Goal: Task Accomplishment & Management: Use online tool/utility

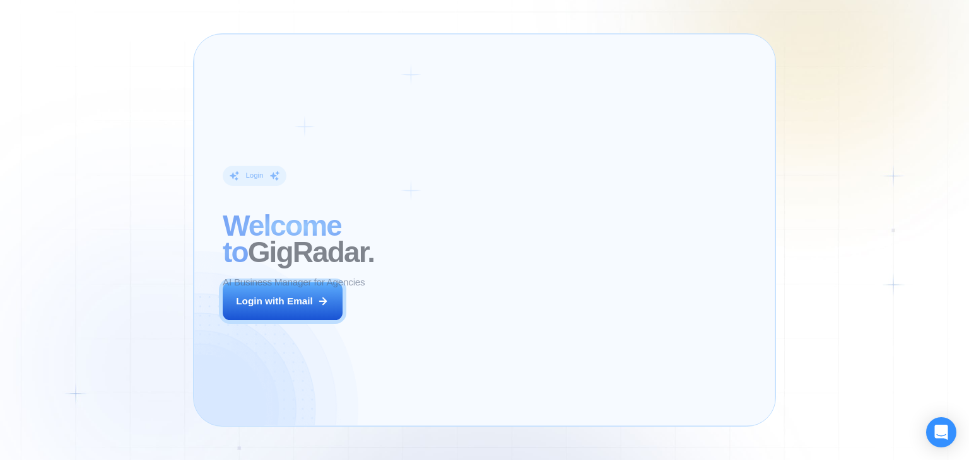
click at [315, 332] on div "Login ‍ Welcome to GigRadar. AI Business Manager for Agencies Login with Email" at bounding box center [332, 230] width 249 height 363
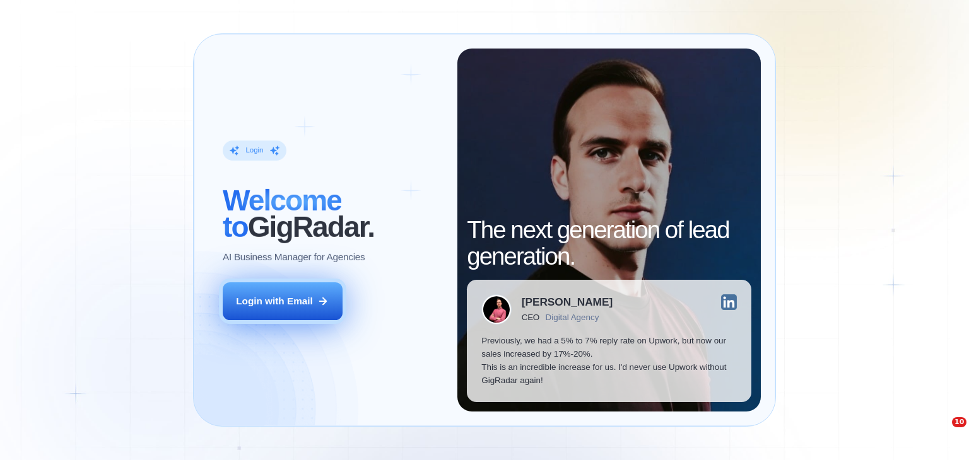
click at [319, 313] on button "Login with Email" at bounding box center [283, 302] width 120 height 38
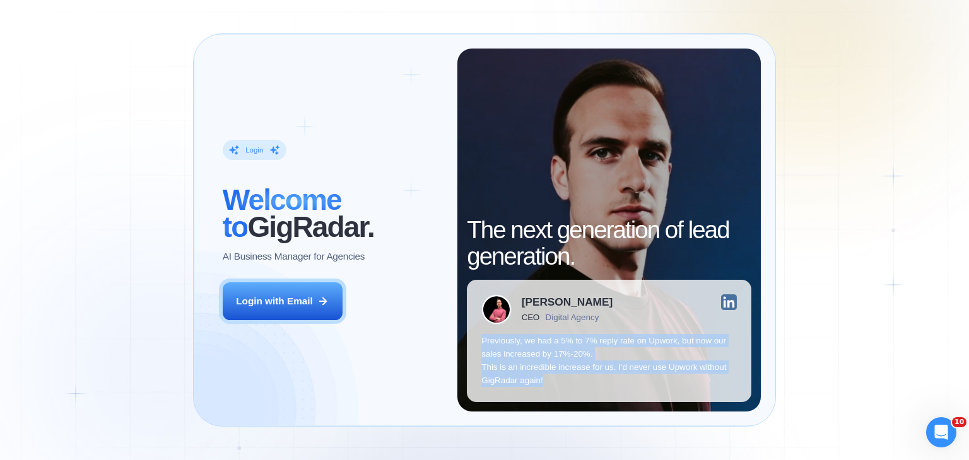
drag, startPoint x: 480, startPoint y: 339, endPoint x: 573, endPoint y: 378, distance: 100.4
click at [573, 378] on div "[PERSON_NAME] CEO Digital Agency Previously, we had a 5% to 7% reply rate on Up…" at bounding box center [609, 341] width 284 height 122
copy p "Previously, we had a 5% to 7% reply rate on Upwork, but now our sales increased…"
drag, startPoint x: 298, startPoint y: 307, endPoint x: 332, endPoint y: 241, distance: 74.8
click at [298, 307] on div "Login with Email" at bounding box center [274, 301] width 77 height 13
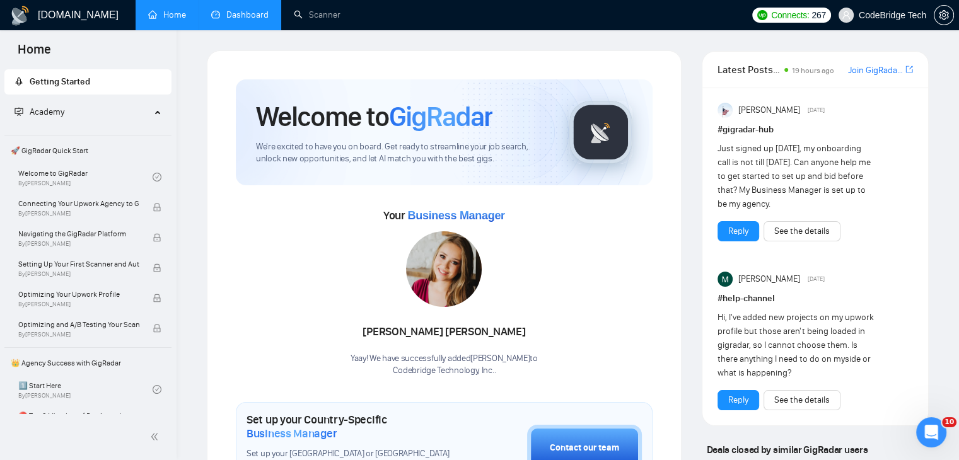
click at [243, 16] on link "Dashboard" at bounding box center [239, 14] width 57 height 11
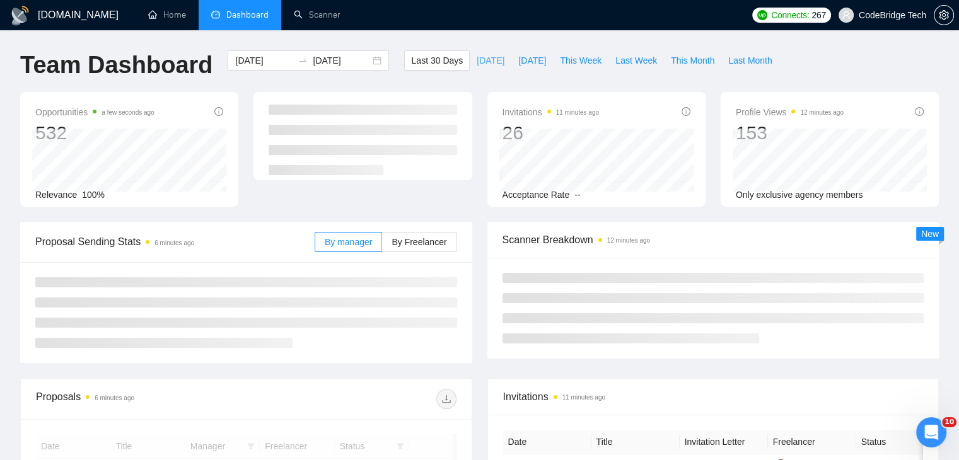
click at [478, 59] on span "[DATE]" at bounding box center [491, 61] width 28 height 14
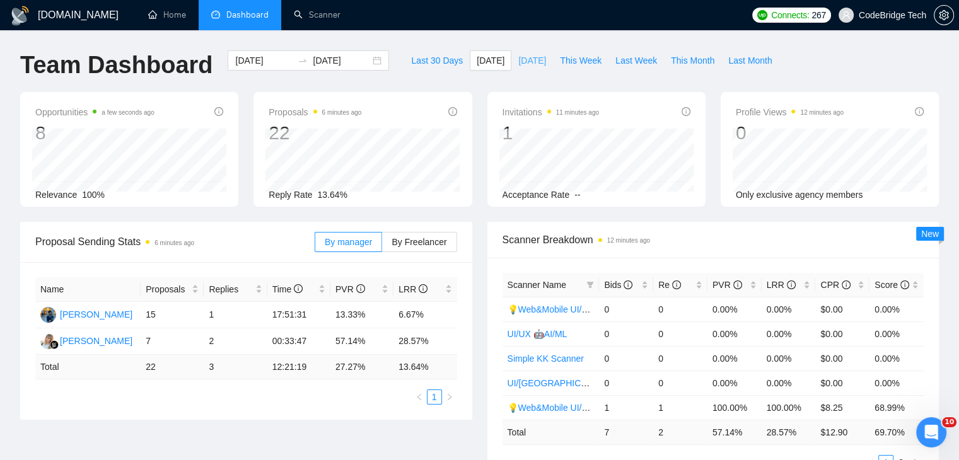
click at [520, 58] on span "[DATE]" at bounding box center [532, 61] width 28 height 14
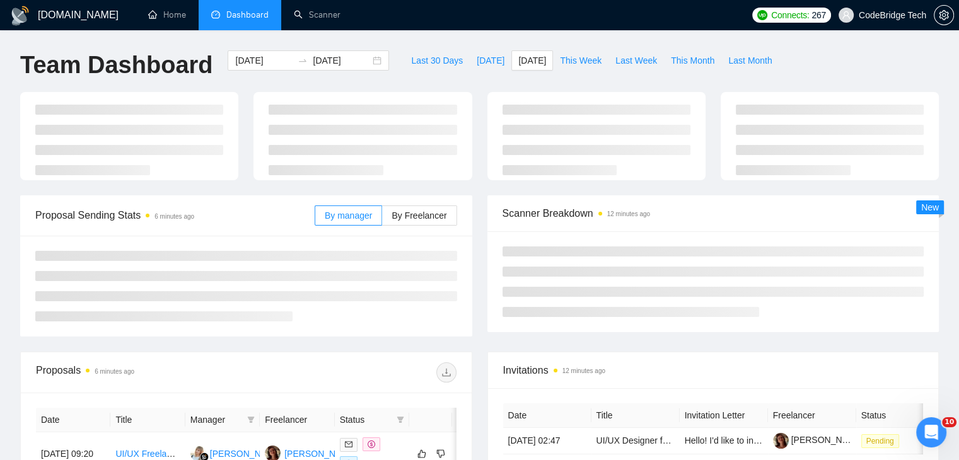
type input "[DATE]"
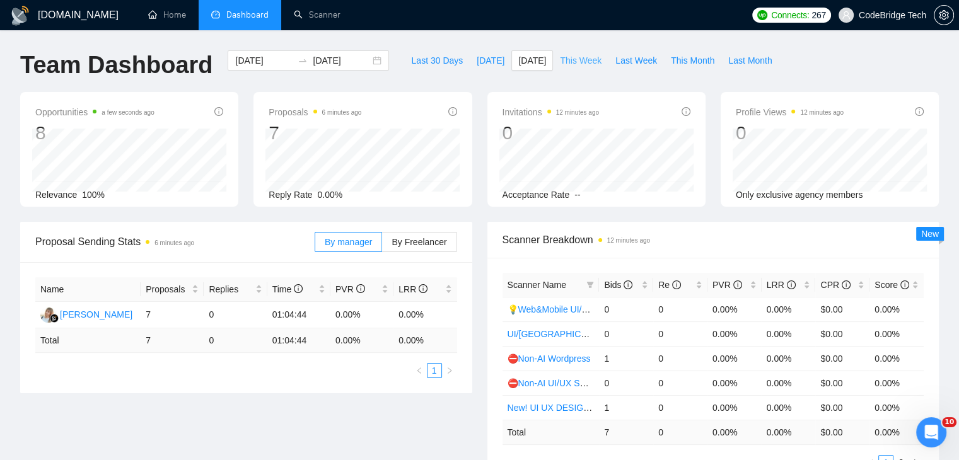
click at [568, 61] on span "This Week" at bounding box center [581, 61] width 42 height 14
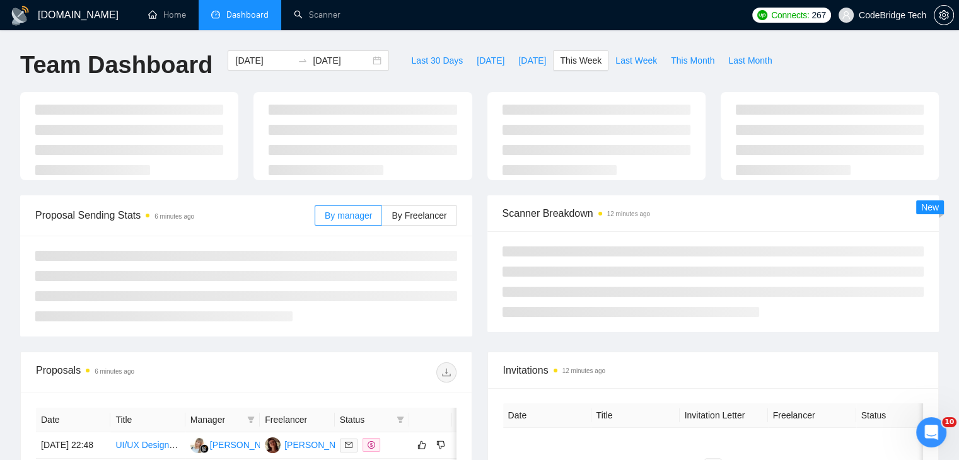
type input "2025-09-01"
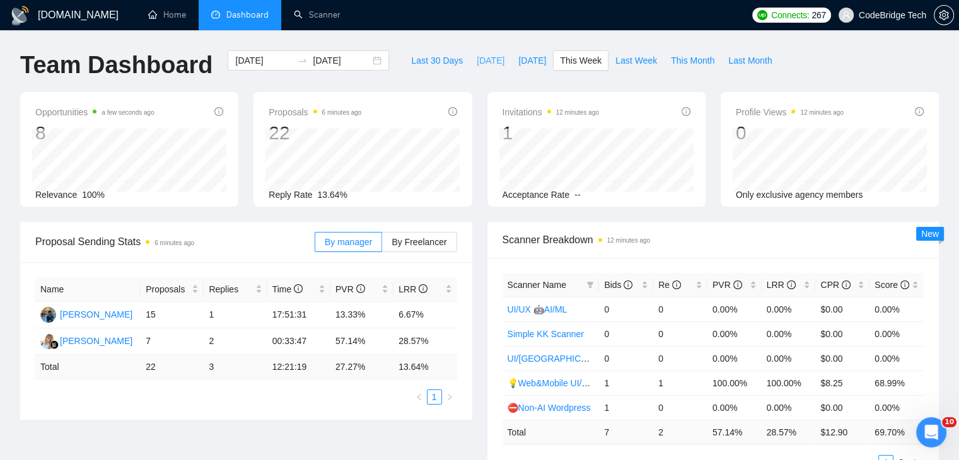
click at [477, 64] on span "Today" at bounding box center [491, 61] width 28 height 14
type input "2025-09-01"
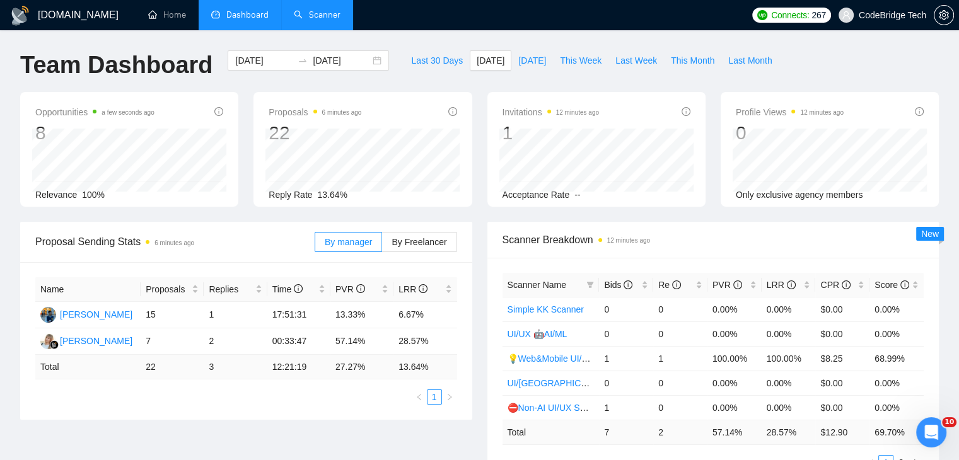
click at [337, 9] on link "Scanner" at bounding box center [317, 14] width 47 height 11
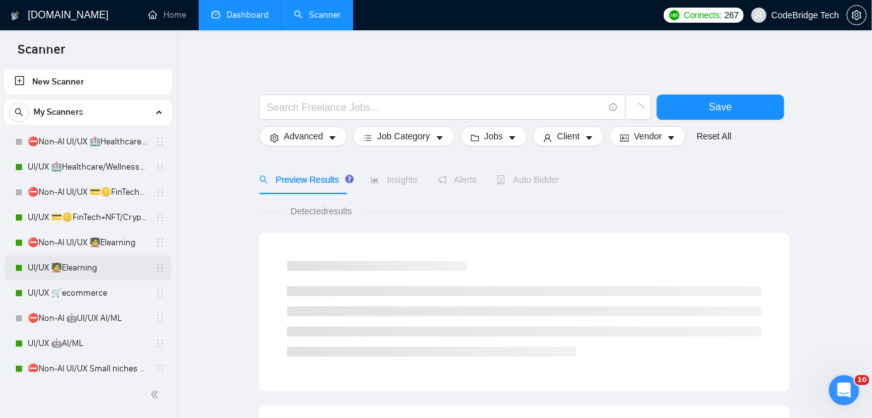
scroll to position [114, 0]
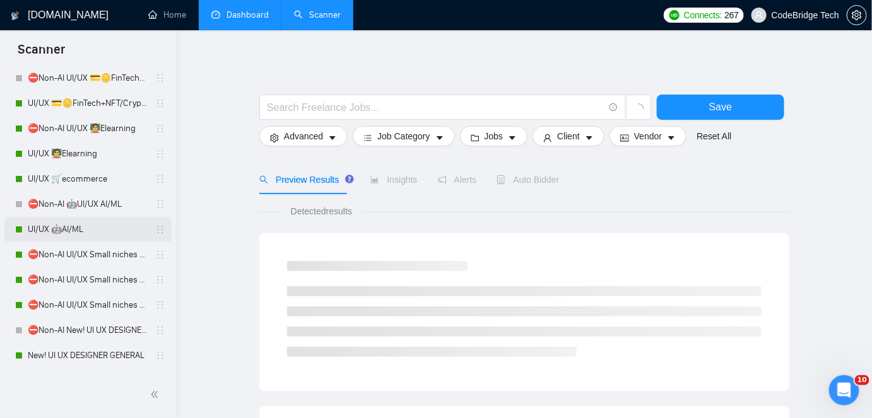
click at [96, 227] on link "UI/UX 🤖AI/ML" at bounding box center [88, 229] width 120 height 25
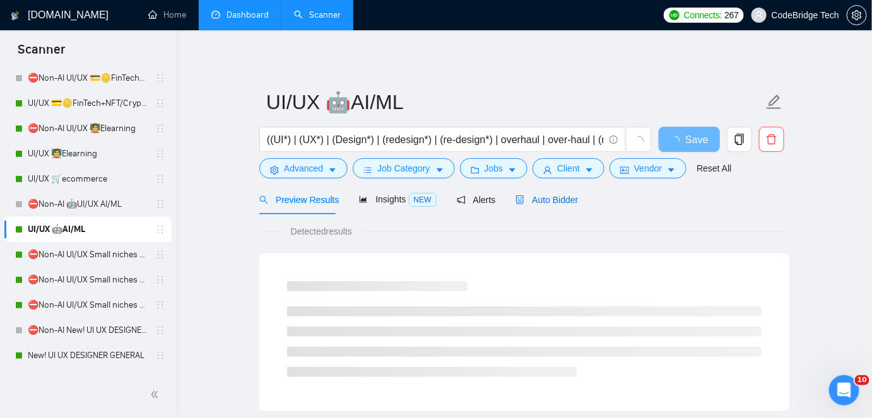
click at [543, 195] on span "Auto Bidder" at bounding box center [546, 200] width 62 height 10
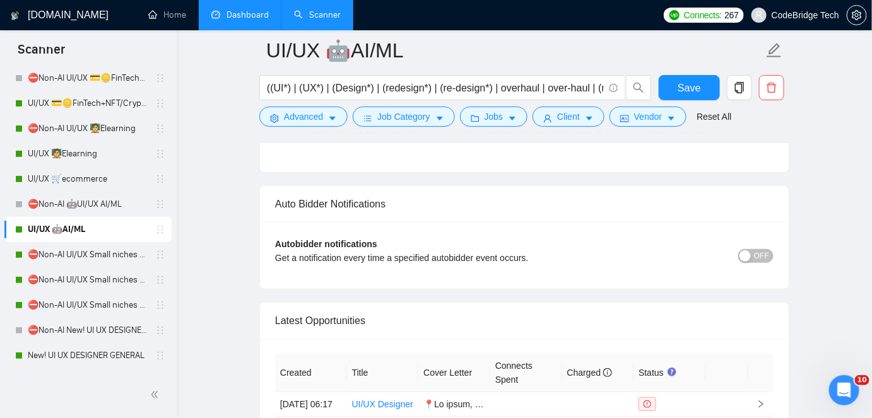
scroll to position [3497, 0]
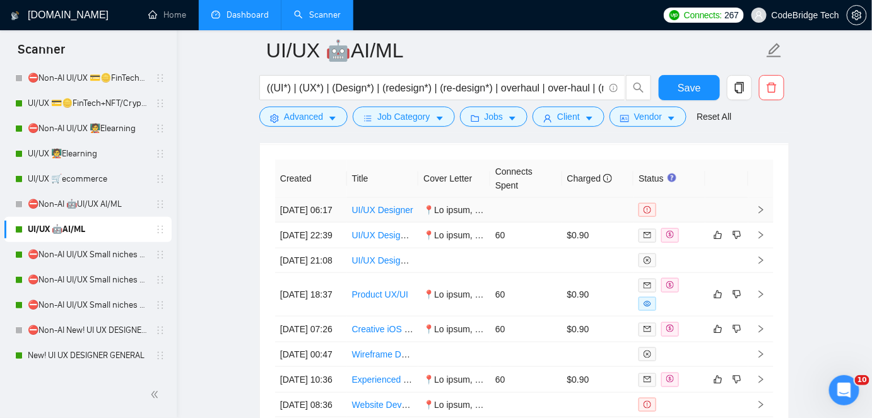
click at [390, 210] on link "UI/UX Designer" at bounding box center [382, 210] width 61 height 10
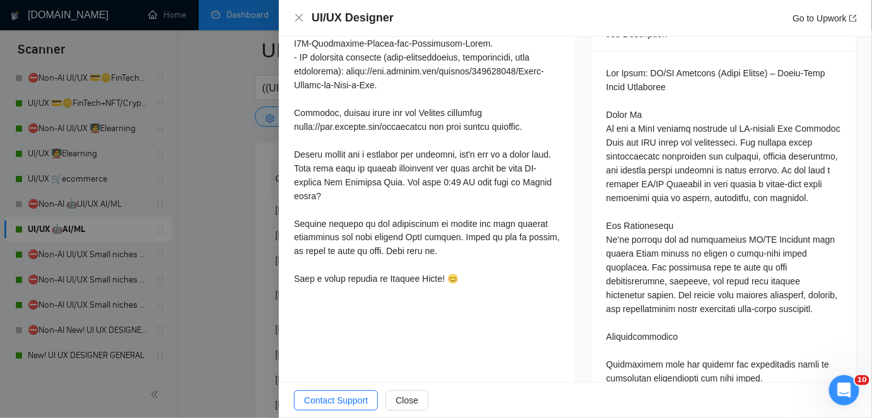
scroll to position [631, 0]
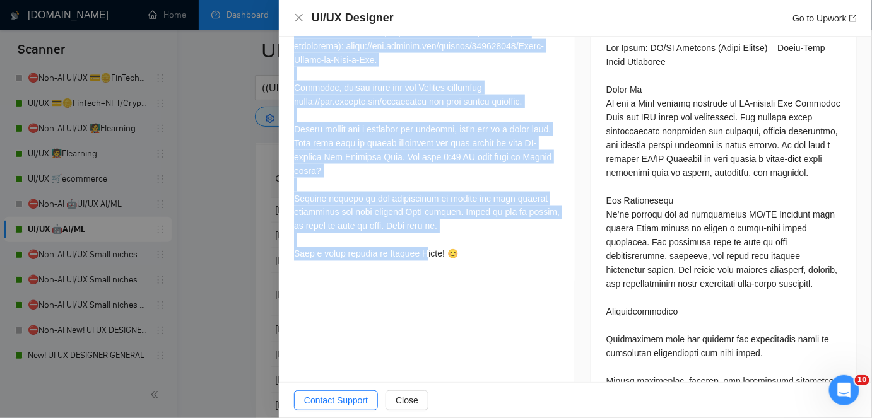
drag, startPoint x: 296, startPoint y: 112, endPoint x: 488, endPoint y: 231, distance: 225.8
copy div "📍Hi there, As a Strong UI/UX Designer with advanced Figma skills and experience…"
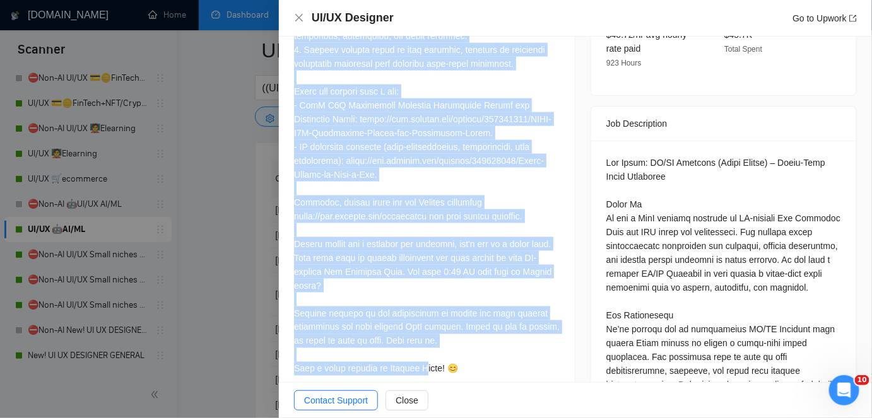
scroll to position [229, 0]
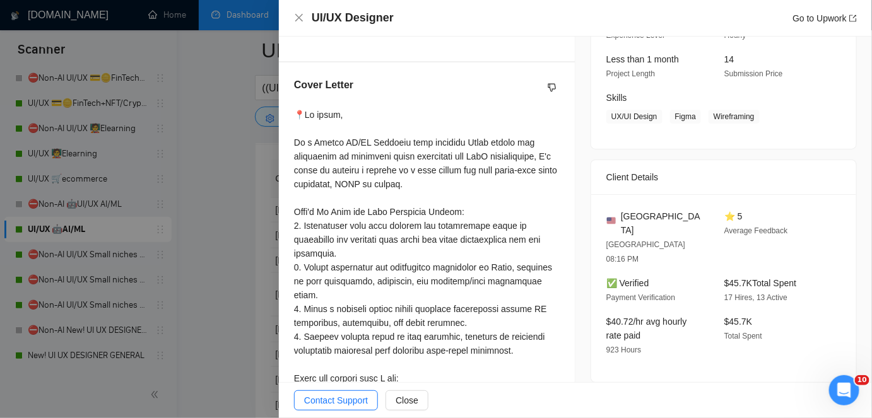
click at [239, 209] on div at bounding box center [436, 209] width 872 height 418
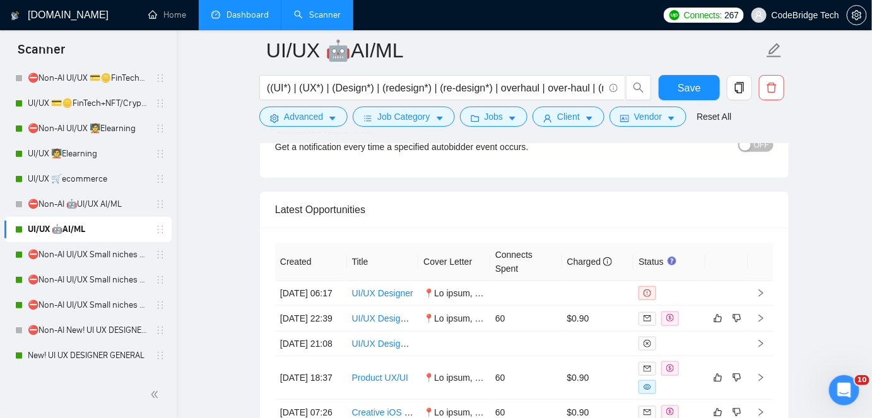
scroll to position [3497, 0]
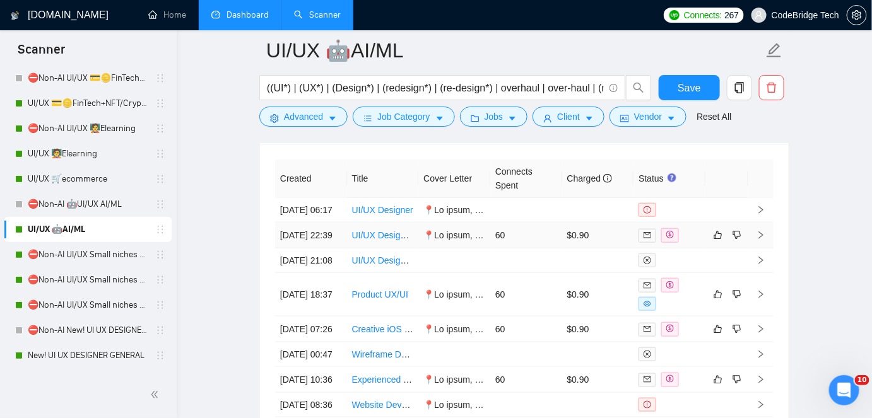
click at [422, 249] on td at bounding box center [454, 236] width 72 height 26
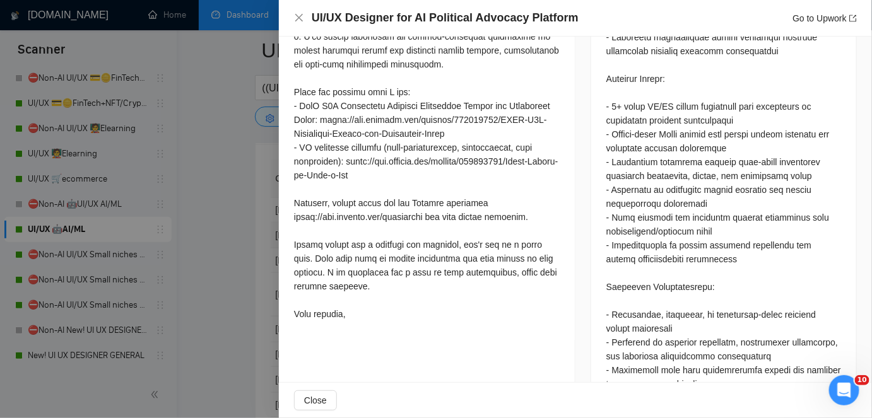
scroll to position [1032, 0]
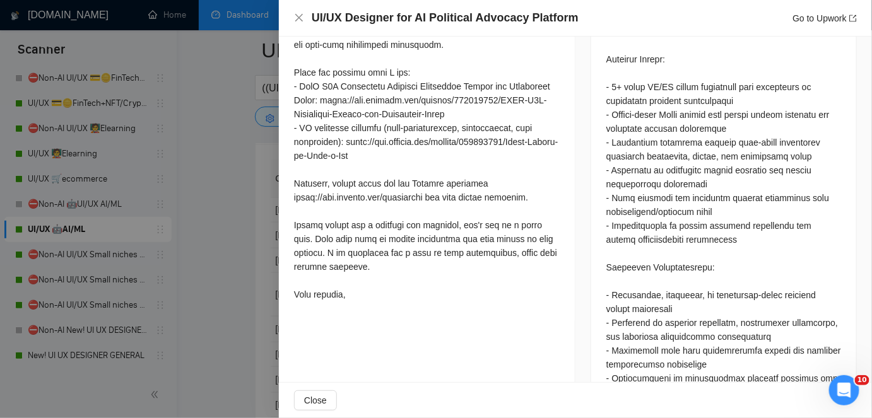
click at [254, 254] on div at bounding box center [436, 209] width 872 height 418
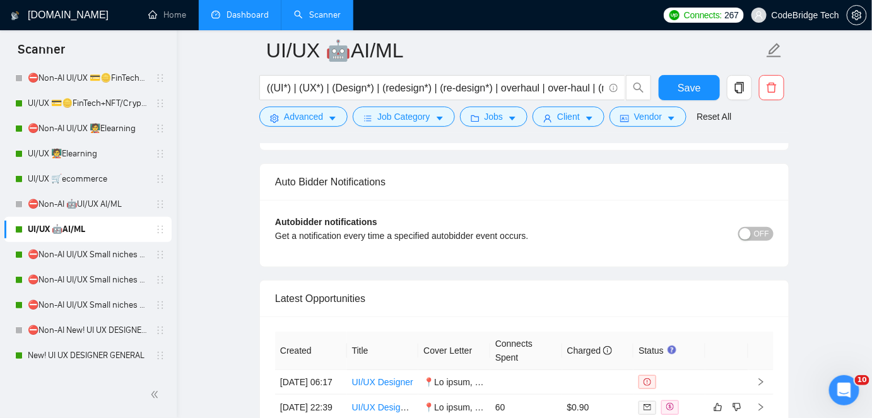
scroll to position [3612, 0]
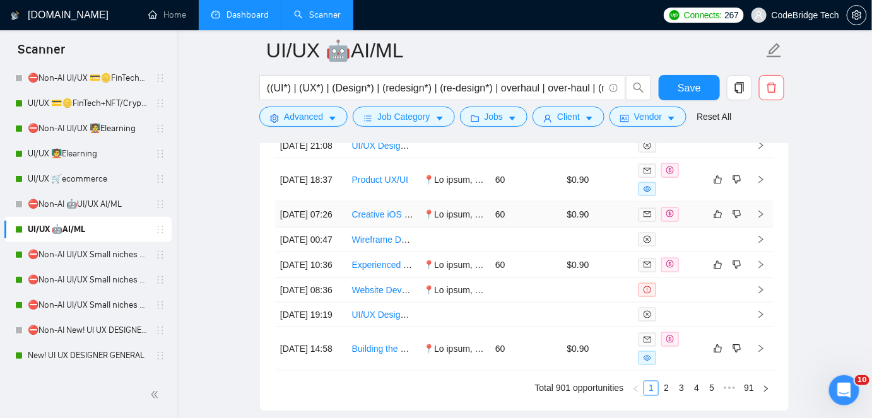
click at [455, 228] on td at bounding box center [454, 215] width 72 height 26
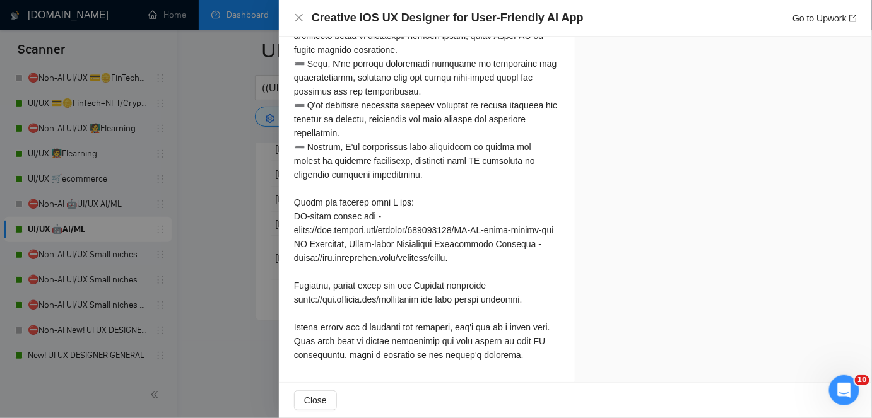
scroll to position [3801, 0]
click at [213, 278] on div at bounding box center [436, 209] width 872 height 418
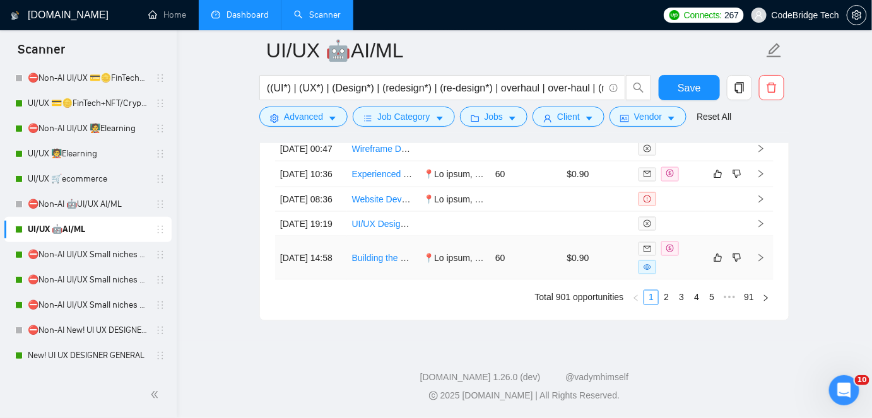
click at [535, 266] on td "60" at bounding box center [526, 259] width 72 height 44
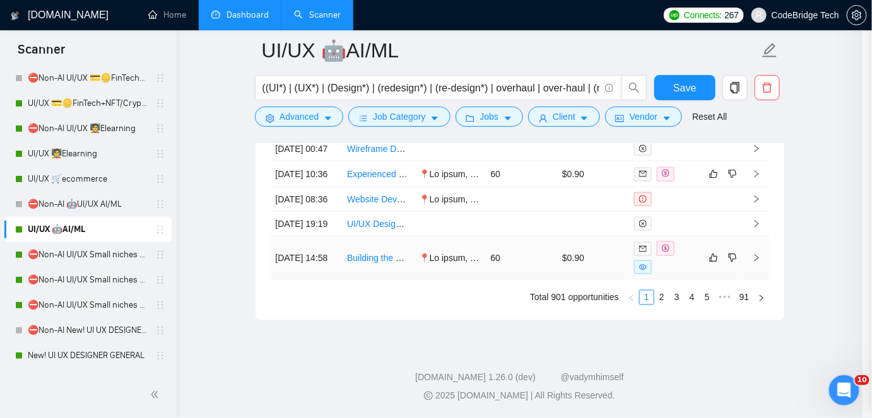
scroll to position [471, 0]
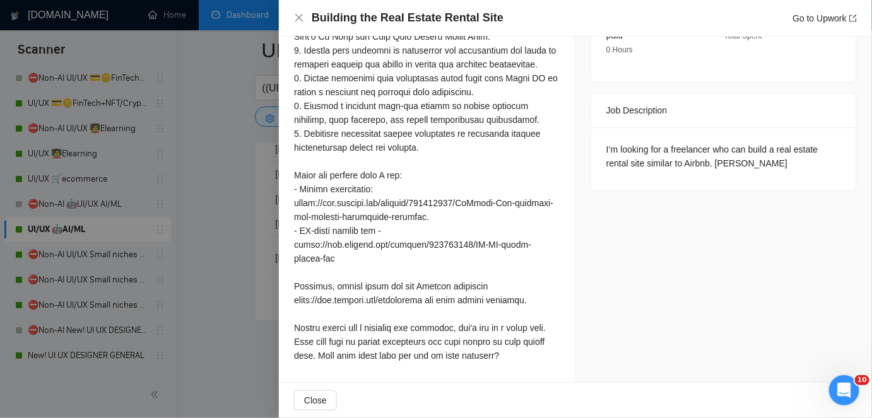
click at [234, 268] on div at bounding box center [436, 209] width 872 height 418
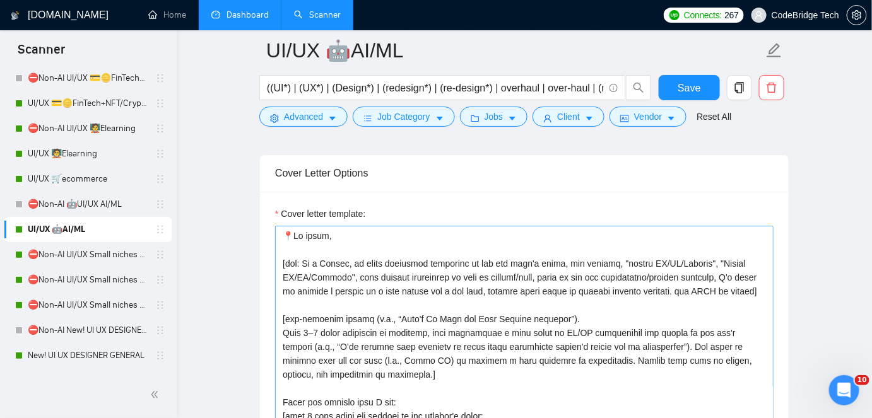
scroll to position [1335, 0]
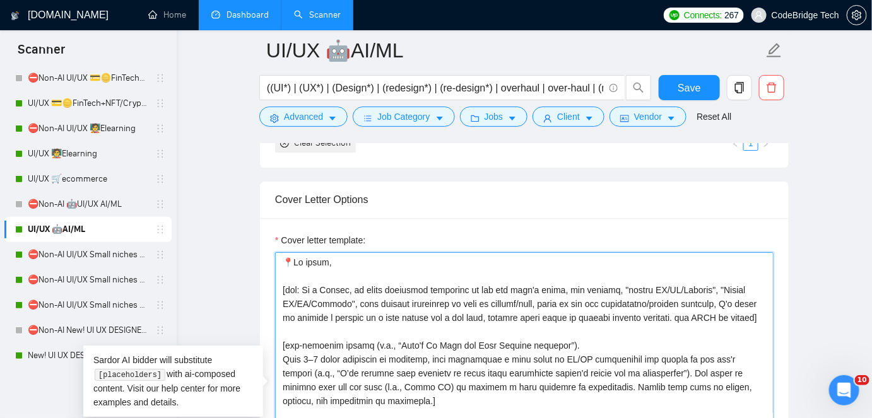
drag, startPoint x: 386, startPoint y: 341, endPoint x: 547, endPoint y: 345, distance: 161.5
click at [547, 345] on textarea "Cover letter template:" at bounding box center [524, 394] width 498 height 284
paste textarea "𝐇𝐞𝐫𝐞'𝐬 𝐌𝐲 𝐏𝐥𝐚𝐧 𝐟𝐨𝐫 𝐘𝐨𝐮𝐫 𝐖𝐞𝐛𝐬𝐢𝐭𝐞 𝐫𝐞𝐝𝐞𝐬𝐢𝐠𝐧"
type textarea "📍Hi there, [say: As a Strong, or other adjective mentioned in the job post's ti…"
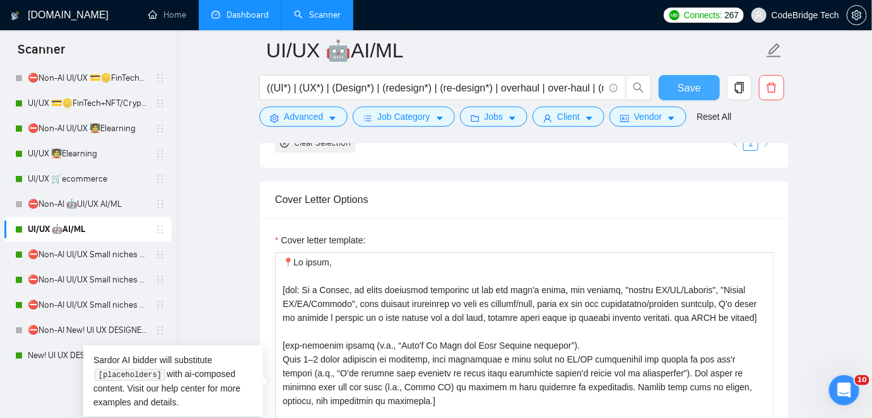
click at [686, 95] on span "Save" at bounding box center [688, 88] width 23 height 16
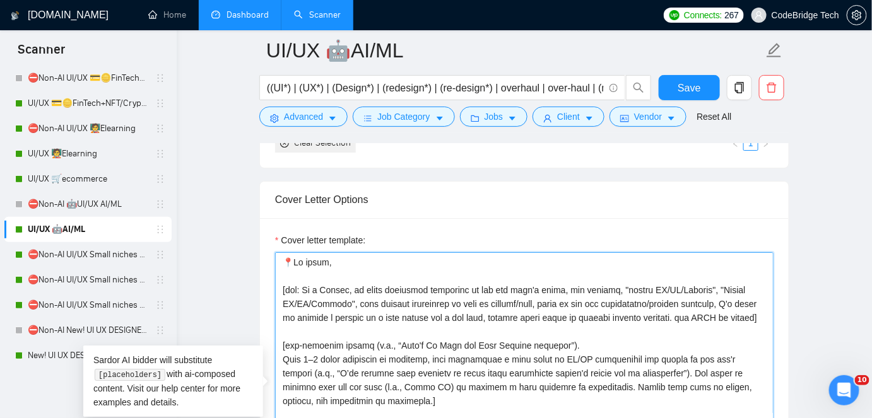
drag, startPoint x: 708, startPoint y: 310, endPoint x: 743, endPoint y: 310, distance: 35.3
click at [727, 310] on textarea "Cover letter template:" at bounding box center [524, 394] width 498 height 284
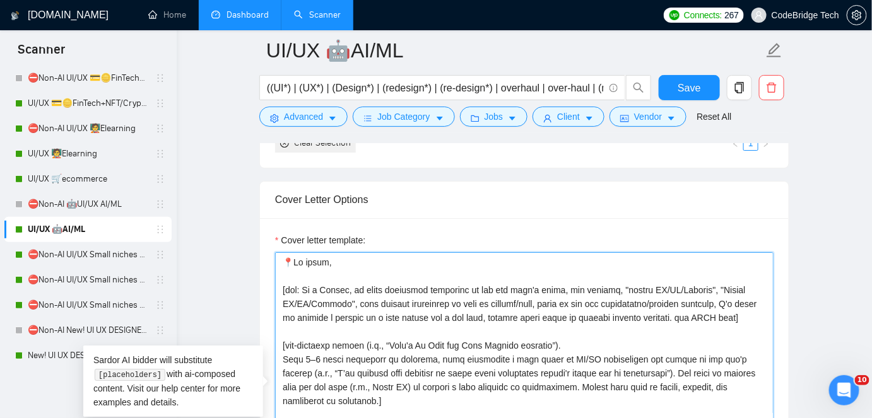
click at [728, 313] on textarea "Cover letter template:" at bounding box center [524, 394] width 498 height 284
click at [727, 313] on textarea "Cover letter template:" at bounding box center [524, 394] width 498 height 284
click at [679, 315] on textarea "Cover letter template:" at bounding box center [524, 394] width 498 height 284
click at [676, 315] on textarea "Cover letter template:" at bounding box center [524, 394] width 498 height 284
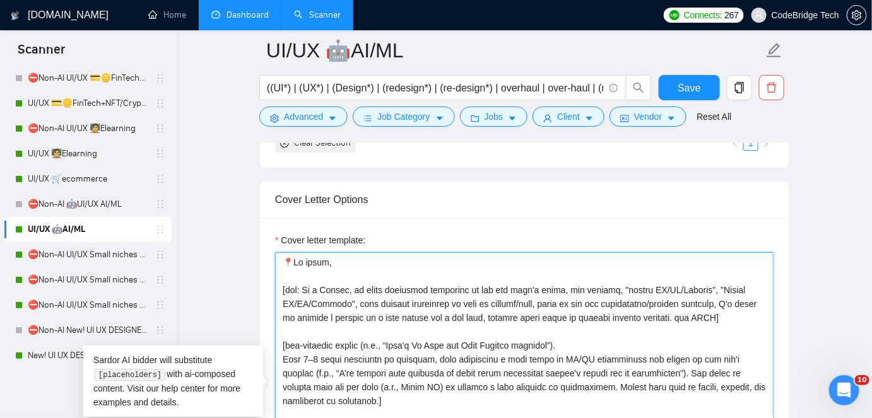
click at [676, 315] on textarea "Cover letter template:" at bounding box center [524, 394] width 498 height 284
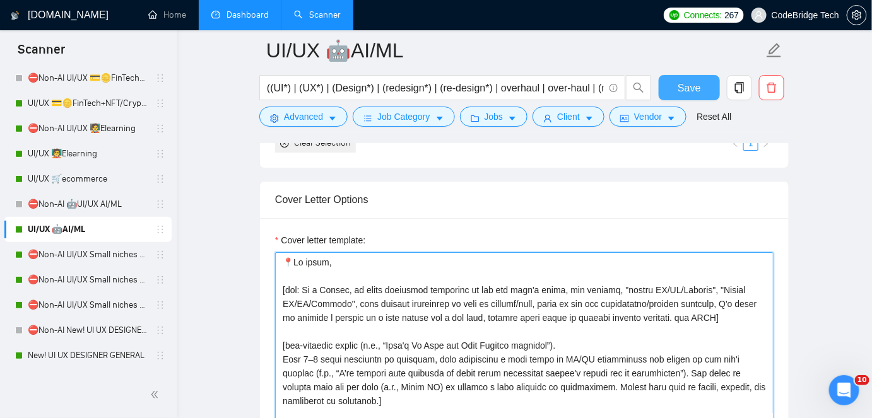
type textarea "📍Hi there, [say: As a Strong, or other adjective mentioned in the job post's ti…"
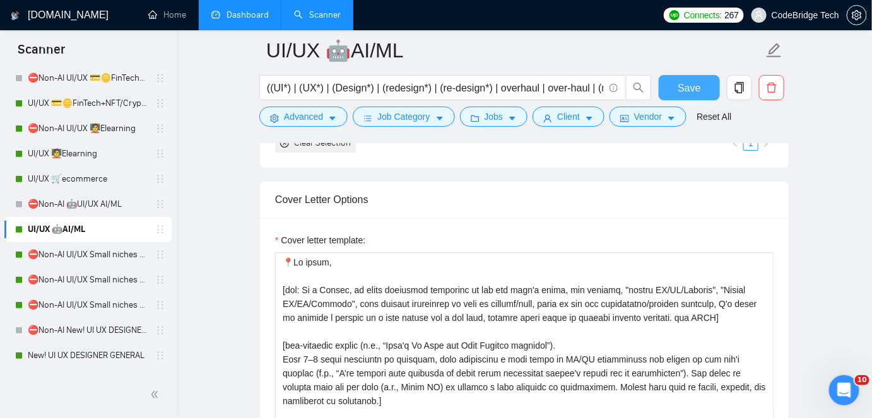
click at [699, 83] on button "Save" at bounding box center [688, 87] width 61 height 25
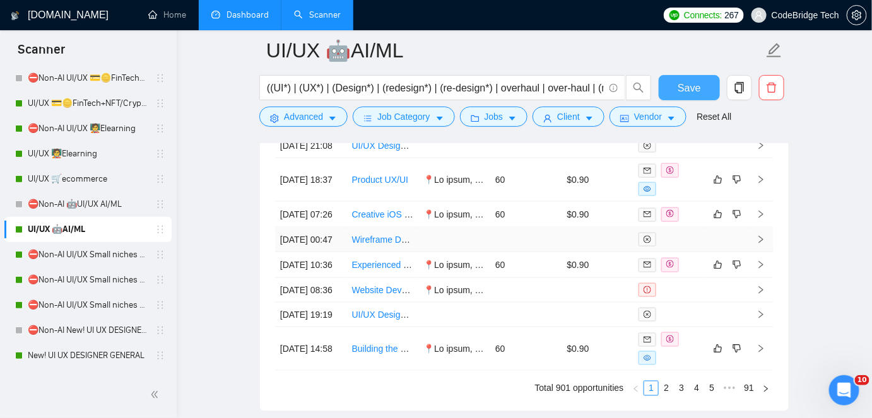
scroll to position [3670, 0]
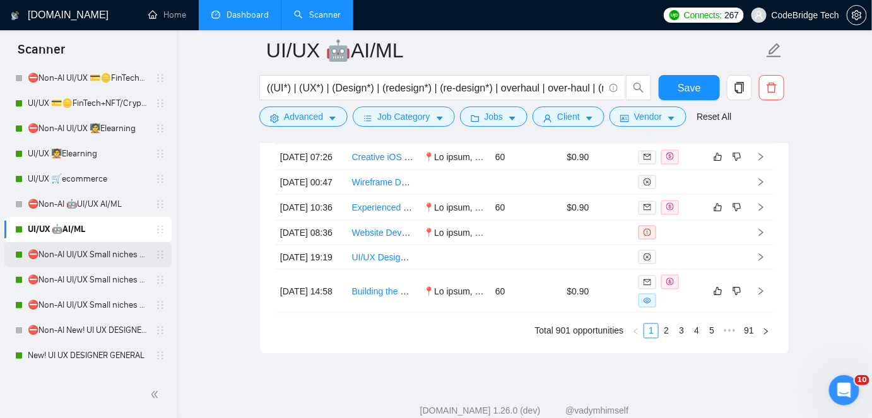
click at [104, 254] on link "⛔Non-AI UI/UX Small niches 1 - Productivity/Booking,automotive, travel, social …" at bounding box center [88, 254] width 120 height 25
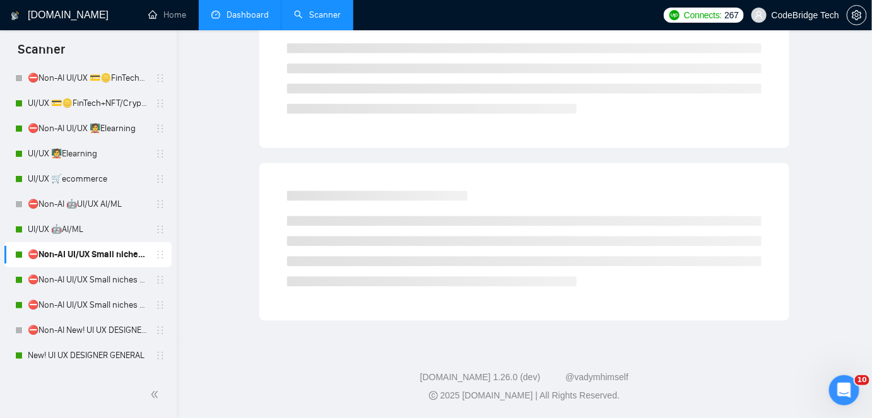
scroll to position [42, 0]
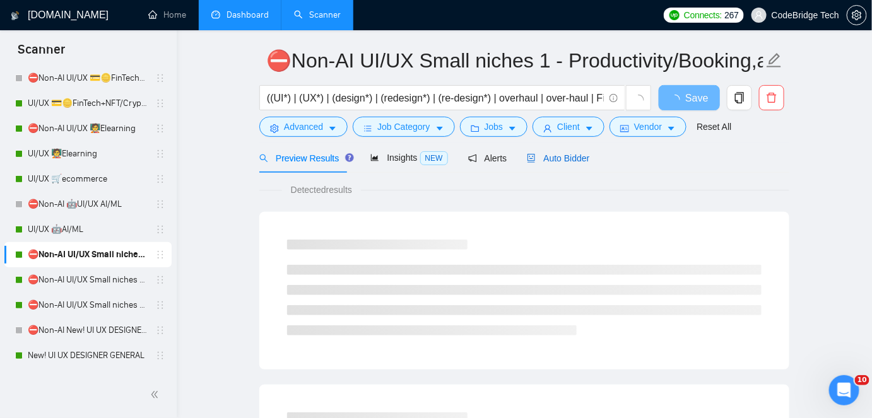
click at [558, 163] on span "Auto Bidder" at bounding box center [558, 158] width 62 height 10
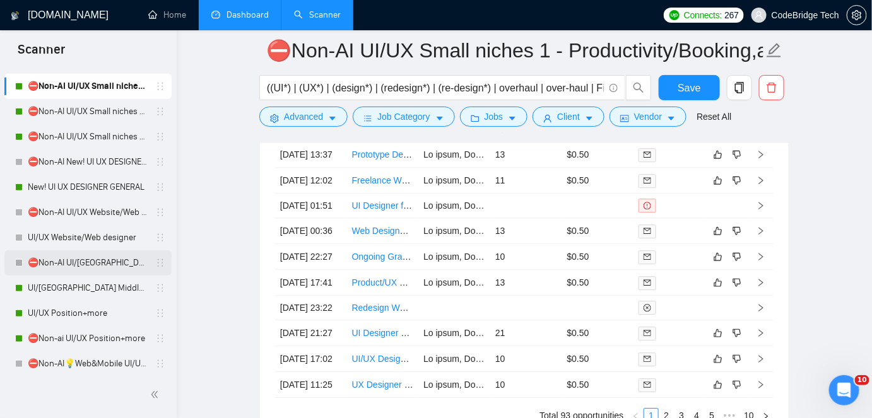
scroll to position [286, 0]
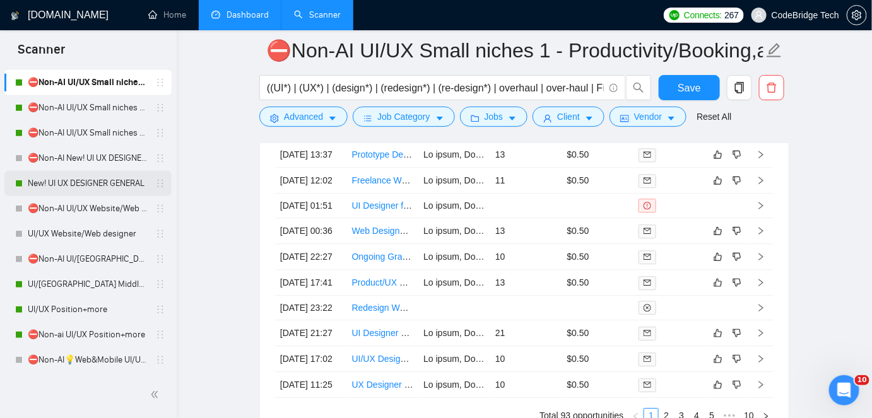
click at [81, 177] on link "New! UI UX DESIGNER GENERAL" at bounding box center [88, 183] width 120 height 25
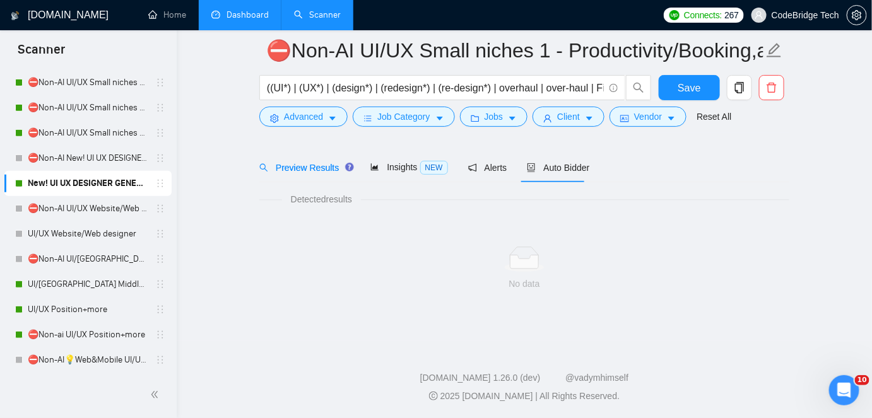
scroll to position [42, 0]
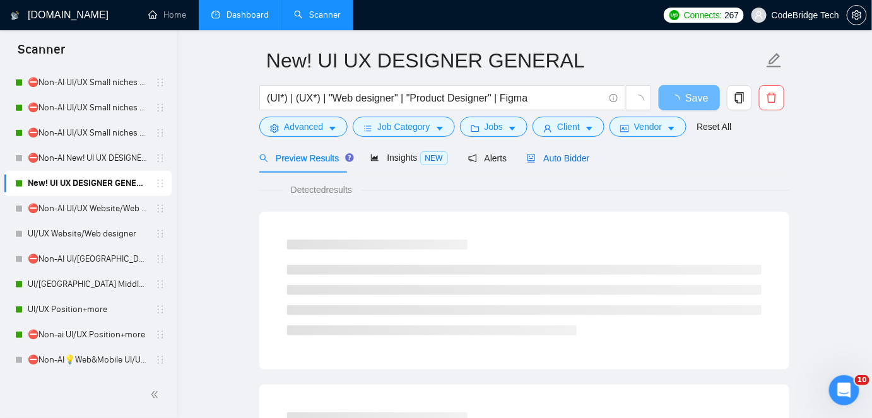
click at [568, 163] on span "Auto Bidder" at bounding box center [558, 158] width 62 height 10
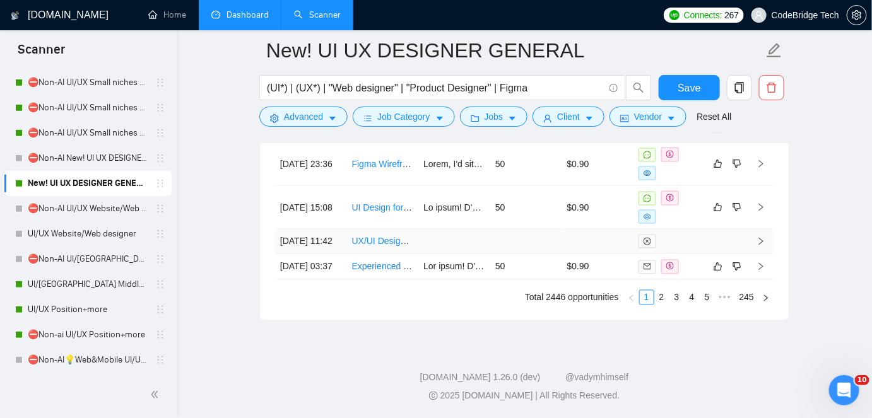
scroll to position [3826, 0]
click at [664, 305] on link "2" at bounding box center [662, 298] width 14 height 14
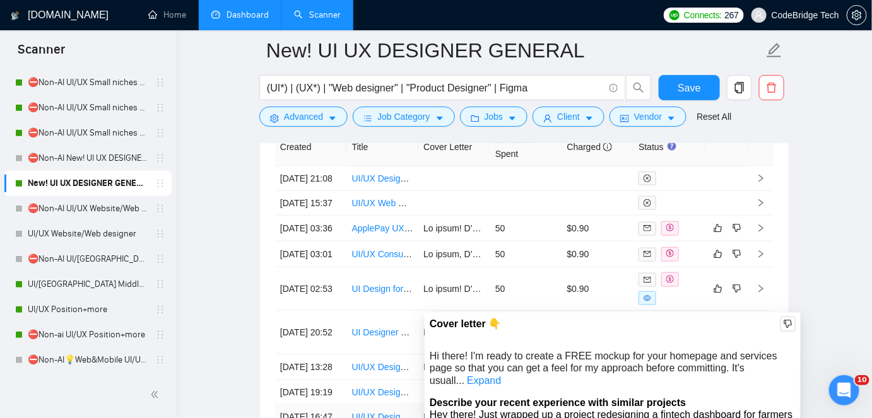
scroll to position [3540, 0]
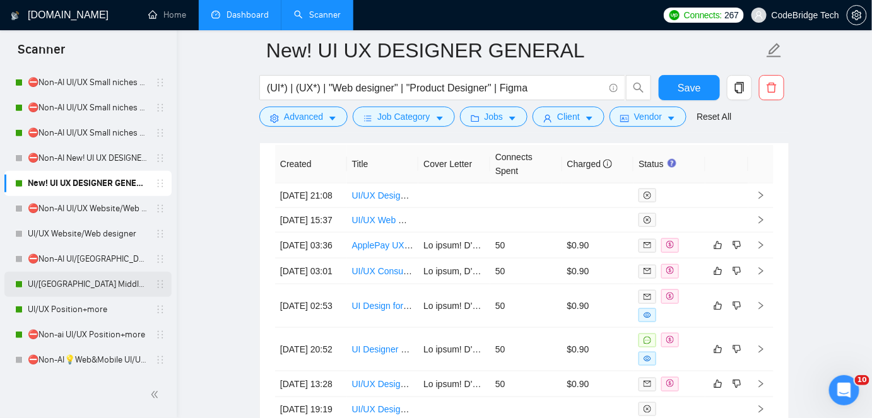
click at [83, 286] on link "UI/[GEOGRAPHIC_DATA] Middle - [GEOGRAPHIC_DATA], [GEOGRAPHIC_DATA], [GEOGRAPHIC…" at bounding box center [88, 284] width 120 height 25
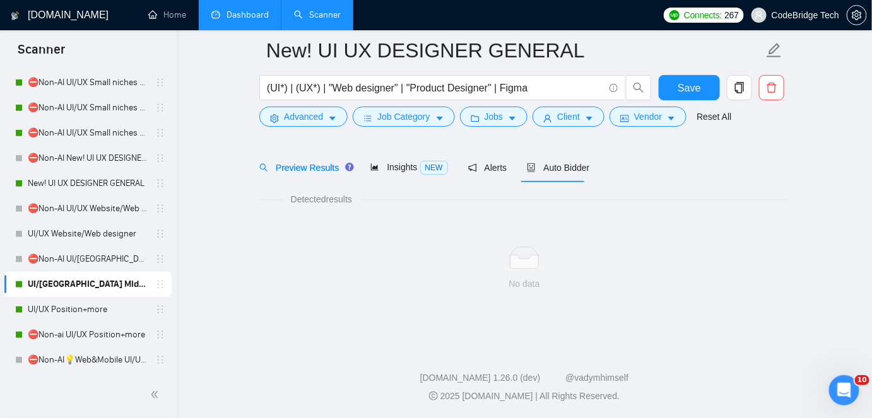
scroll to position [42, 0]
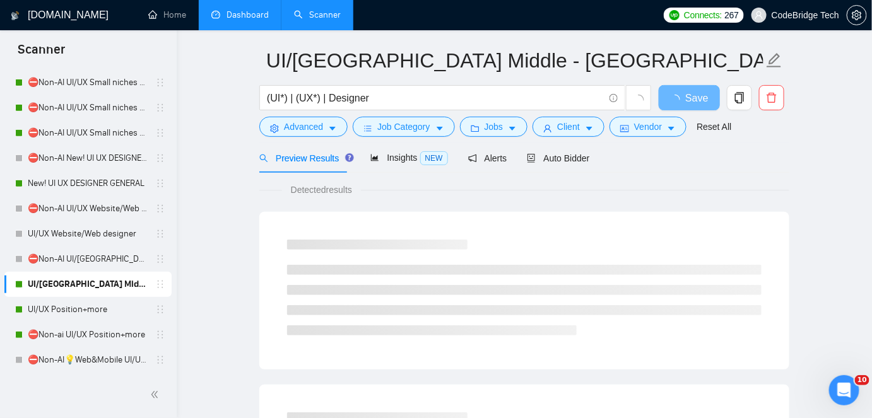
click at [585, 160] on div "Preview Results Insights NEW Alerts Auto Bidder" at bounding box center [524, 158] width 530 height 30
click at [578, 160] on span "Auto Bidder" at bounding box center [558, 158] width 62 height 10
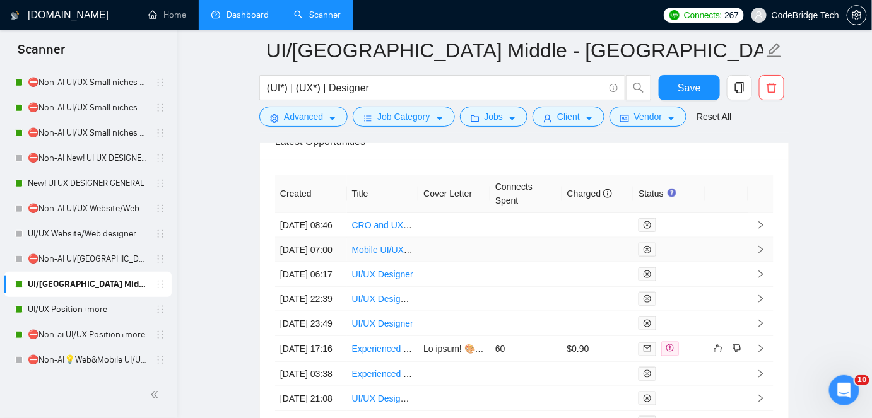
scroll to position [3712, 0]
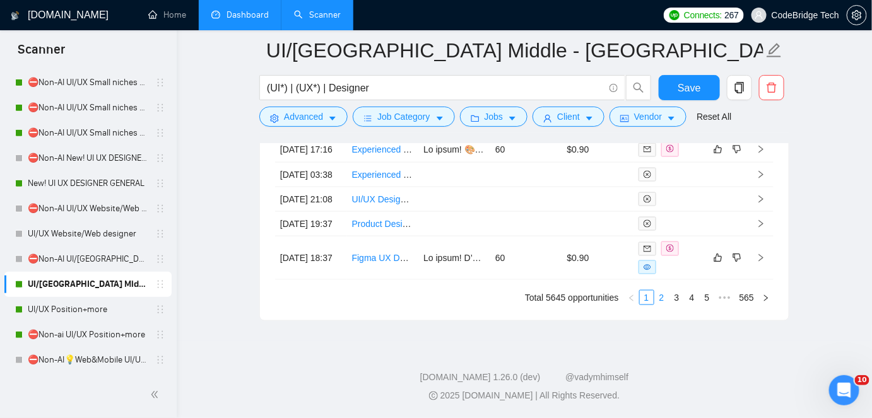
click at [666, 305] on link "2" at bounding box center [662, 298] width 14 height 14
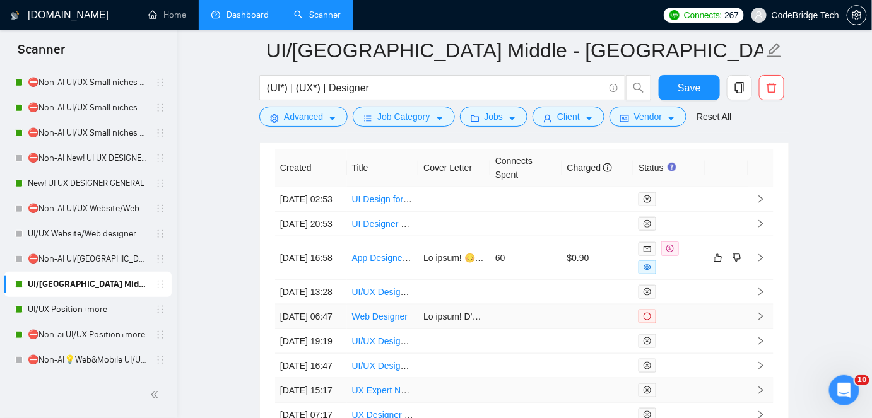
scroll to position [3482, 0]
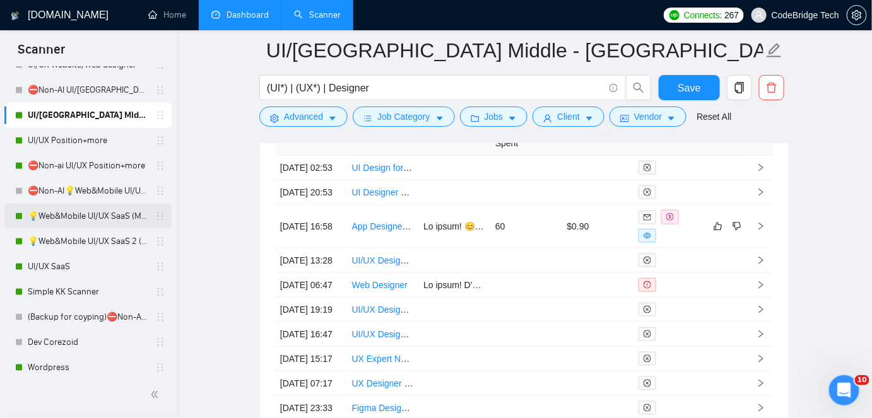
scroll to position [459, 0]
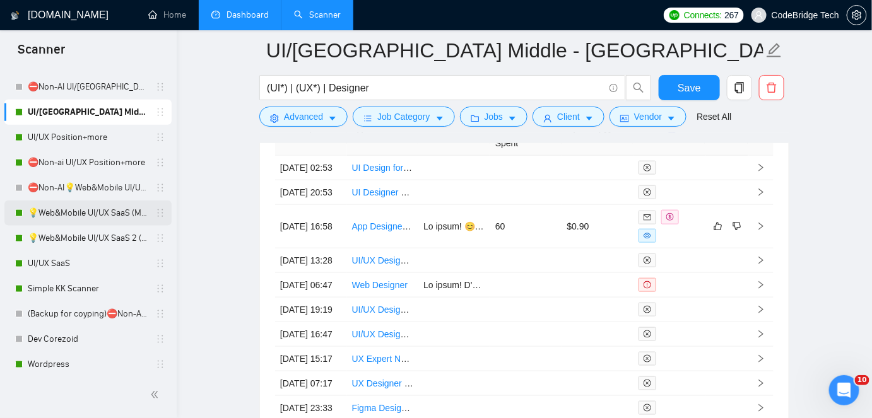
click at [76, 209] on link "💡Web&Mobile UI/UX SaaS (Mariia)" at bounding box center [88, 213] width 120 height 25
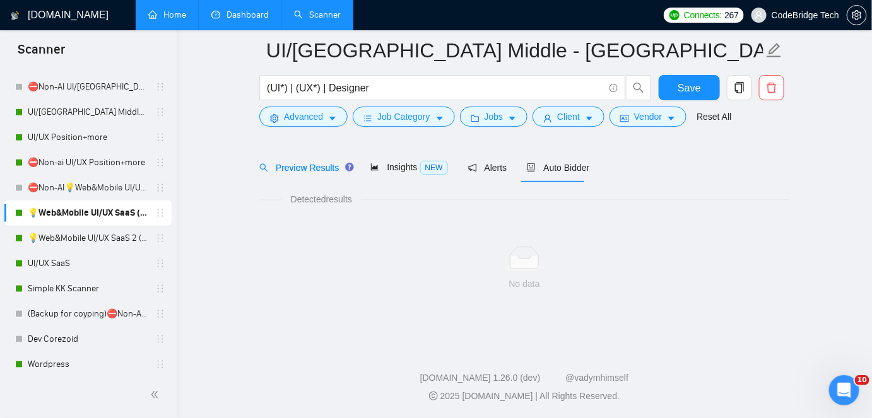
scroll to position [42, 0]
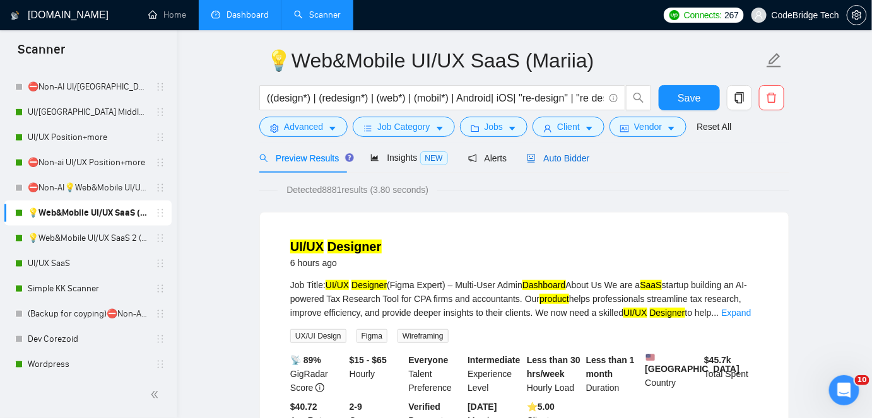
click at [534, 161] on span "Auto Bidder" at bounding box center [558, 158] width 62 height 10
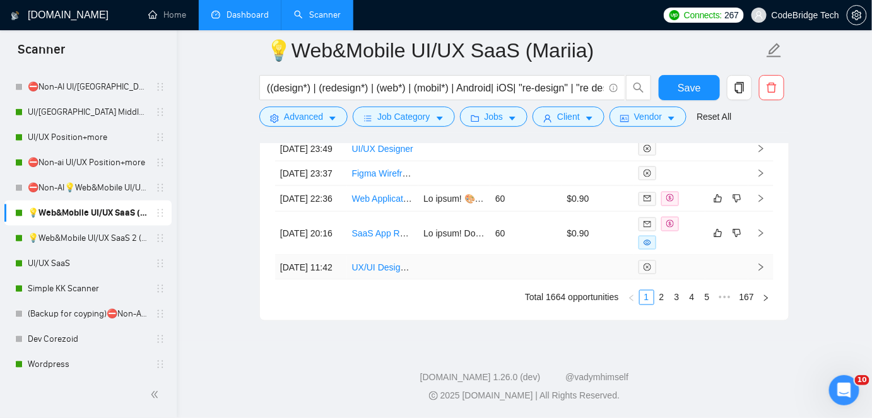
scroll to position [3769, 0]
click at [666, 305] on link "2" at bounding box center [662, 298] width 14 height 14
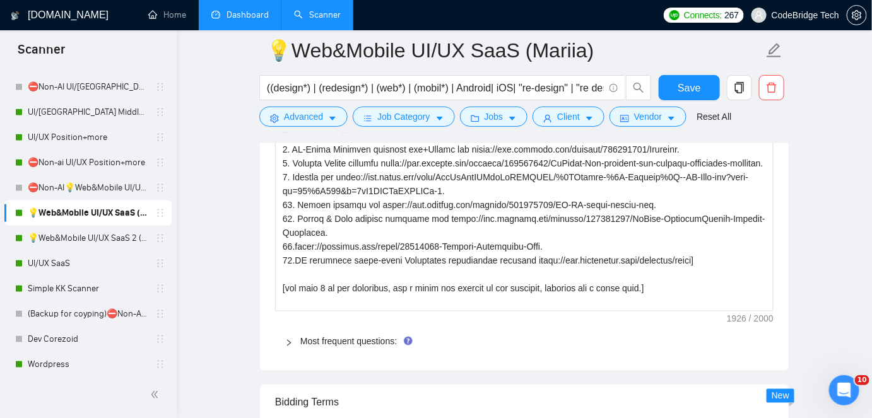
scroll to position [1820, 0]
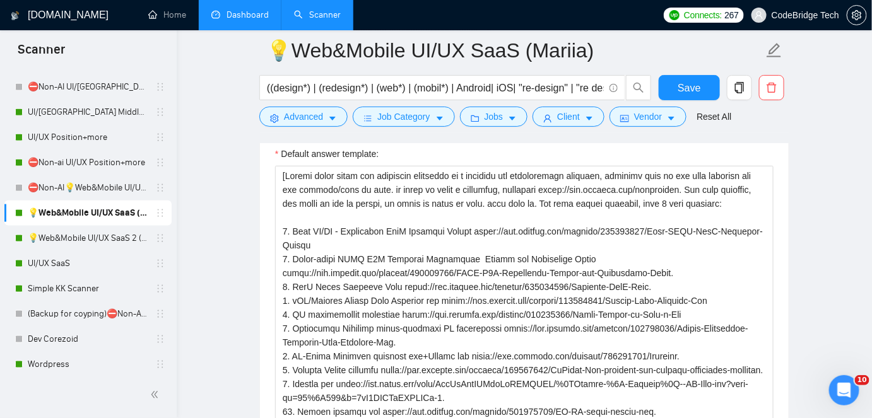
click at [235, 14] on link "Dashboard" at bounding box center [239, 14] width 57 height 11
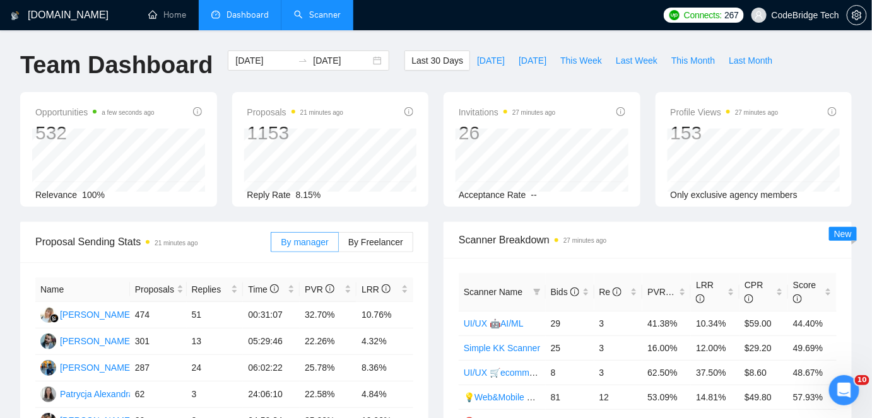
click at [341, 14] on link "Scanner" at bounding box center [317, 14] width 47 height 11
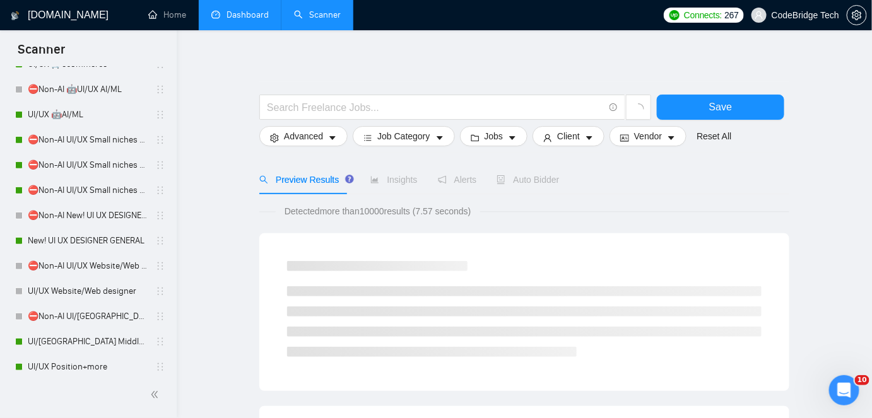
scroll to position [286, 0]
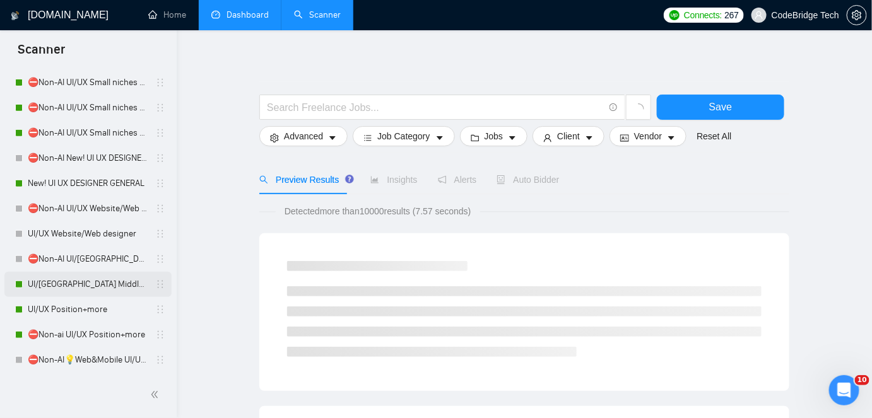
click at [87, 283] on link "UI/[GEOGRAPHIC_DATA] Middle - [GEOGRAPHIC_DATA], [GEOGRAPHIC_DATA], [GEOGRAPHIC…" at bounding box center [88, 284] width 120 height 25
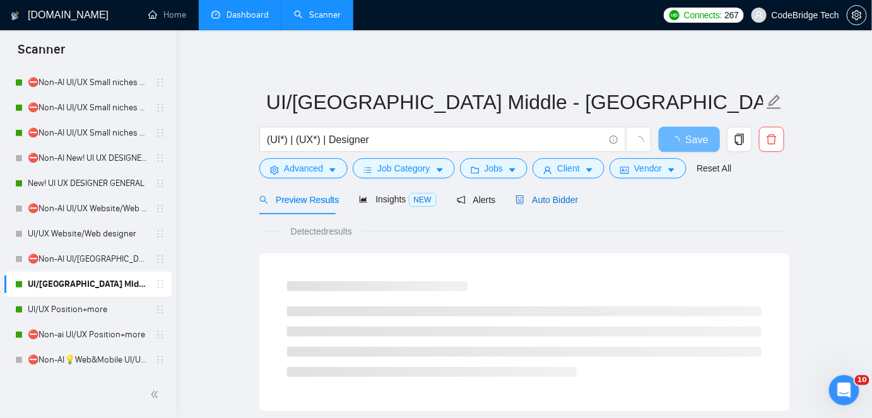
click at [540, 202] on span "Auto Bidder" at bounding box center [546, 200] width 62 height 10
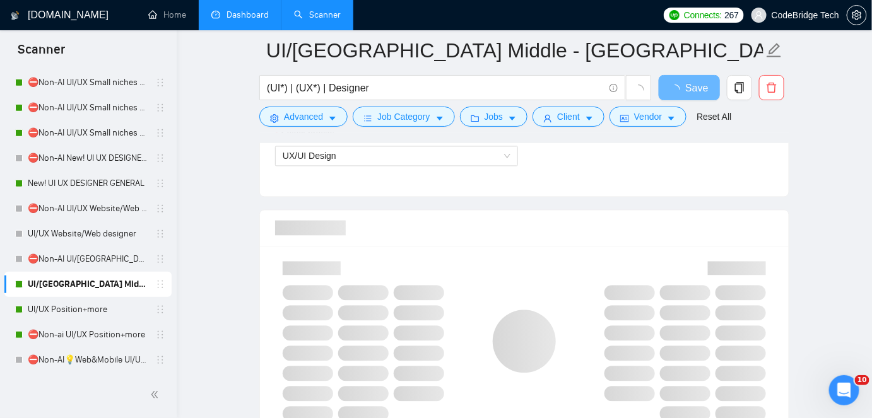
scroll to position [1147, 0]
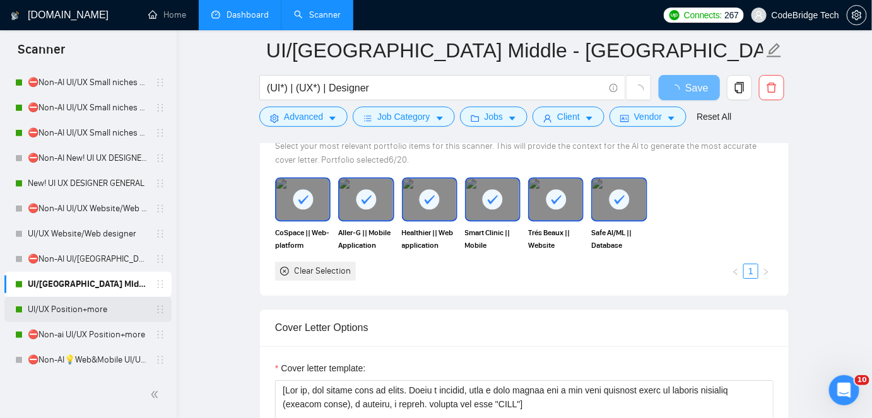
click at [105, 313] on link "UI/UX Position+more" at bounding box center [88, 309] width 120 height 25
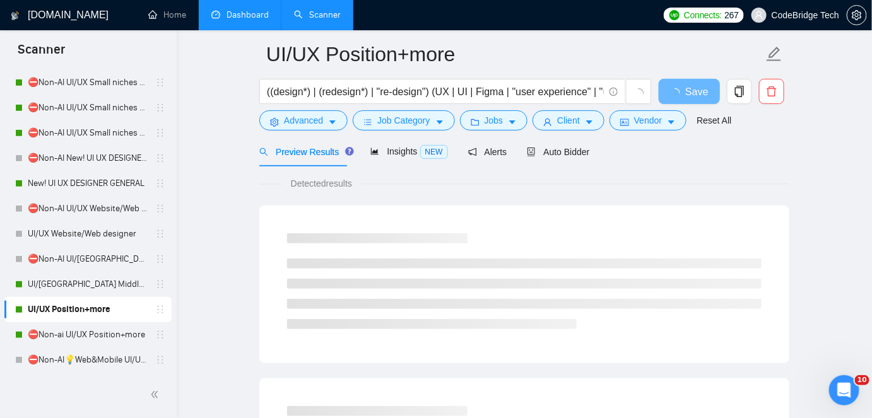
scroll to position [46, 0]
click at [585, 160] on div "Preview Results Insights NEW Alerts Auto Bidder" at bounding box center [524, 154] width 530 height 30
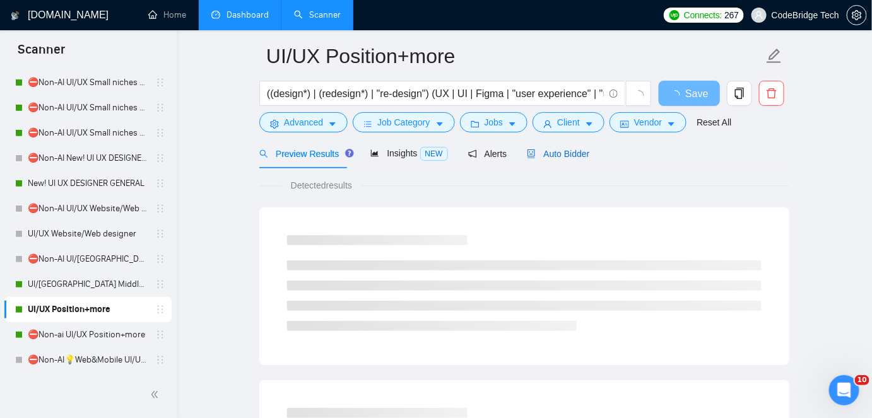
click at [581, 156] on span "Auto Bidder" at bounding box center [558, 154] width 62 height 10
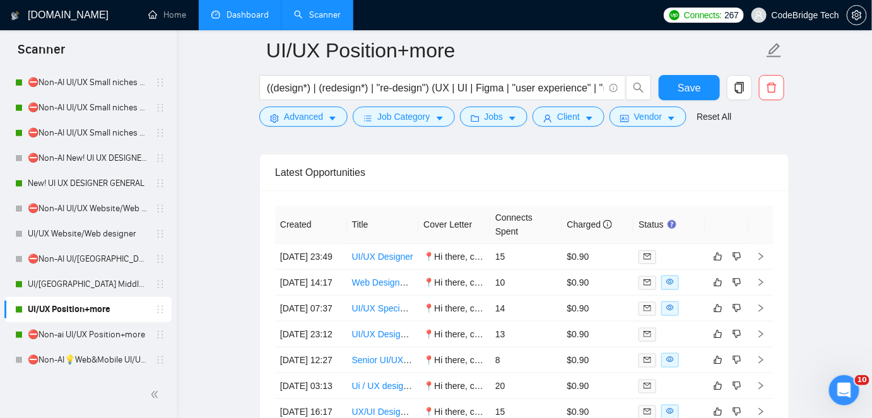
scroll to position [3502, 0]
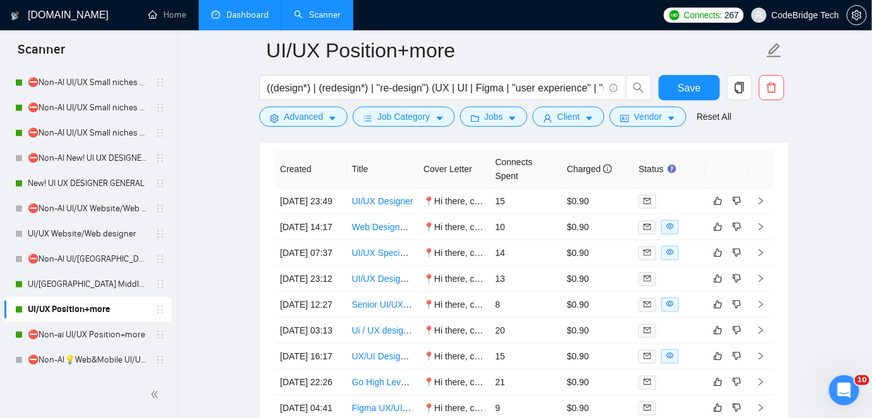
click at [231, 20] on link "Dashboard" at bounding box center [239, 14] width 57 height 11
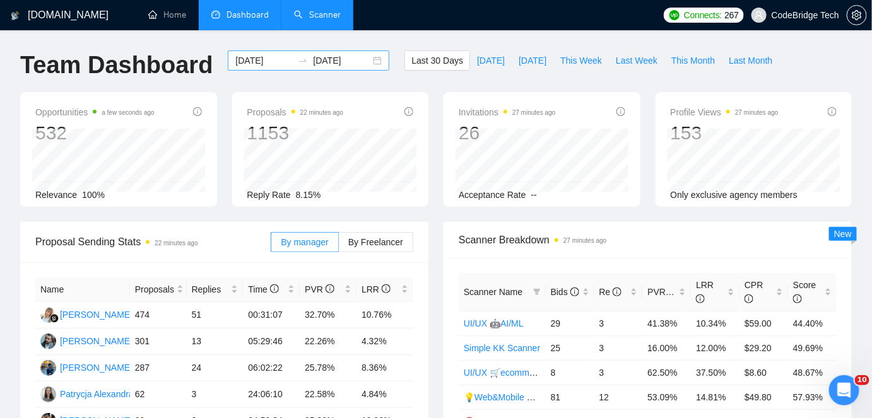
click at [298, 61] on icon "swap-right" at bounding box center [303, 61] width 10 height 10
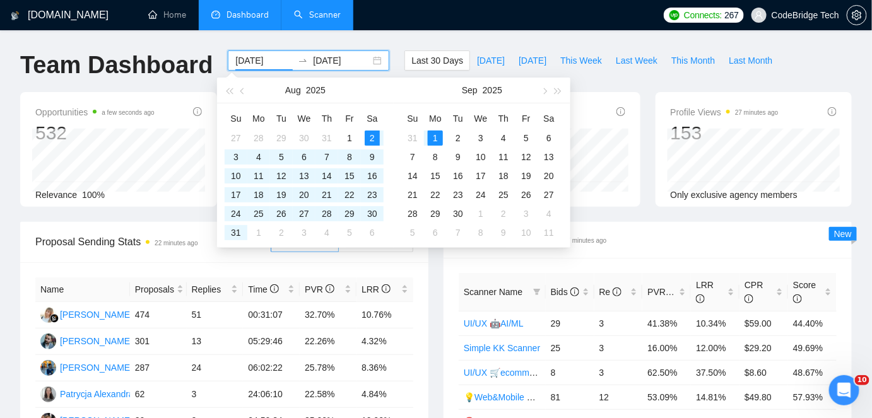
click at [273, 63] on input "[DATE]" at bounding box center [263, 61] width 57 height 14
type input "2025-08-29"
click at [357, 211] on div "29" at bounding box center [349, 213] width 15 height 15
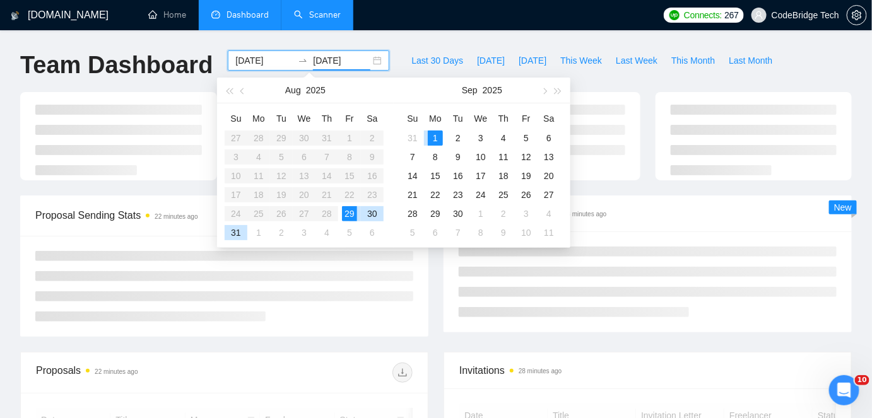
click at [357, 211] on td "29" at bounding box center [349, 213] width 23 height 19
type input "2025-08-29"
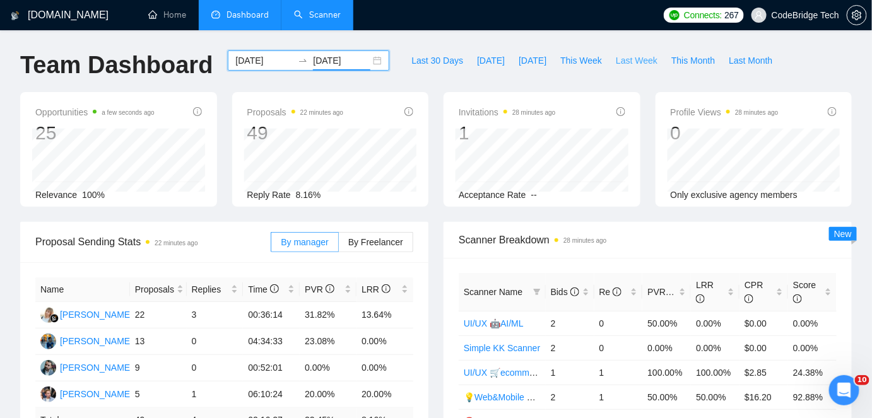
click at [621, 62] on span "Last Week" at bounding box center [637, 61] width 42 height 14
type input "[DATE]"
type input "2025-08-31"
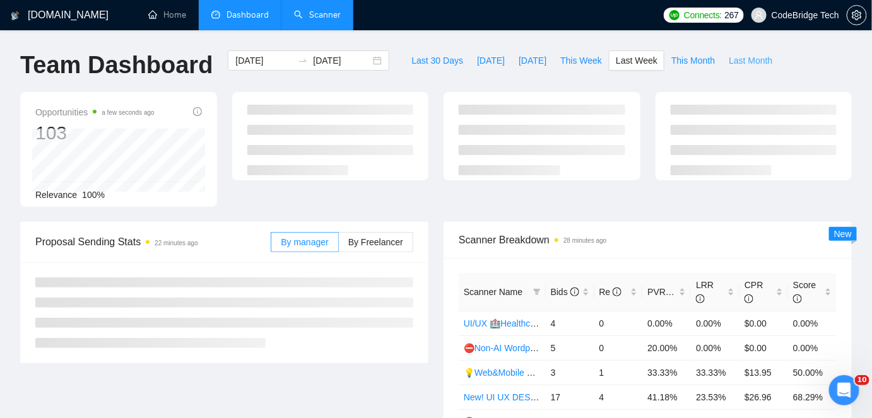
click at [730, 66] on span "Last Month" at bounding box center [750, 61] width 44 height 14
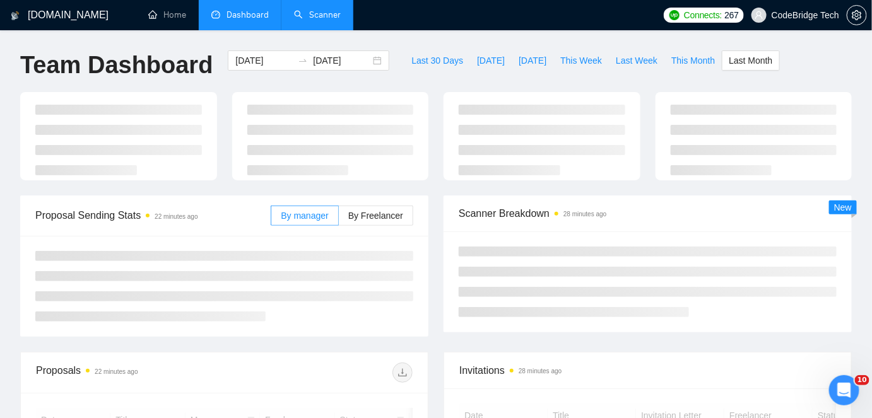
type input "2025-08-01"
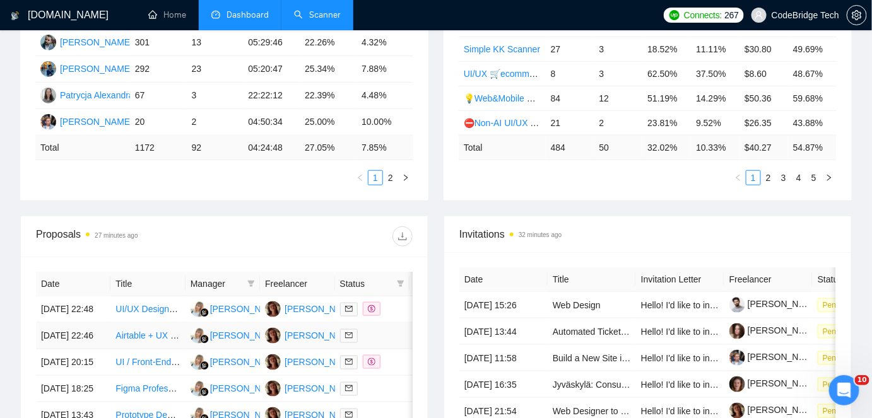
scroll to position [344, 0]
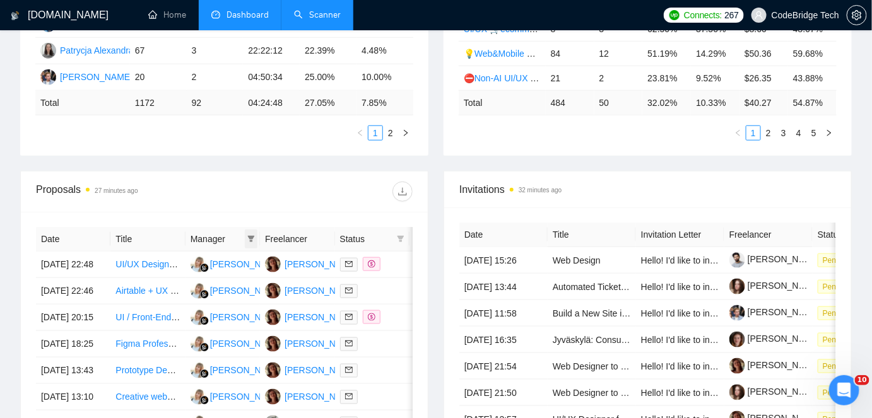
click at [249, 238] on icon "filter" at bounding box center [251, 239] width 7 height 6
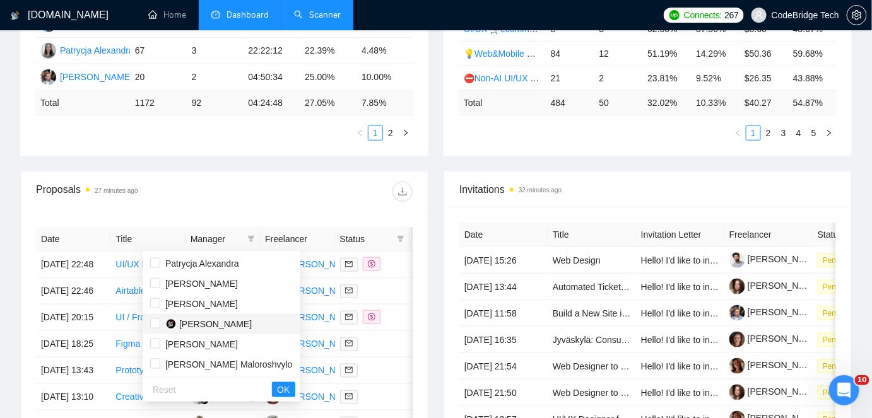
click at [190, 325] on span "[PERSON_NAME]" at bounding box center [215, 324] width 73 height 10
checkbox input "true"
click at [277, 394] on span "OK" at bounding box center [283, 390] width 13 height 14
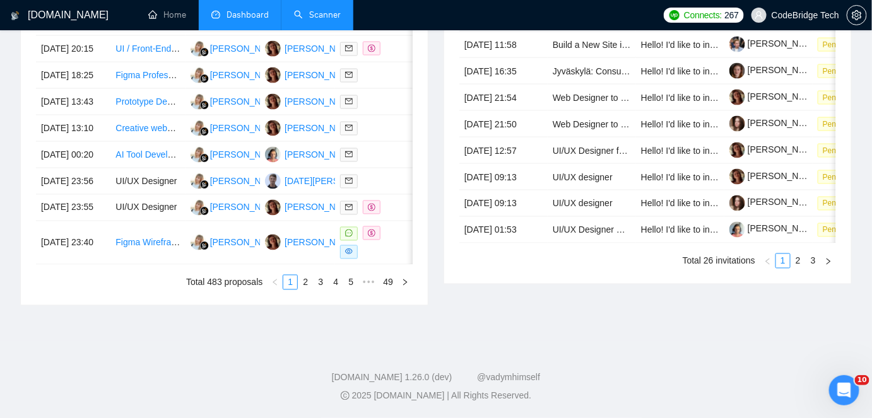
scroll to position [459, 0]
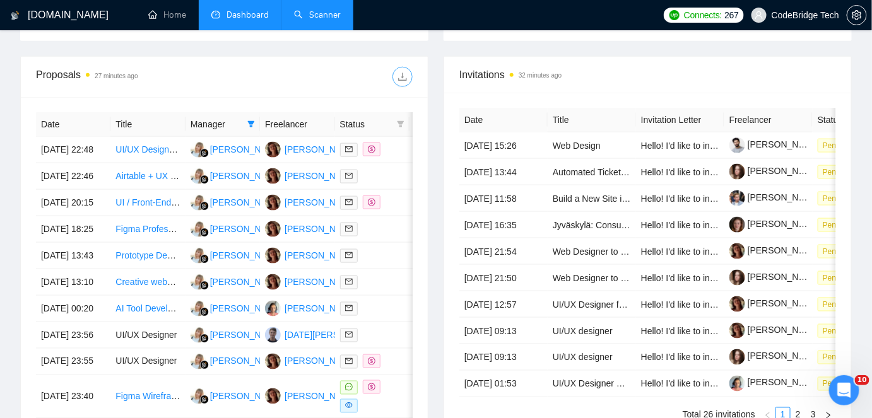
click at [406, 77] on icon "download" at bounding box center [402, 77] width 10 height 10
click at [331, 15] on link "Scanner" at bounding box center [317, 14] width 47 height 11
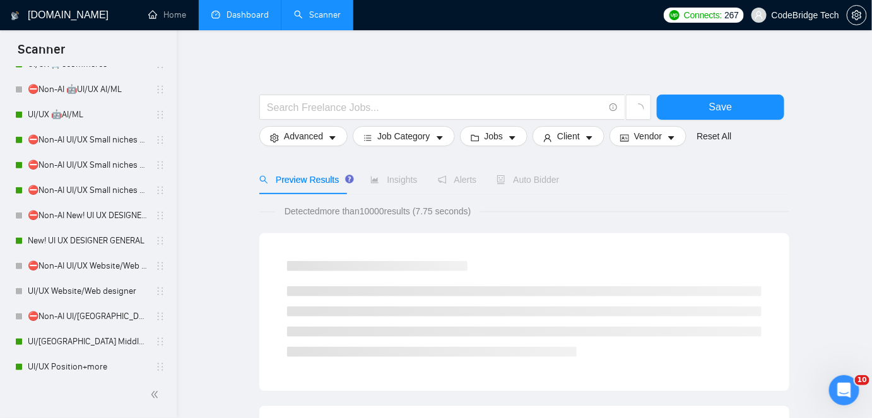
scroll to position [516, 0]
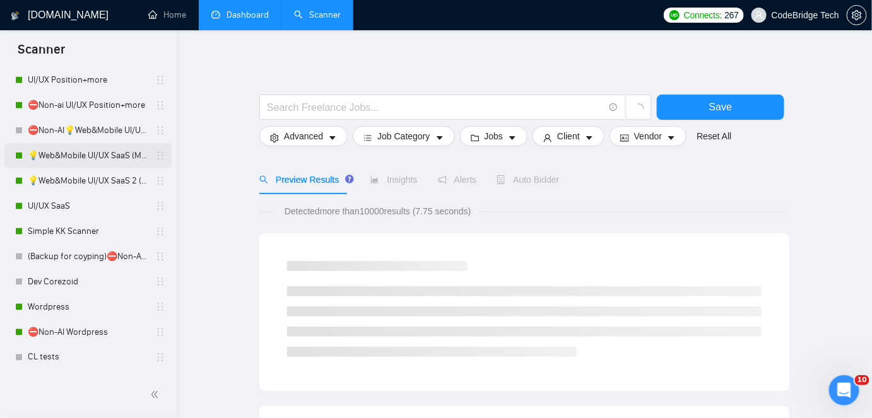
click at [77, 158] on link "💡Web&Mobile UI/UX SaaS (Mariia)" at bounding box center [88, 155] width 120 height 25
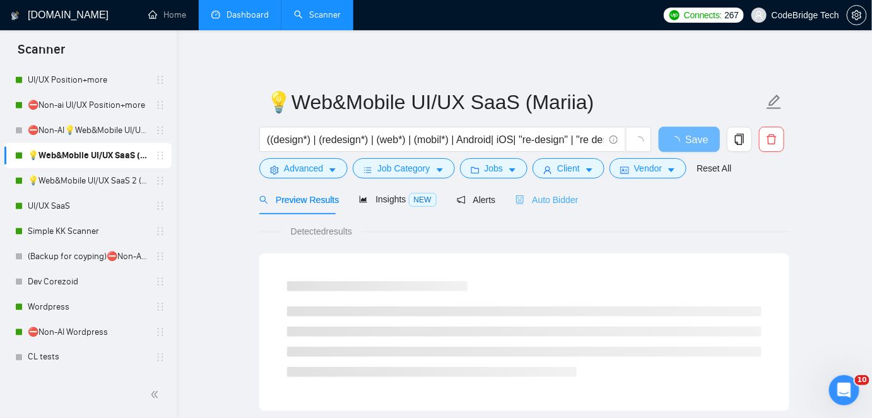
click at [526, 189] on div "Auto Bidder" at bounding box center [546, 200] width 62 height 30
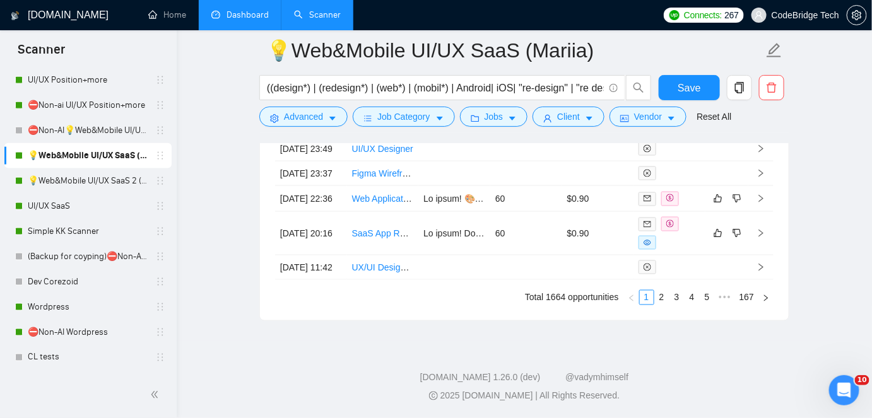
scroll to position [3784, 0]
click at [666, 305] on link "2" at bounding box center [662, 298] width 14 height 14
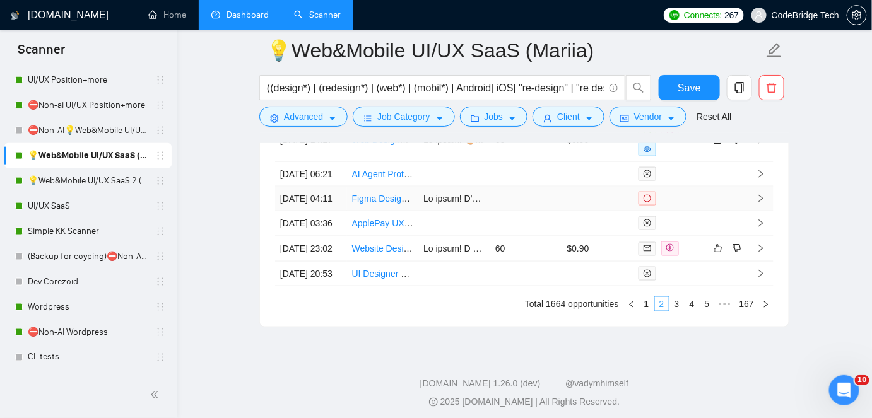
scroll to position [3727, 0]
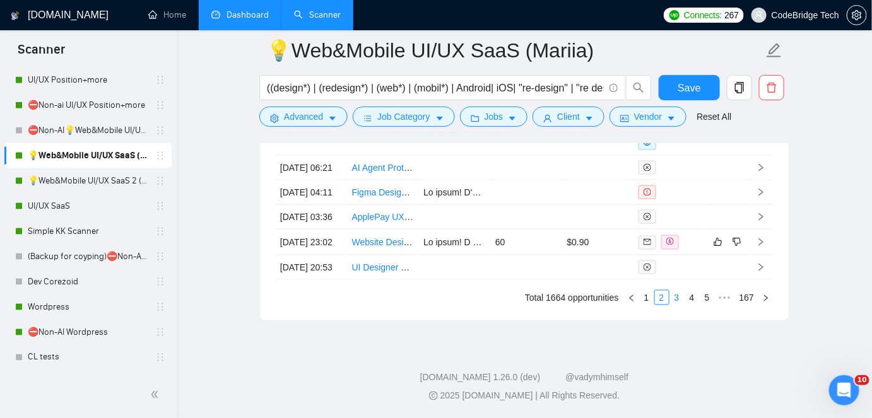
click at [677, 305] on link "3" at bounding box center [677, 298] width 14 height 14
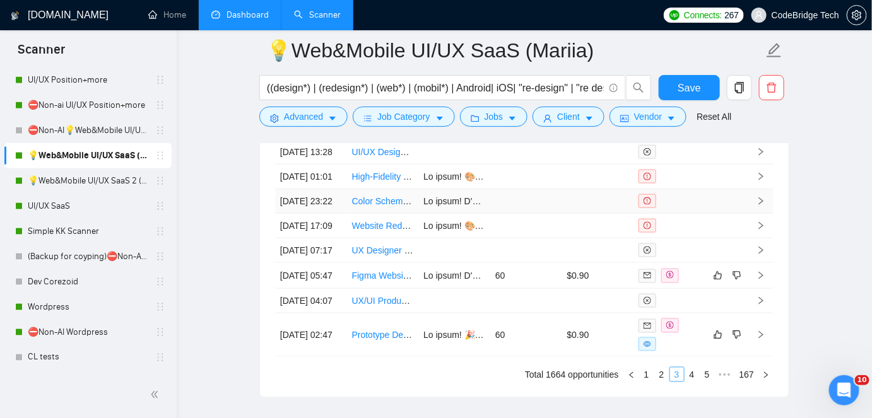
scroll to position [3612, 0]
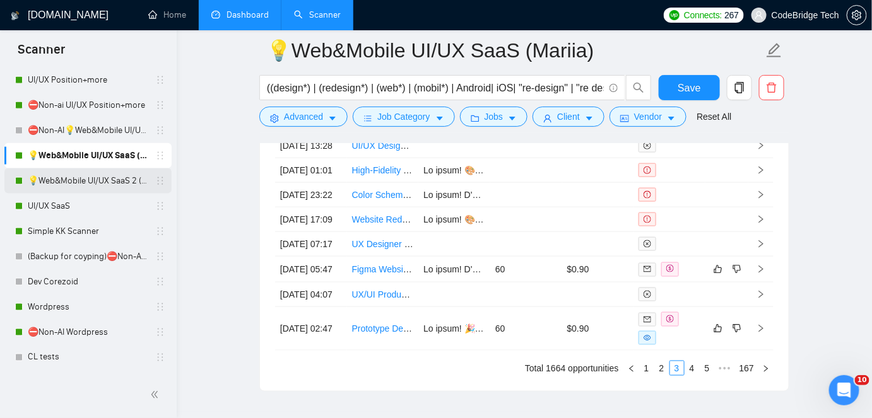
click at [79, 175] on link "💡Web&Mobile UI/UX SaaS 2 ([PERSON_NAME])" at bounding box center [88, 180] width 120 height 25
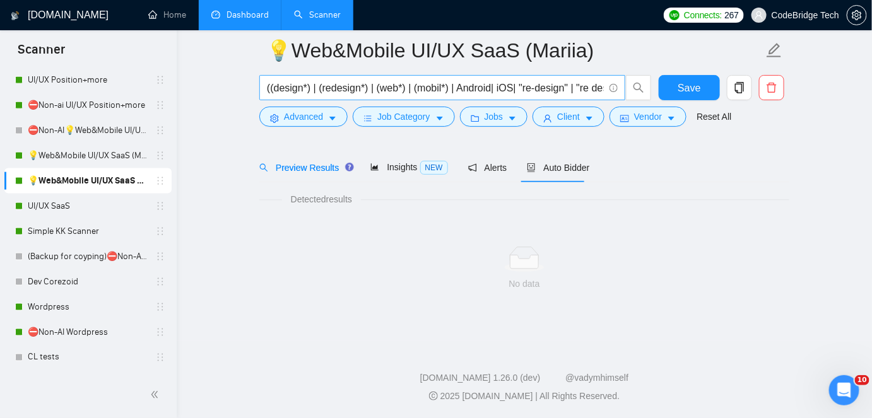
scroll to position [42, 0]
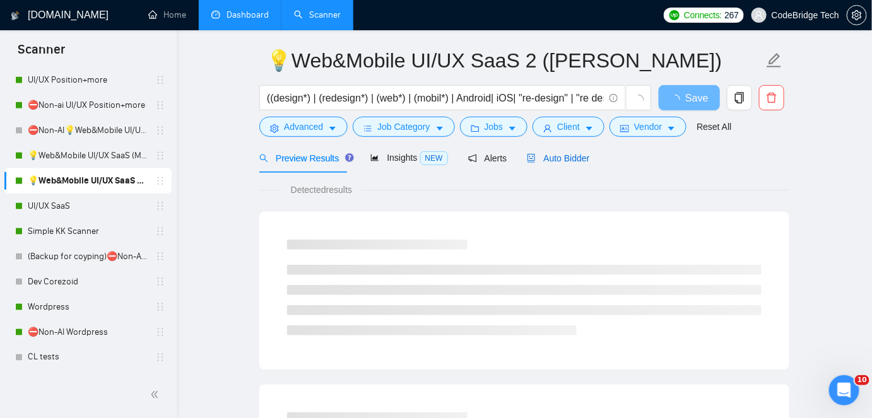
click at [546, 153] on span "Auto Bidder" at bounding box center [558, 158] width 62 height 10
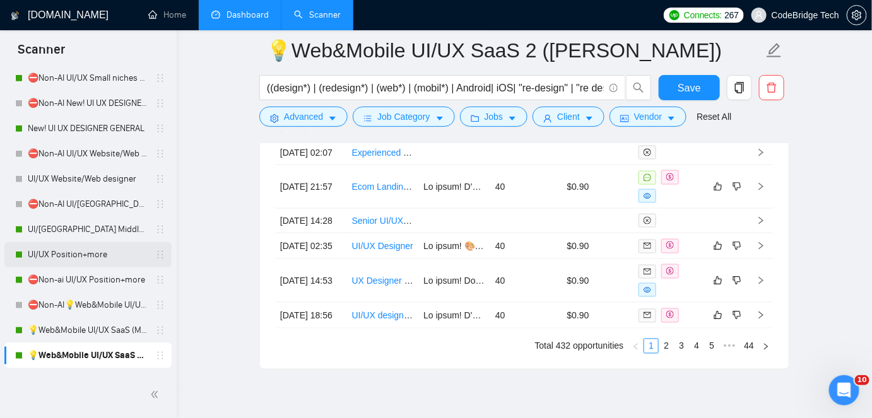
scroll to position [334, 0]
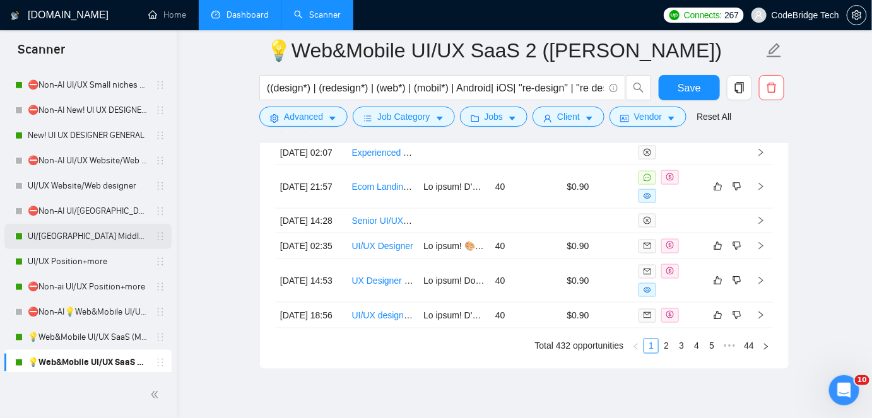
click at [97, 238] on link "UI/[GEOGRAPHIC_DATA] Middle - [GEOGRAPHIC_DATA], [GEOGRAPHIC_DATA], [GEOGRAPHIC…" at bounding box center [88, 236] width 120 height 25
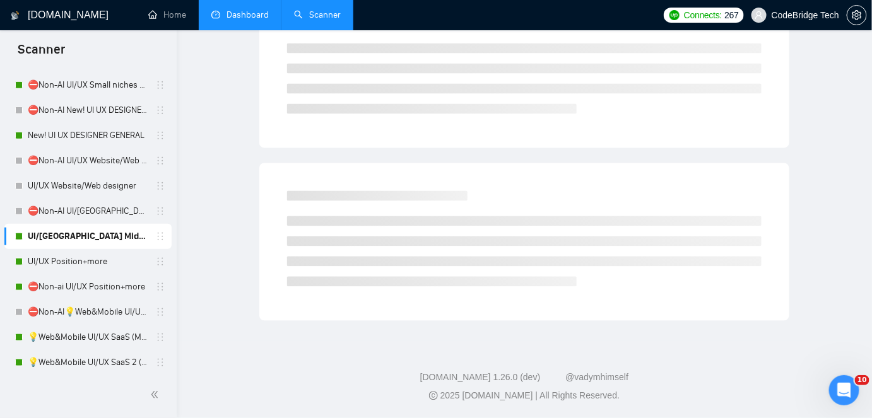
scroll to position [42, 0]
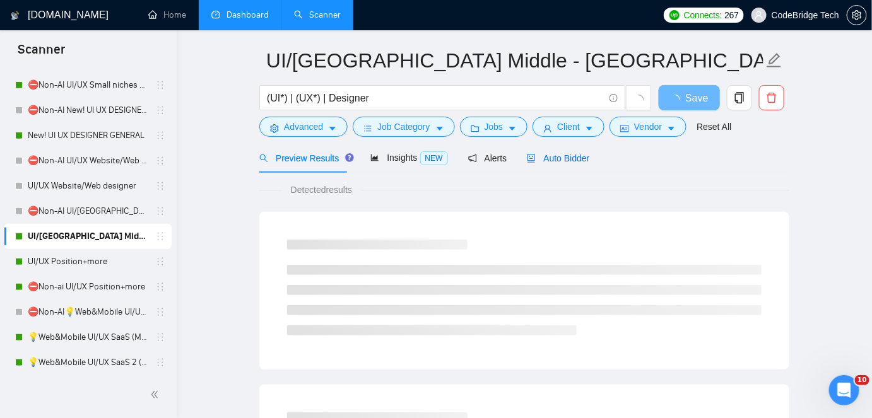
click at [538, 161] on span "Auto Bidder" at bounding box center [558, 158] width 62 height 10
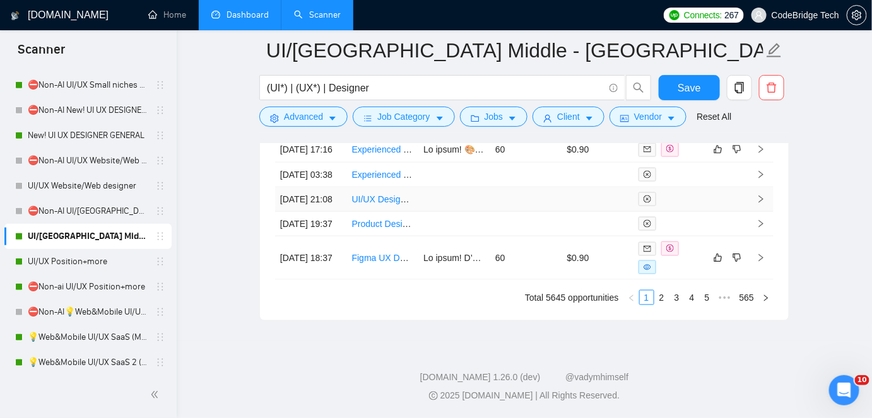
scroll to position [3755, 0]
click at [664, 305] on link "2" at bounding box center [662, 298] width 14 height 14
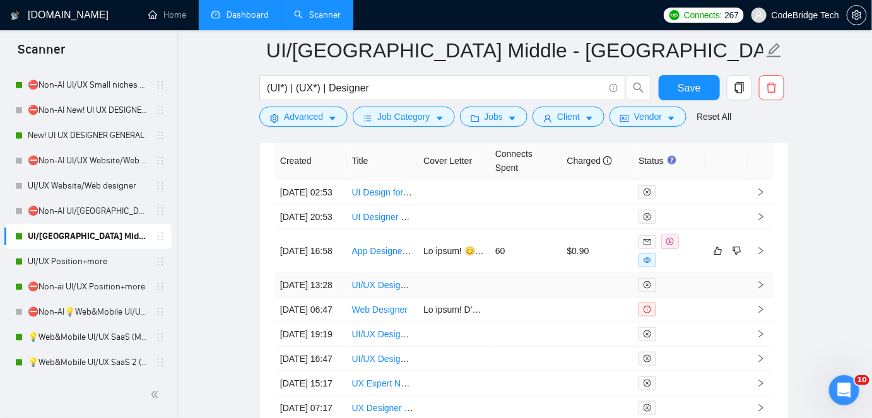
scroll to position [3584, 0]
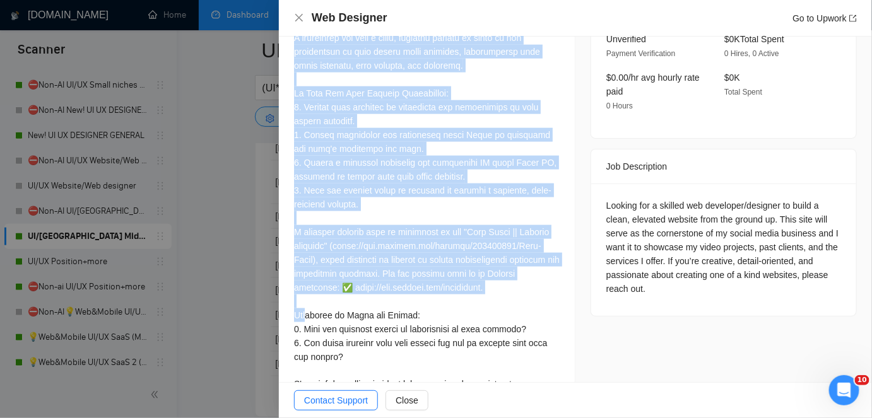
scroll to position [459, 0]
drag, startPoint x: 290, startPoint y: 83, endPoint x: 452, endPoint y: 353, distance: 314.9
click at [452, 353] on div "Cover Letter" at bounding box center [427, 176] width 296 height 523
copy div "Hi there! I'd love to offer a 𝐅𝐑𝐄𝐄 concept for your site's landing page to ensu…"
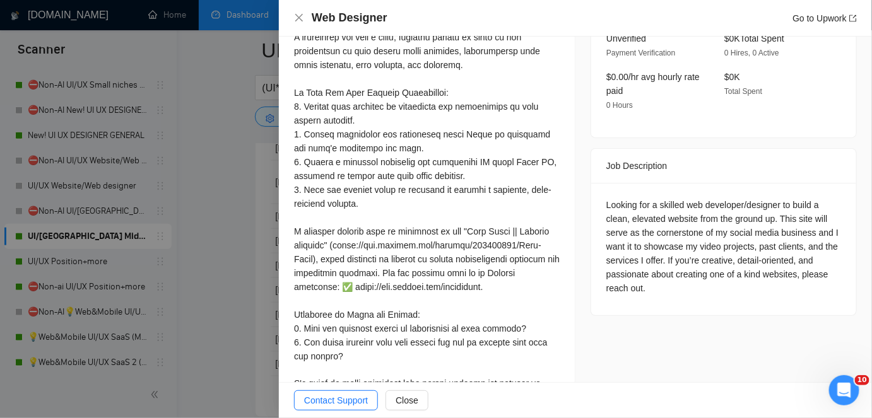
click at [252, 93] on div at bounding box center [436, 209] width 872 height 418
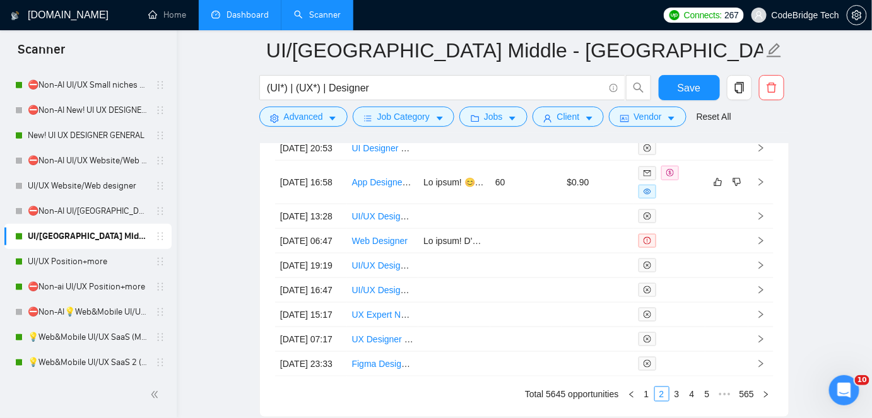
click at [235, 10] on link "Dashboard" at bounding box center [239, 14] width 57 height 11
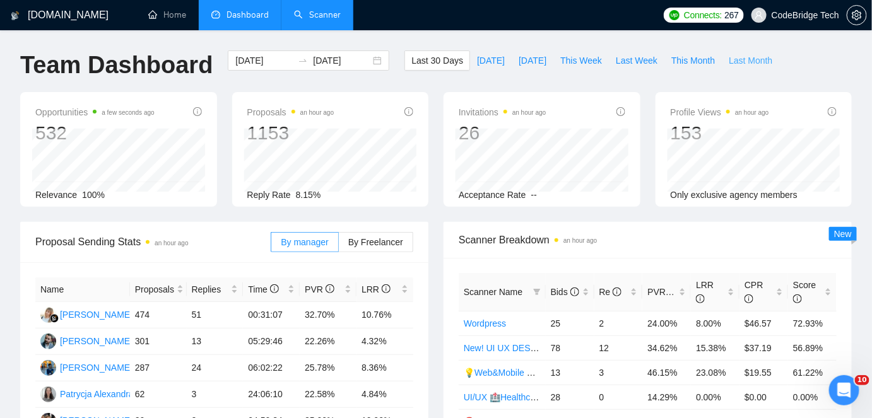
click at [734, 62] on span "Last Month" at bounding box center [750, 61] width 44 height 14
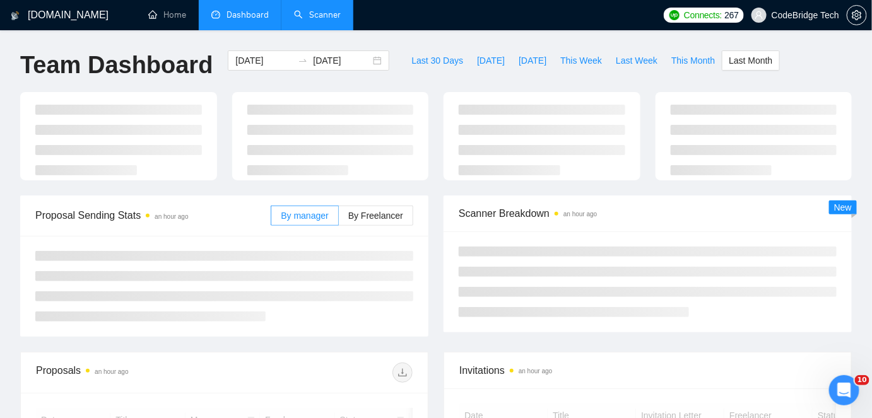
type input "2025-08-01"
type input "2025-08-31"
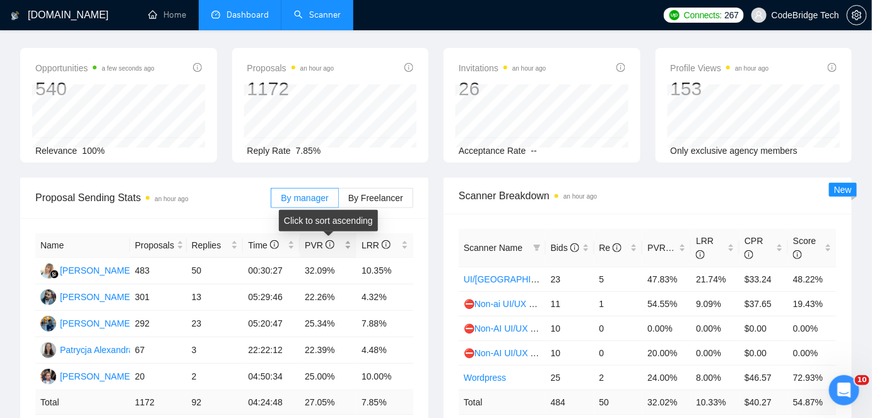
scroll to position [114, 0]
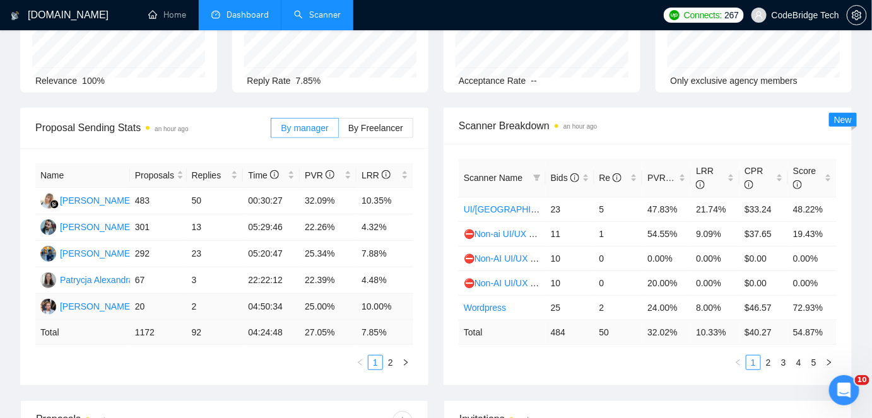
click at [80, 309] on div "[PERSON_NAME] Maloroshvylo" at bounding box center [123, 307] width 127 height 14
click at [326, 9] on link "Scanner" at bounding box center [317, 14] width 47 height 11
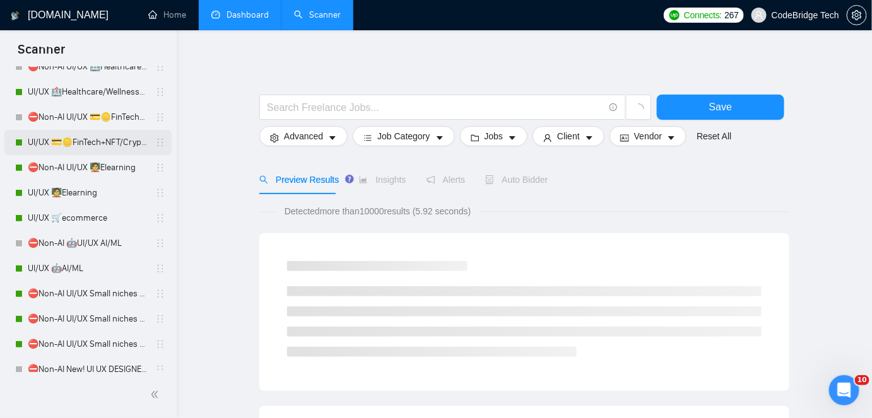
scroll to position [114, 0]
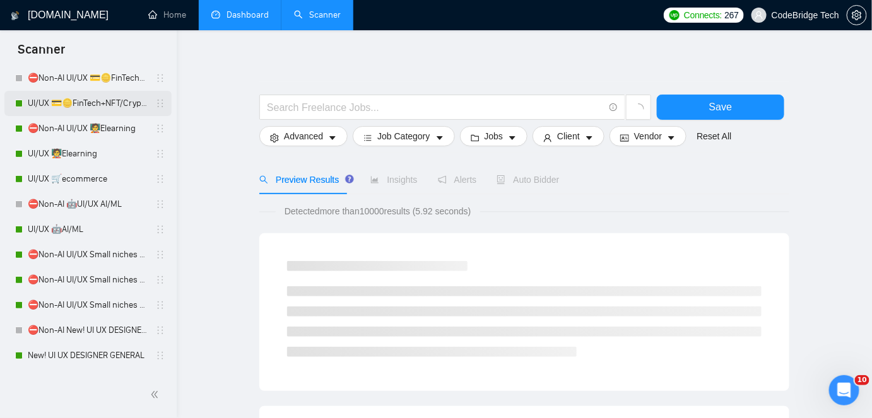
click at [81, 103] on link "UI/UX 💳🪙FinTech+NFT/Crypto/Blockchain/Casino" at bounding box center [88, 103] width 120 height 25
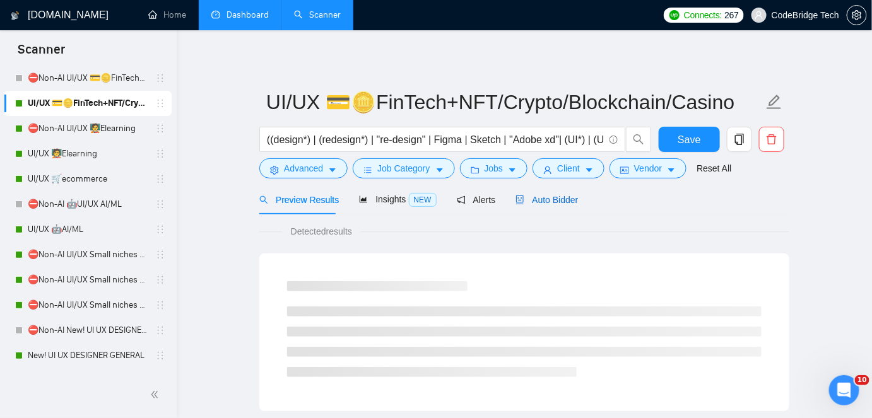
click at [558, 195] on span "Auto Bidder" at bounding box center [546, 200] width 62 height 10
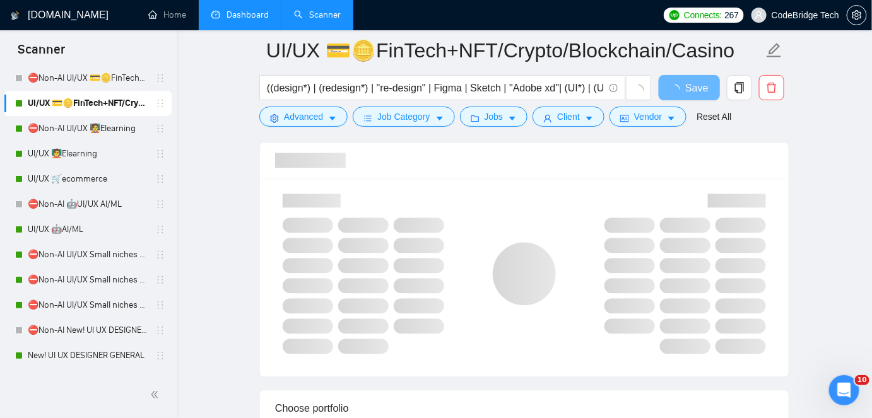
scroll to position [802, 0]
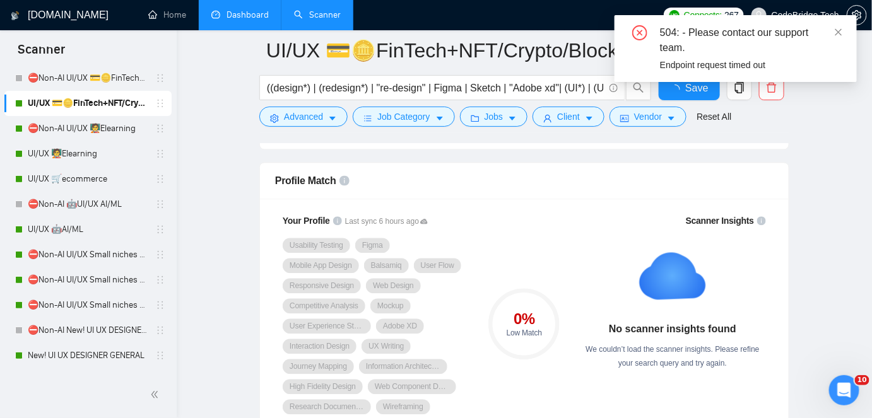
click at [832, 34] on div "504: - Please contact our support team." at bounding box center [751, 40] width 182 height 30
click at [841, 32] on icon "close" at bounding box center [838, 32] width 9 height 9
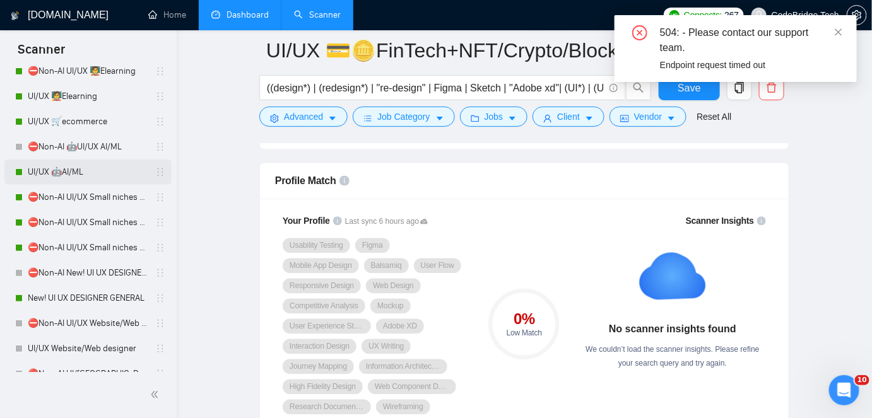
scroll to position [229, 0]
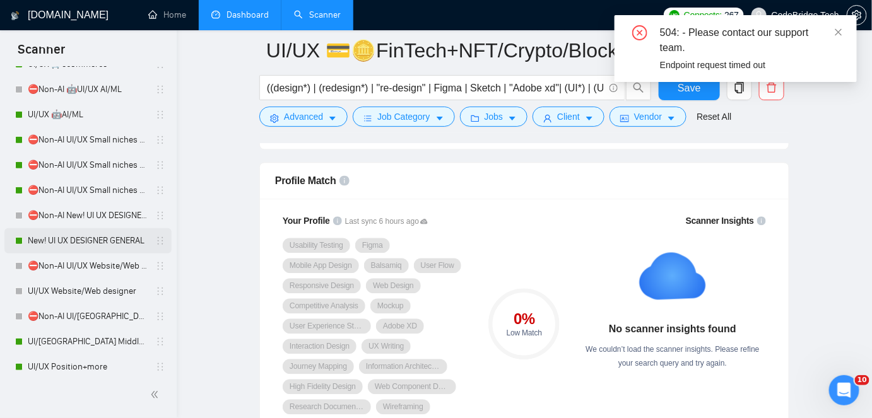
click at [35, 233] on link "New! UI UX DESIGNER GENERAL" at bounding box center [88, 240] width 120 height 25
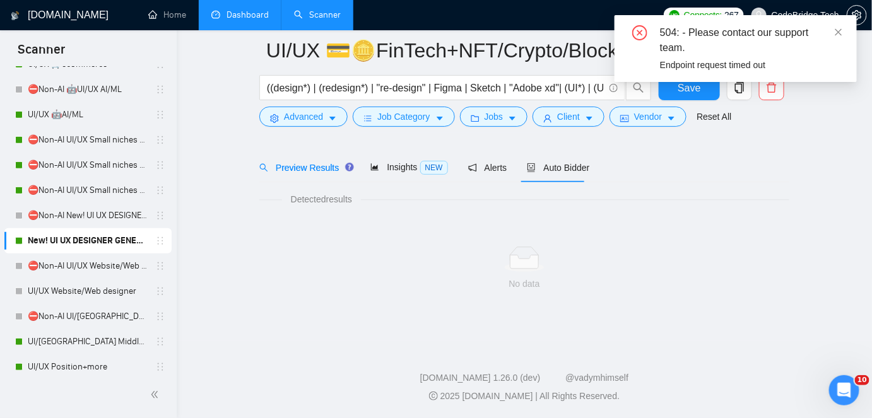
scroll to position [42, 0]
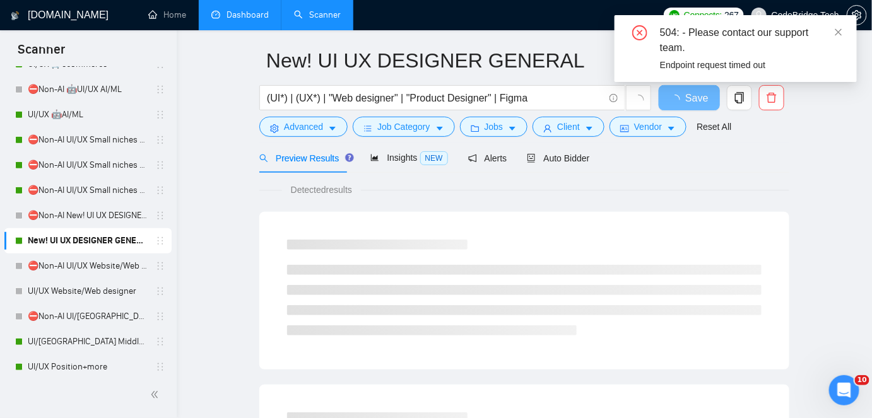
click at [573, 167] on div "Auto Bidder" at bounding box center [558, 158] width 62 height 30
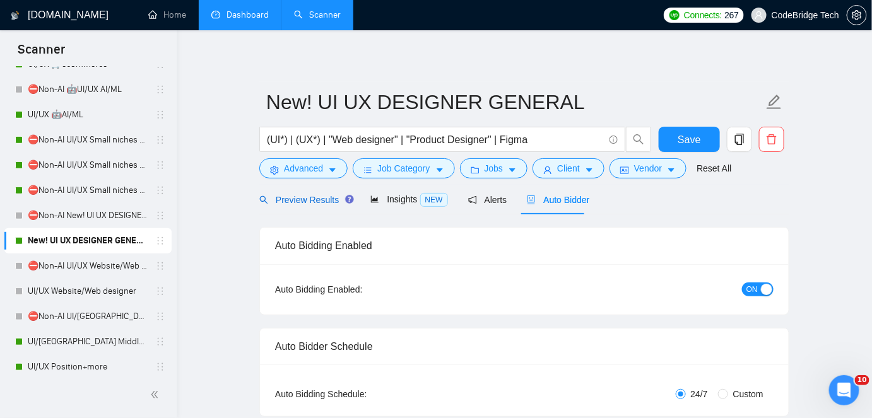
click at [298, 193] on div "Preview Results" at bounding box center [304, 200] width 91 height 14
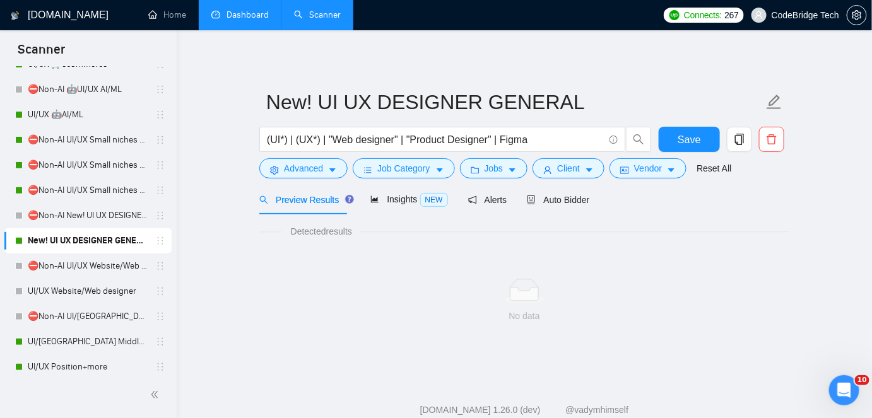
click at [258, 12] on link "Dashboard" at bounding box center [239, 14] width 57 height 11
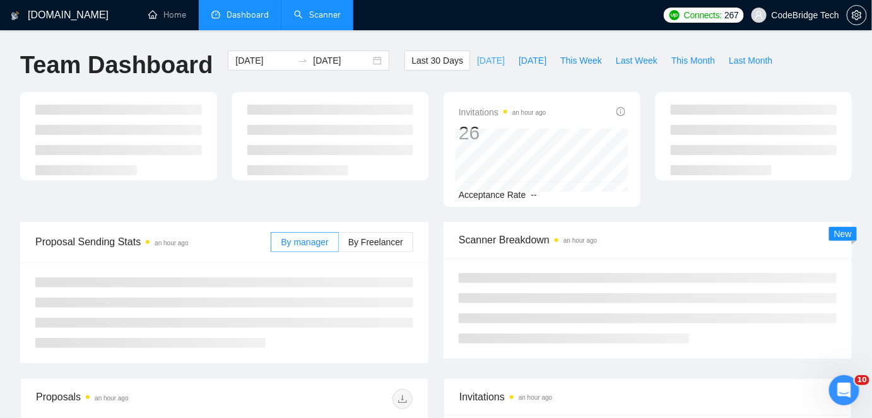
click at [477, 56] on span "[DATE]" at bounding box center [491, 61] width 28 height 14
type input "[DATE]"
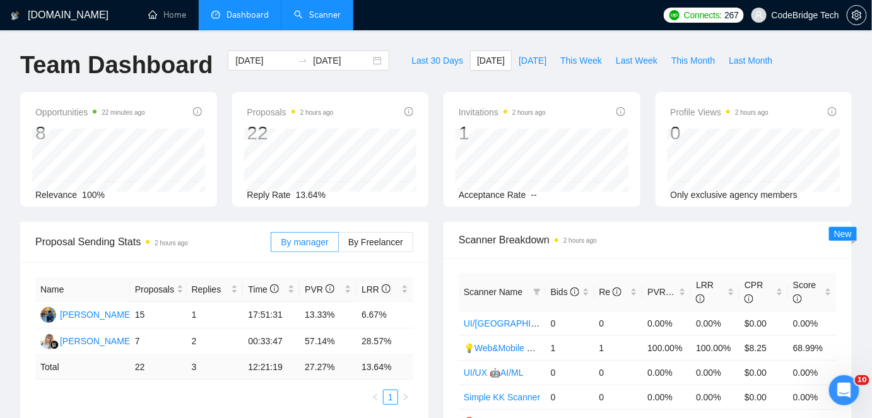
click at [298, 19] on link "Scanner" at bounding box center [317, 14] width 47 height 11
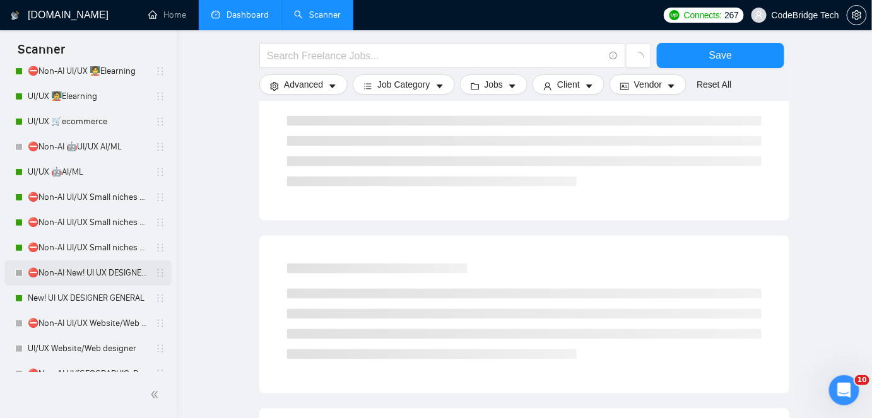
scroll to position [286, 0]
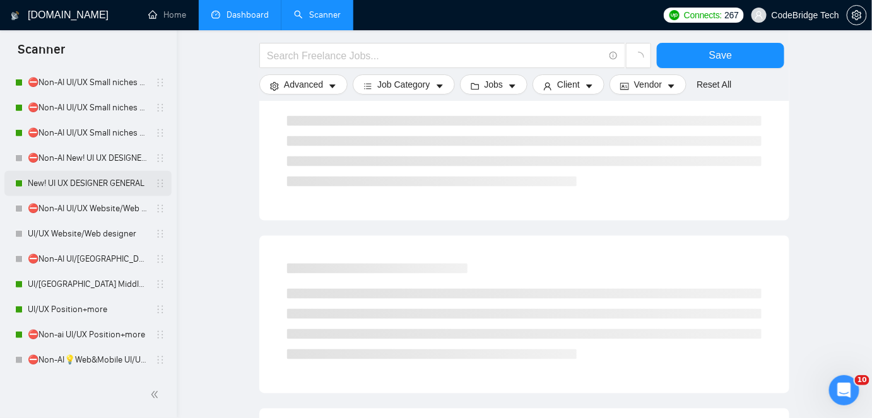
click at [80, 182] on link "New! UI UX DESIGNER GENERAL" at bounding box center [88, 183] width 120 height 25
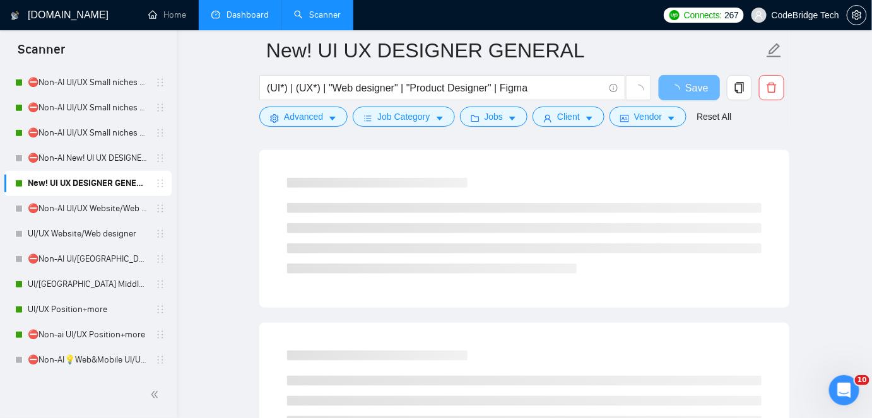
scroll to position [57, 0]
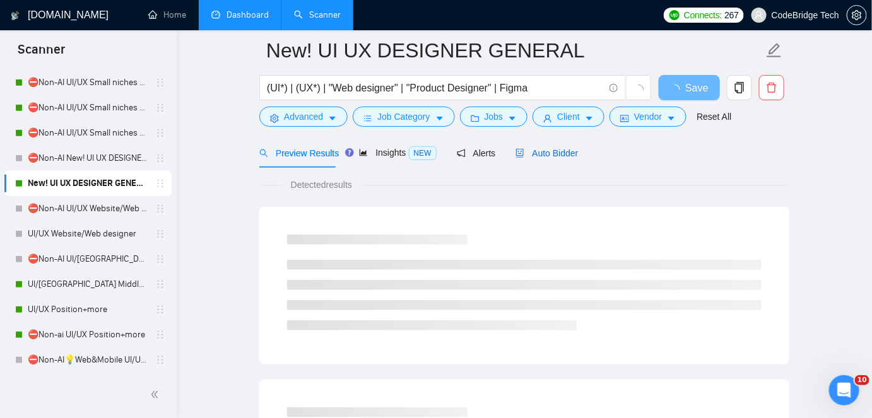
click at [568, 158] on span "Auto Bidder" at bounding box center [546, 153] width 62 height 10
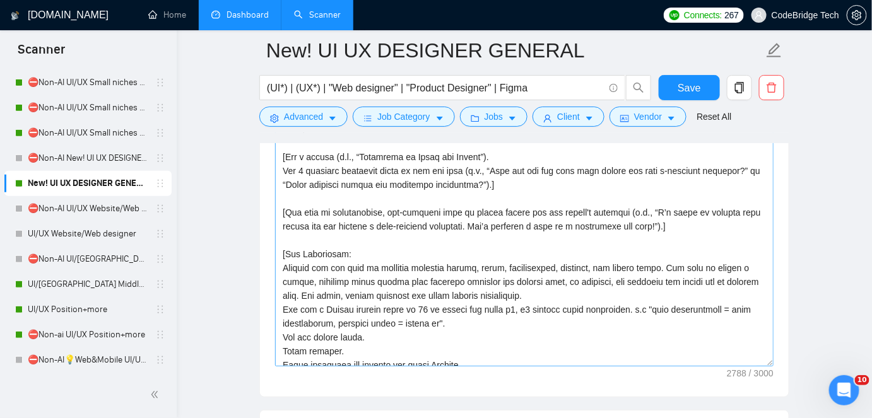
scroll to position [114, 0]
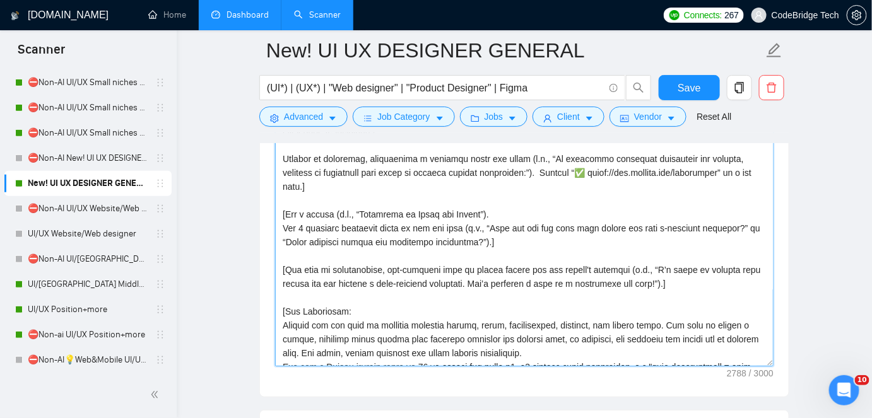
click at [603, 265] on textarea "Cover letter template:" at bounding box center [524, 225] width 498 height 284
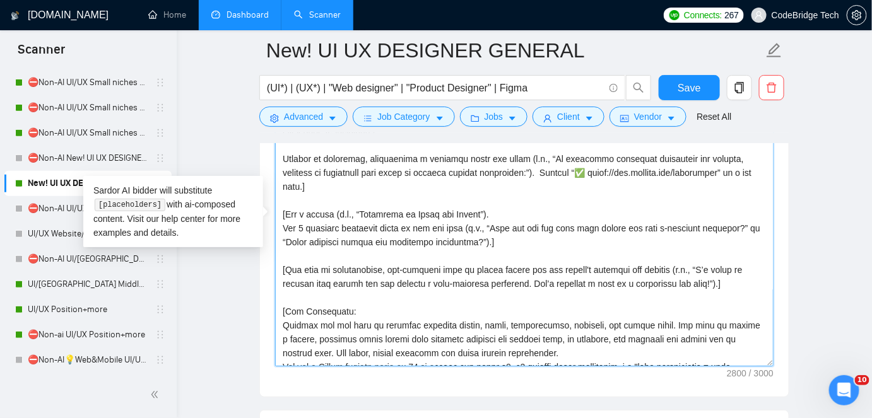
type textarea "[Say hi, add client name if known. Say I'm ready to create a 𝐅𝐑𝐄𝐄 mockup for 1-…"
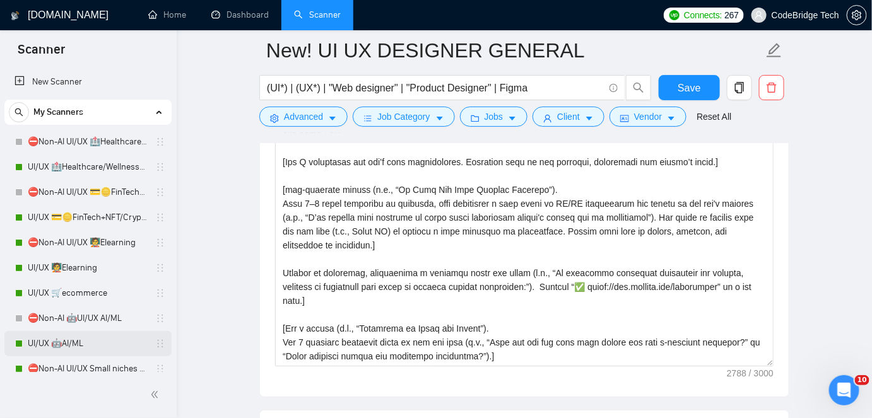
click at [54, 339] on link "UI/UX 🤖AI/ML" at bounding box center [88, 343] width 120 height 25
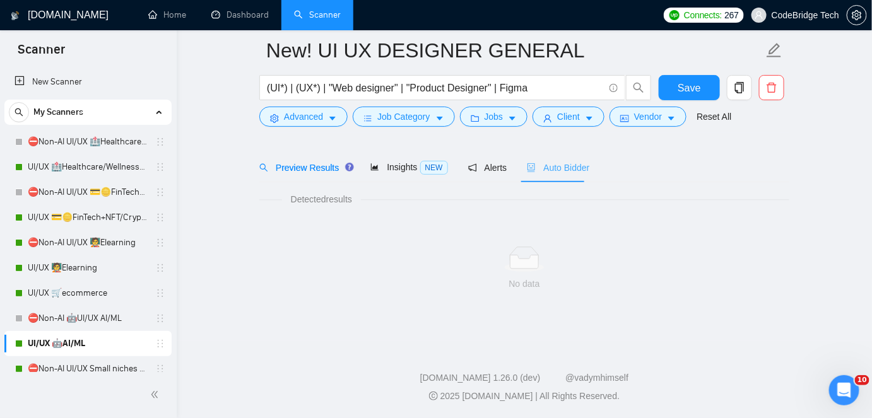
scroll to position [42, 0]
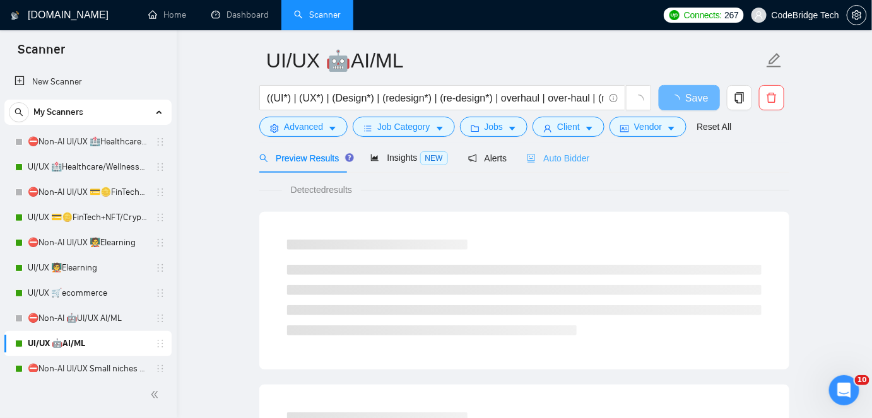
click at [558, 169] on div "Auto Bidder" at bounding box center [558, 158] width 62 height 30
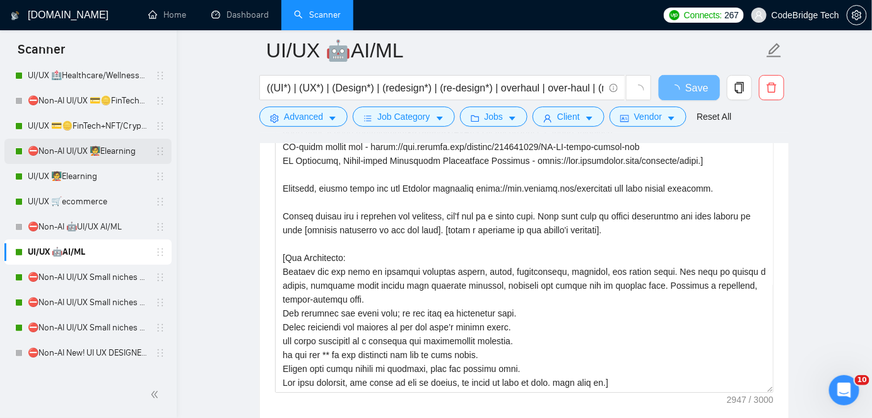
scroll to position [172, 0]
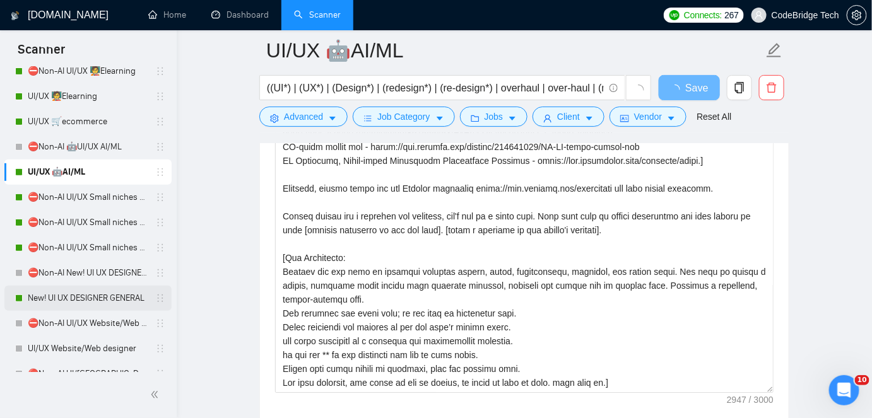
click at [57, 296] on link "New! UI UX DESIGNER GENERAL" at bounding box center [88, 298] width 120 height 25
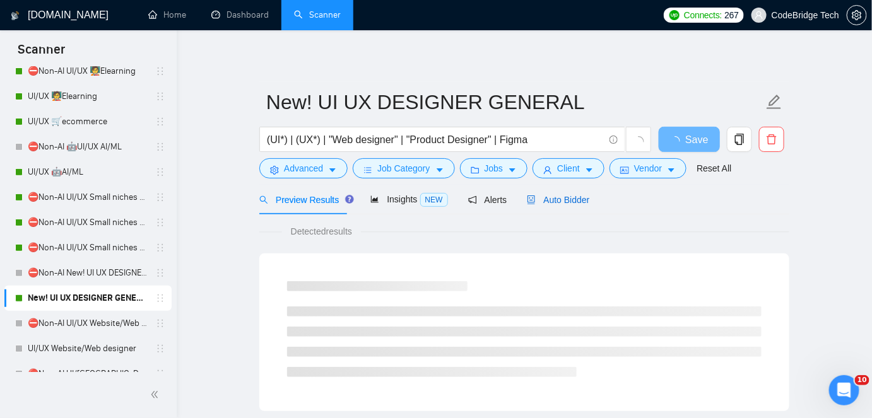
click at [551, 203] on span "Auto Bidder" at bounding box center [558, 200] width 62 height 10
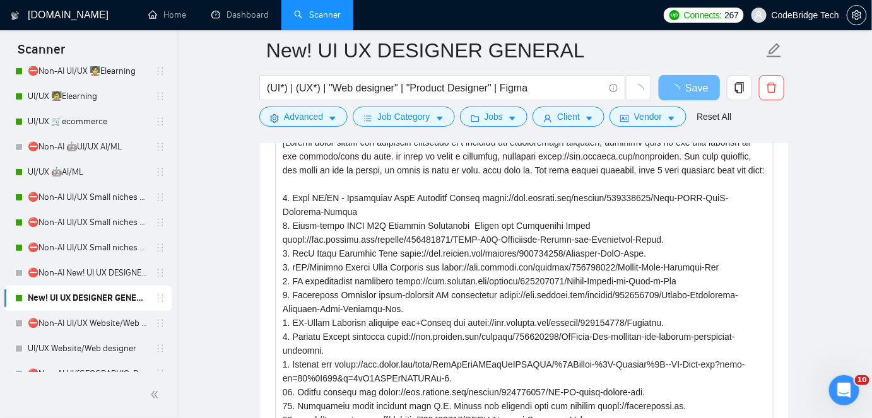
scroll to position [1777, 0]
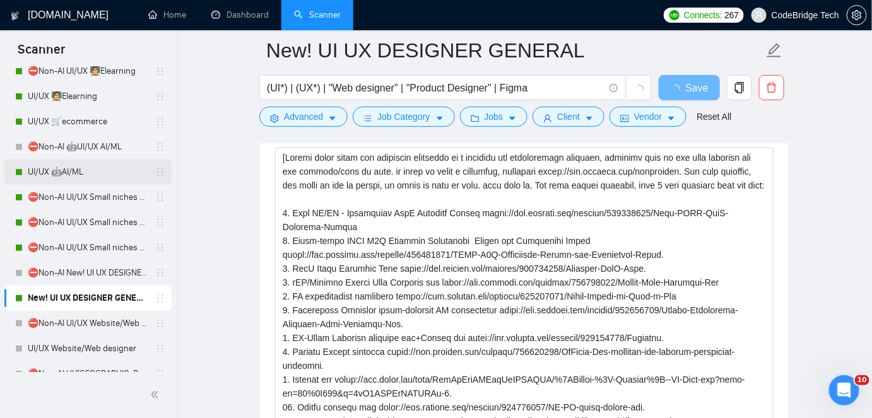
click at [92, 173] on link "UI/UX 🤖AI/ML" at bounding box center [88, 172] width 120 height 25
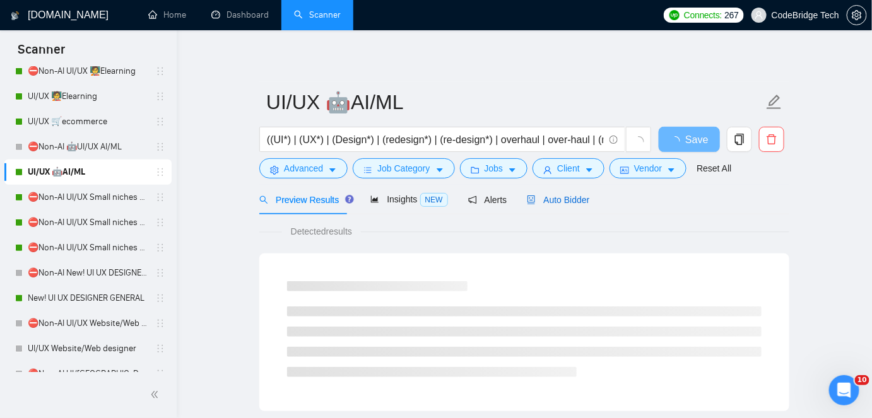
click at [543, 205] on span "Auto Bidder" at bounding box center [558, 200] width 62 height 10
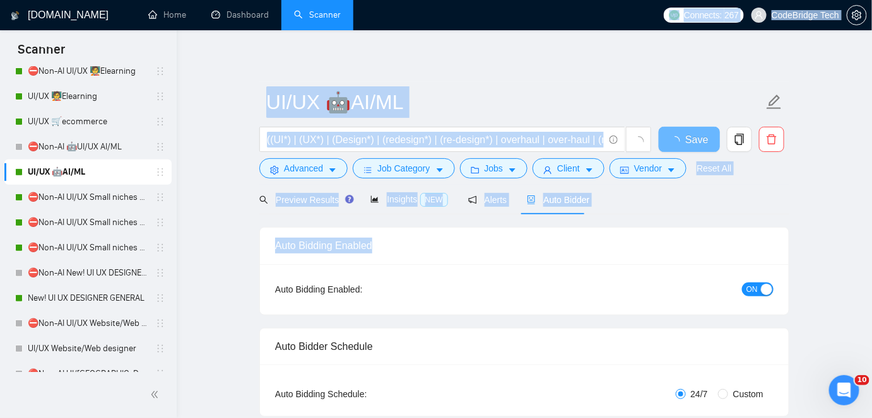
drag, startPoint x: 871, startPoint y: 25, endPoint x: 870, endPoint y: 230, distance: 205.6
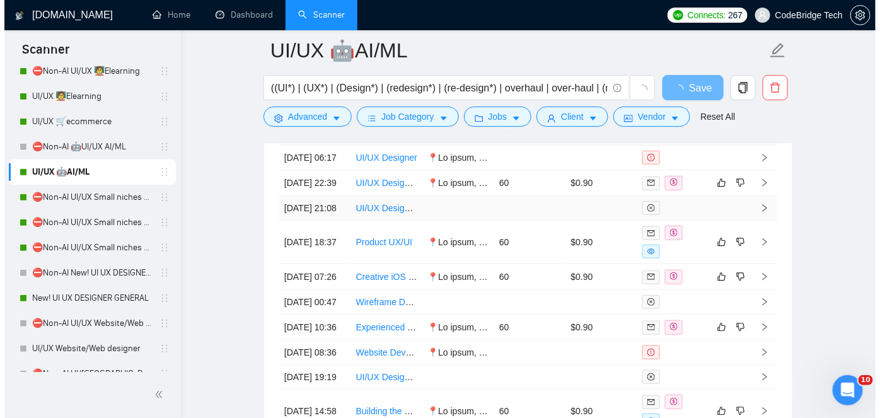
scroll to position [3335, 0]
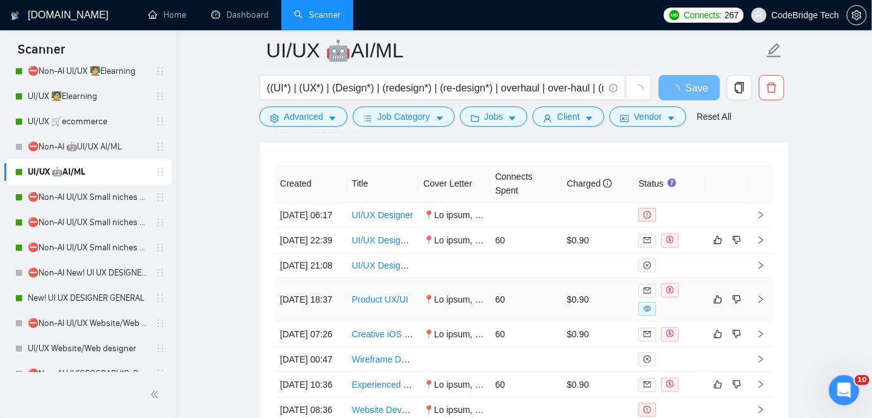
click at [538, 322] on td "60" at bounding box center [526, 300] width 72 height 44
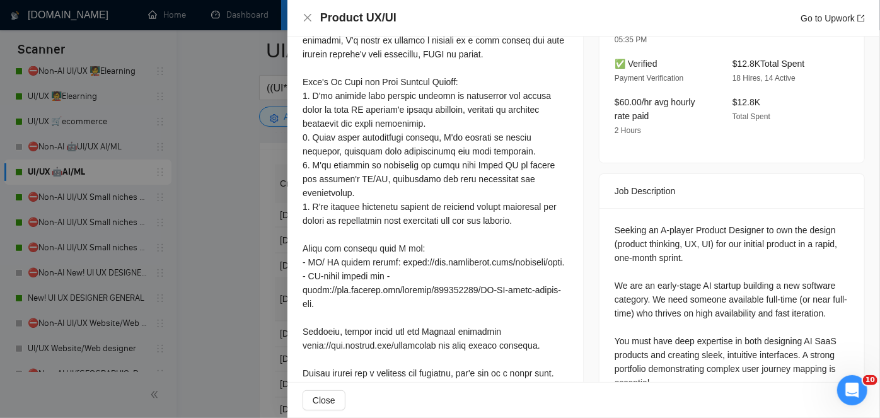
scroll to position [471, 0]
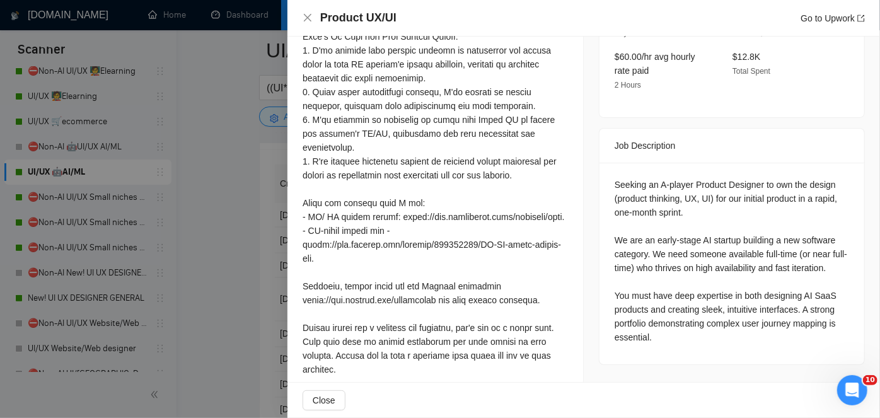
click at [273, 305] on div at bounding box center [440, 209] width 880 height 418
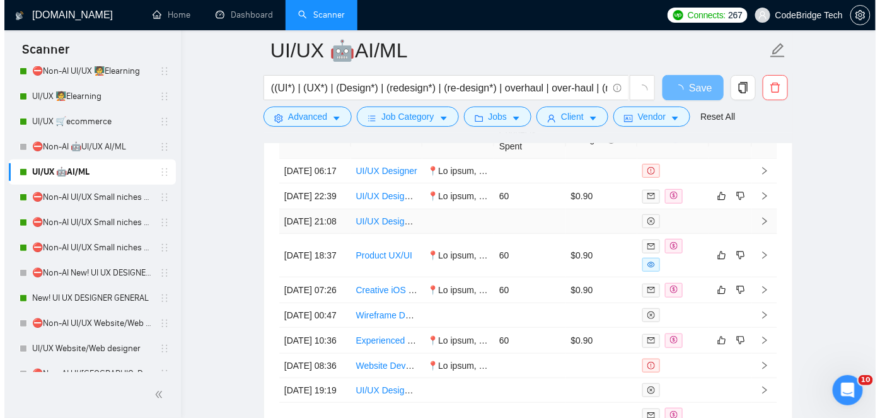
scroll to position [3449, 0]
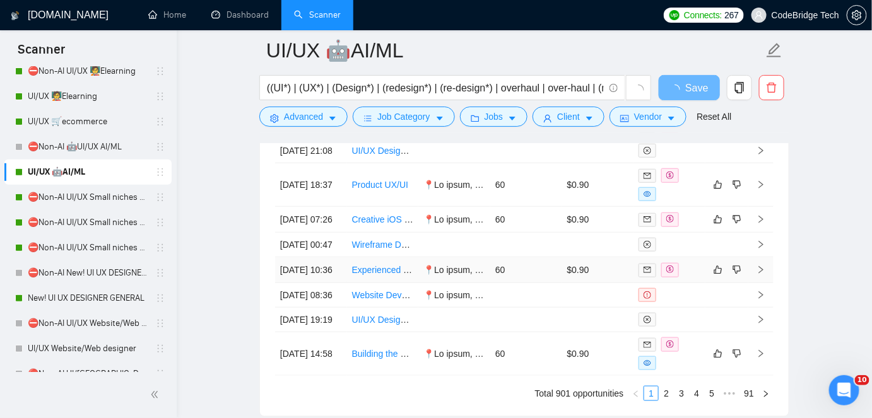
click at [533, 283] on td "60" at bounding box center [526, 270] width 72 height 26
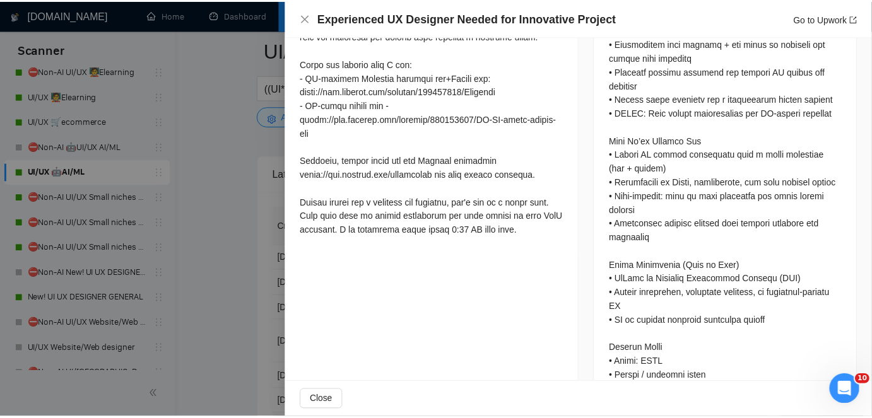
scroll to position [836, 0]
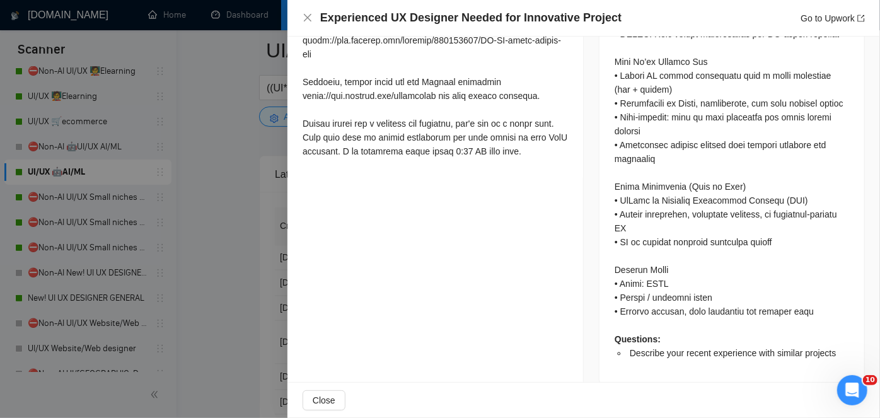
click at [213, 287] on div at bounding box center [440, 209] width 880 height 418
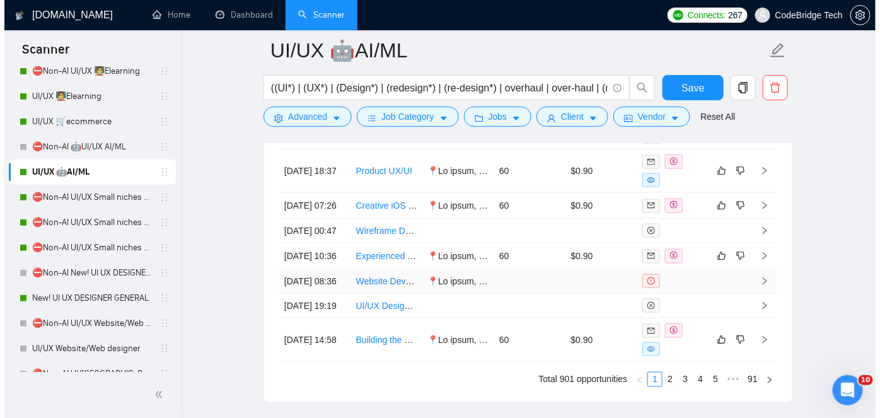
scroll to position [3678, 0]
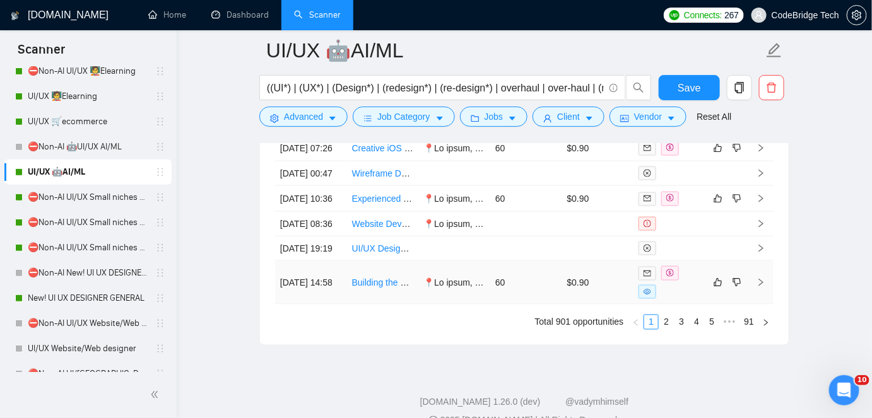
click at [533, 305] on td "60" at bounding box center [526, 283] width 72 height 44
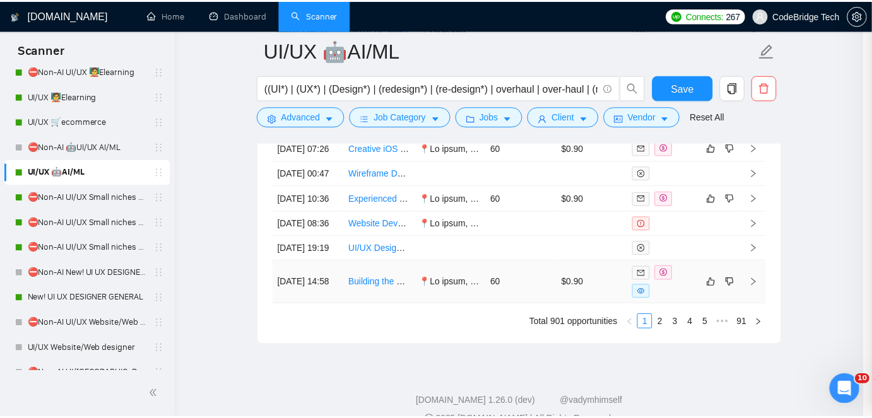
scroll to position [471, 0]
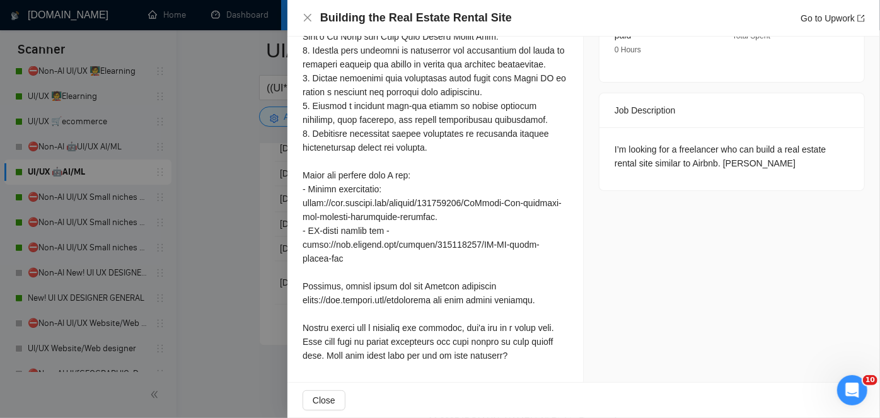
click at [225, 274] on div at bounding box center [440, 209] width 880 height 418
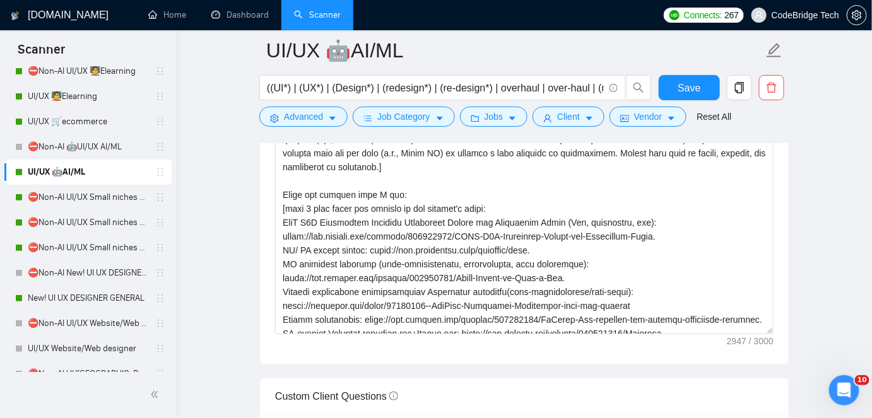
scroll to position [1557, 0]
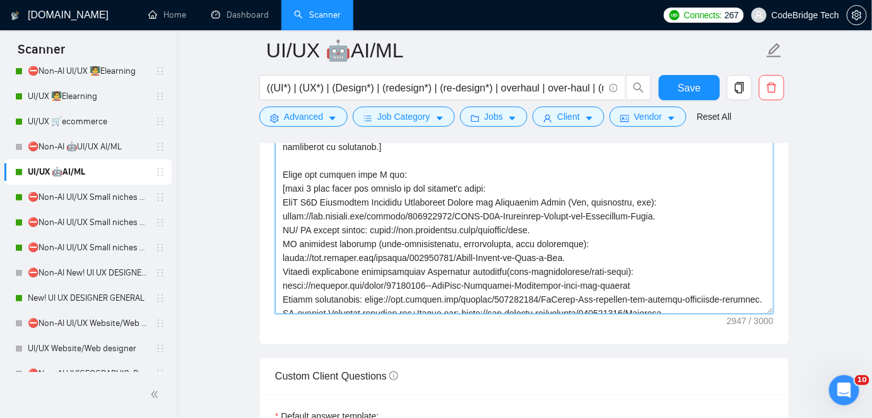
click at [356, 166] on textarea "Cover letter template:" at bounding box center [524, 172] width 498 height 284
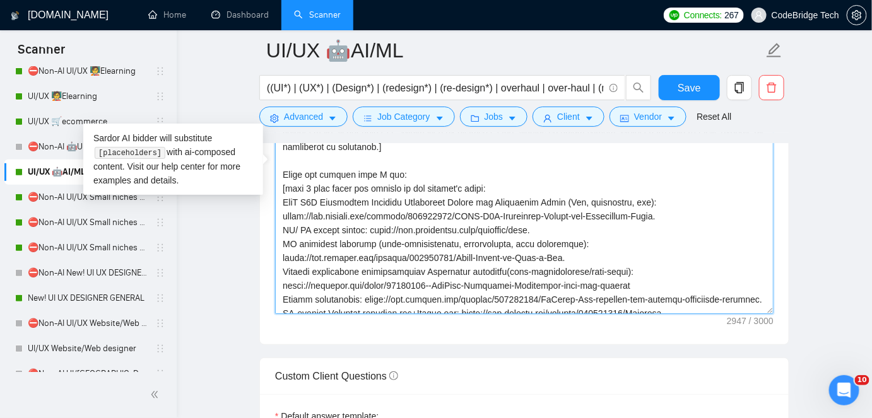
drag, startPoint x: 327, startPoint y: 172, endPoint x: 402, endPoint y: 168, distance: 75.1
click at [402, 168] on textarea "Cover letter template:" at bounding box center [524, 172] width 498 height 284
click at [414, 165] on textarea "Cover letter template:" at bounding box center [524, 172] width 498 height 284
click at [400, 176] on textarea "Cover letter template:" at bounding box center [524, 172] width 498 height 284
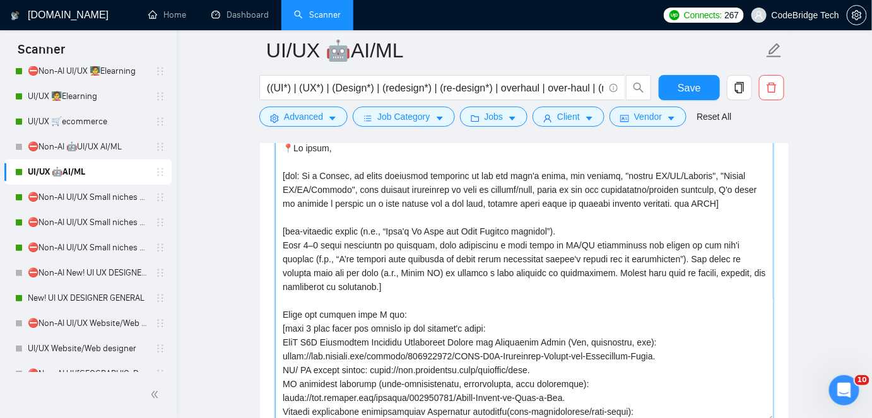
scroll to position [1442, 0]
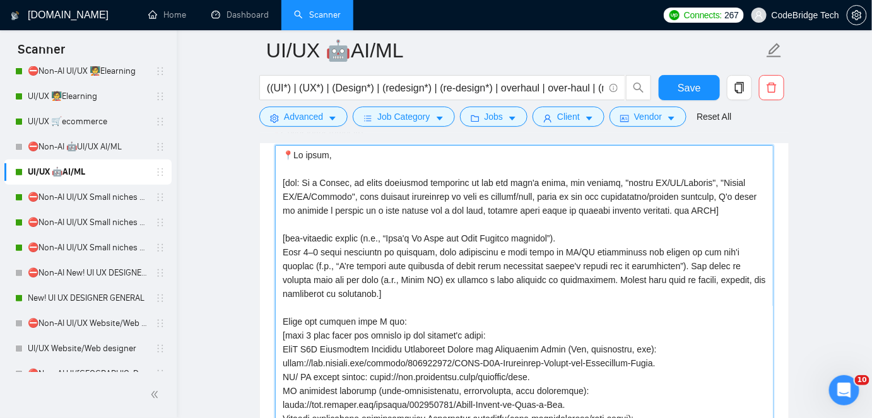
drag, startPoint x: 324, startPoint y: 317, endPoint x: 418, endPoint y: 317, distance: 93.3
click at [418, 317] on textarea "Cover letter template:" at bounding box center [524, 287] width 498 height 284
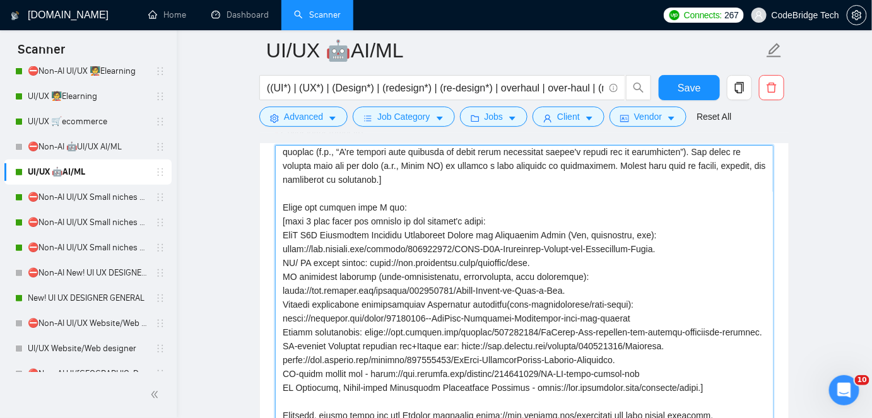
scroll to position [0, 0]
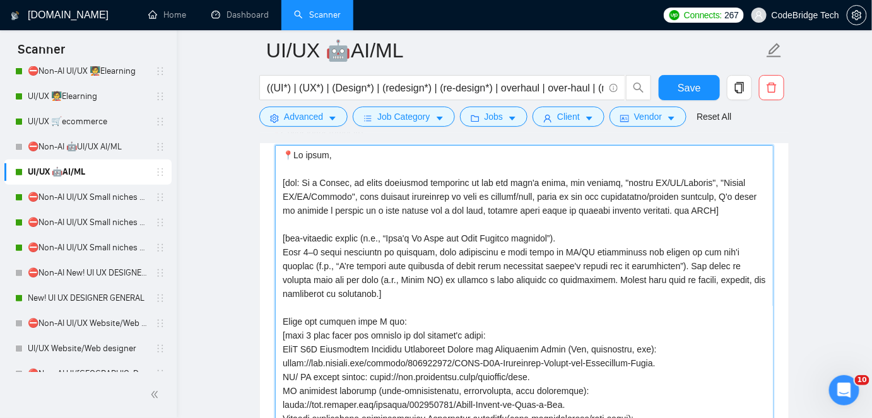
click at [418, 317] on textarea "Cover letter template:" at bounding box center [524, 287] width 498 height 284
drag, startPoint x: 387, startPoint y: 317, endPoint x: 333, endPoint y: 317, distance: 54.2
click at [366, 317] on textarea "Cover letter template:" at bounding box center [524, 287] width 498 height 284
drag, startPoint x: 330, startPoint y: 315, endPoint x: 317, endPoint y: 315, distance: 13.2
click at [317, 315] on textarea "Cover letter template:" at bounding box center [524, 287] width 498 height 284
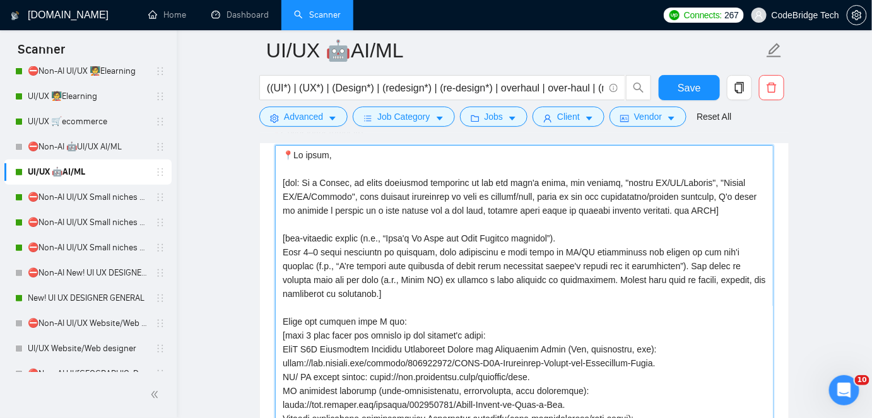
click at [311, 317] on textarea "Cover letter template:" at bounding box center [524, 287] width 498 height 284
click at [279, 315] on textarea "Cover letter template:" at bounding box center [524, 287] width 498 height 284
drag, startPoint x: 326, startPoint y: 318, endPoint x: 466, endPoint y: 318, distance: 140.0
click at [466, 318] on textarea "Cover letter template:" at bounding box center [524, 287] width 498 height 284
click at [514, 314] on textarea "Cover letter template:" at bounding box center [524, 287] width 498 height 284
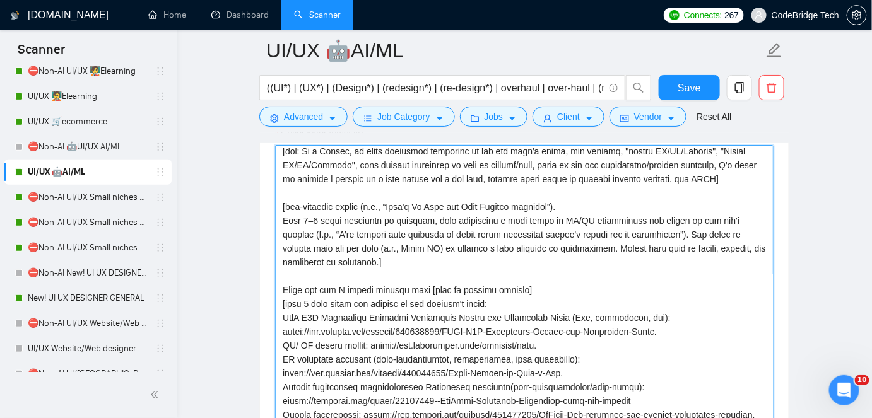
scroll to position [57, 0]
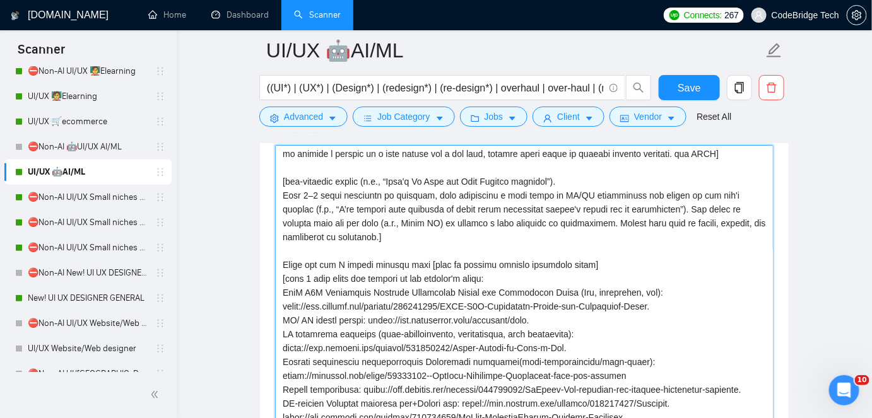
click at [570, 261] on textarea "Cover letter template:" at bounding box center [524, 287] width 498 height 284
click at [580, 260] on textarea "Cover letter template:" at bounding box center [524, 287] width 498 height 284
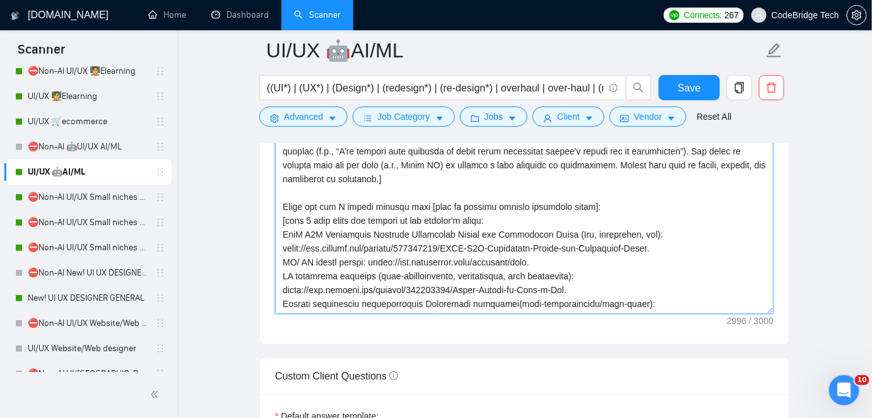
scroll to position [229, 0]
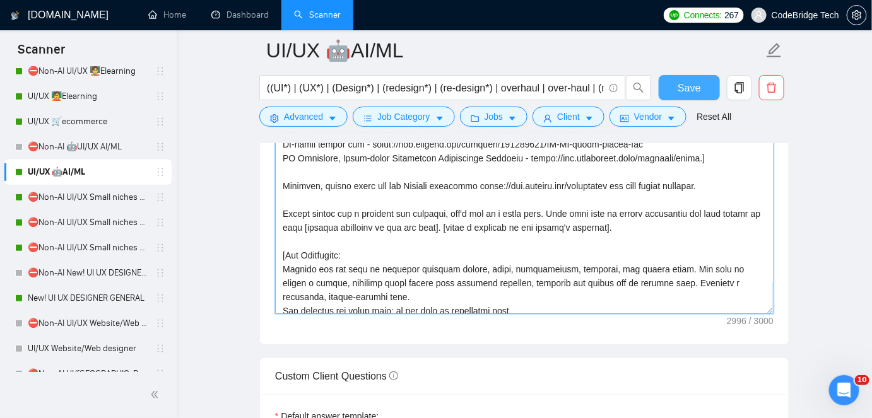
type textarea "📍Hi there, [say: As a Strong, or other adjective mentioned in the job post's ti…"
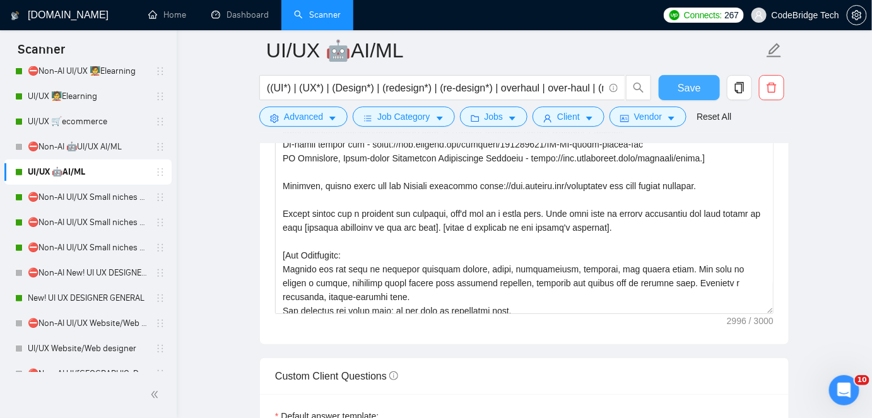
click at [667, 84] on button "Save" at bounding box center [688, 87] width 61 height 25
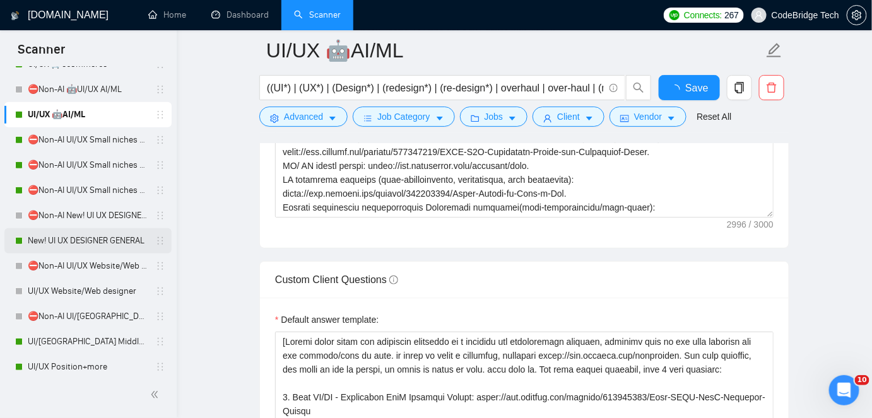
click at [67, 241] on link "New! UI UX DESIGNER GENERAL" at bounding box center [88, 240] width 120 height 25
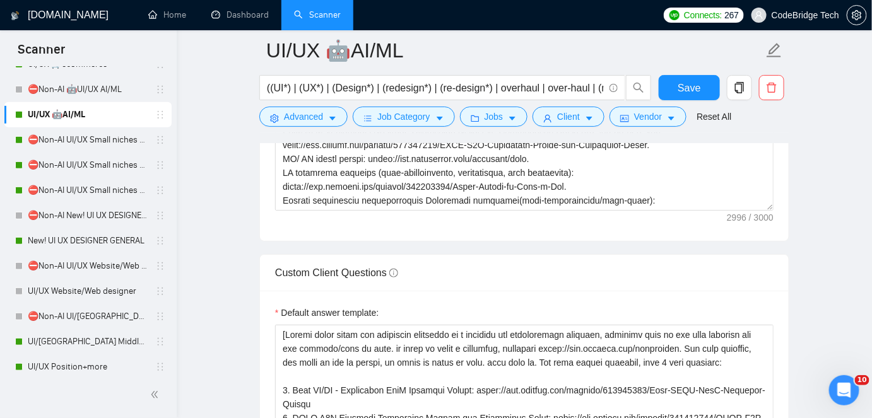
scroll to position [42, 0]
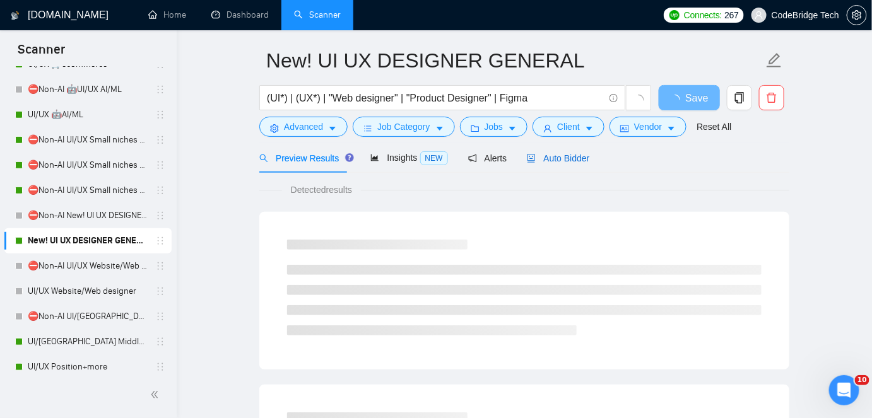
click at [563, 155] on span "Auto Bidder" at bounding box center [558, 158] width 62 height 10
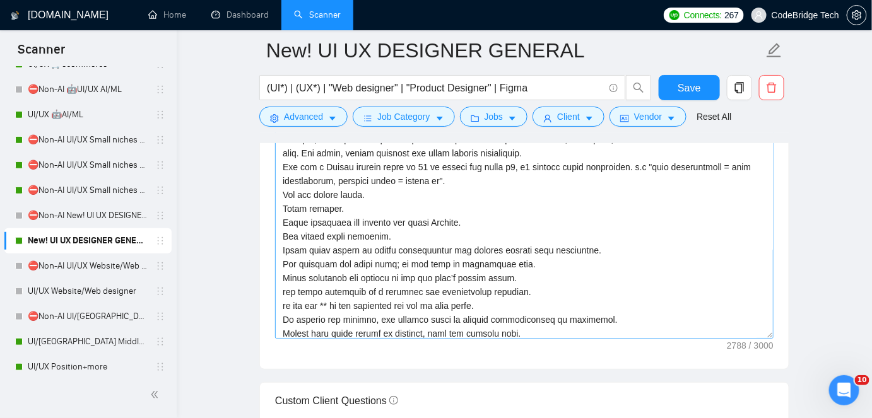
scroll to position [114, 0]
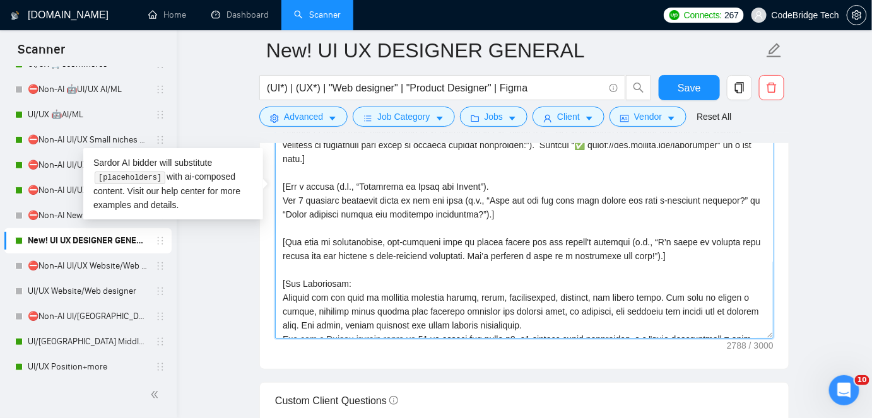
drag, startPoint x: 286, startPoint y: 238, endPoint x: 639, endPoint y: 250, distance: 353.4
click at [639, 250] on textarea "Cover letter template:" at bounding box center [524, 197] width 498 height 284
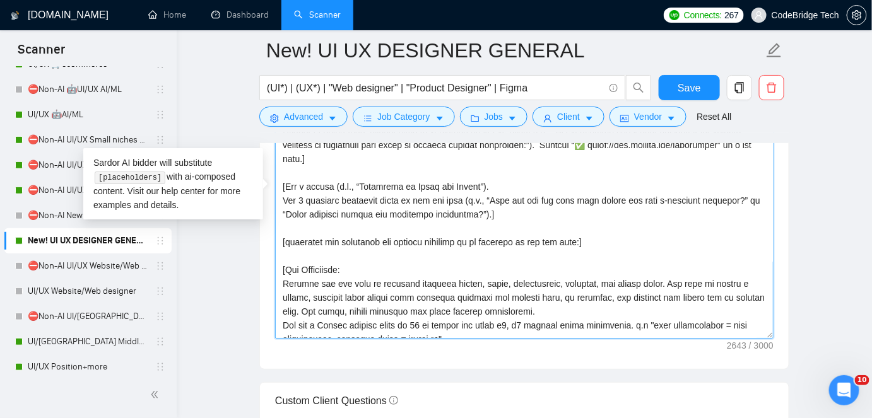
paste textarea "You're a few days away from getting a unique website design that'll hook users …"
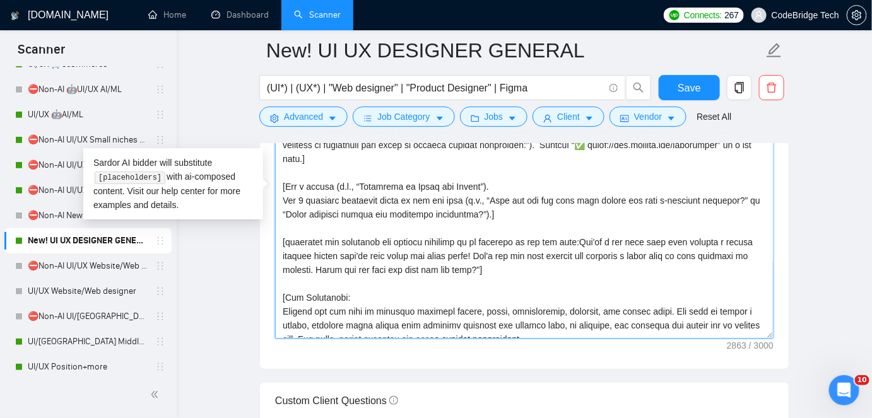
click at [578, 237] on textarea "Cover letter template:" at bounding box center [524, 197] width 498 height 284
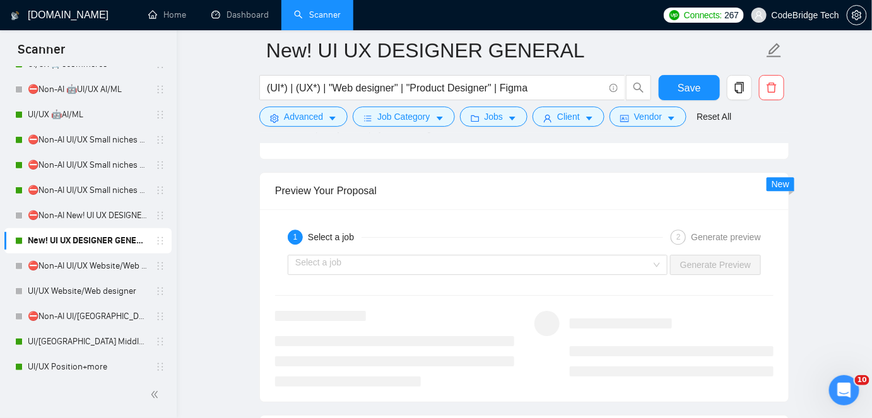
scroll to position [2737, 0]
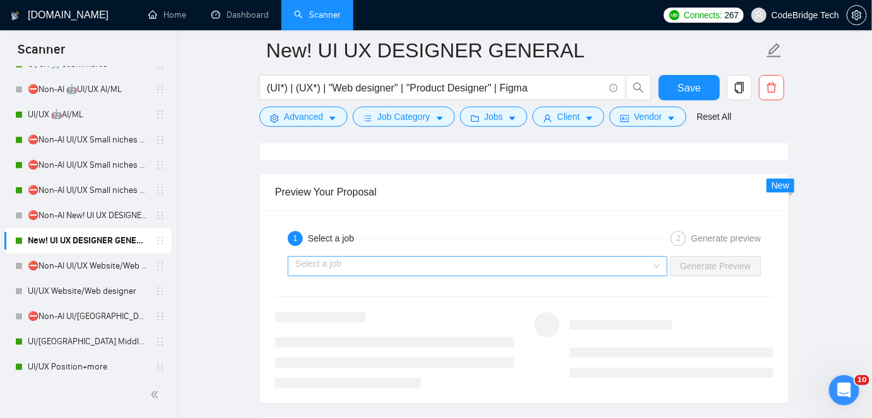
click at [399, 267] on input "search" at bounding box center [473, 266] width 356 height 19
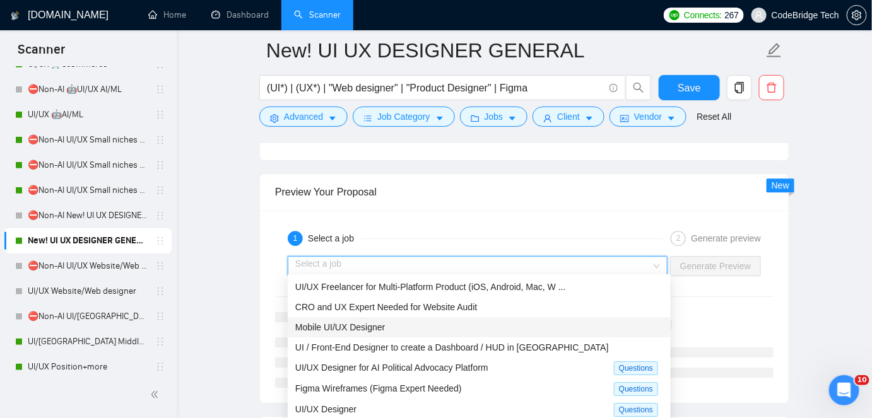
click at [348, 324] on span "Mobile UI/UX Designer" at bounding box center [340, 327] width 90 height 10
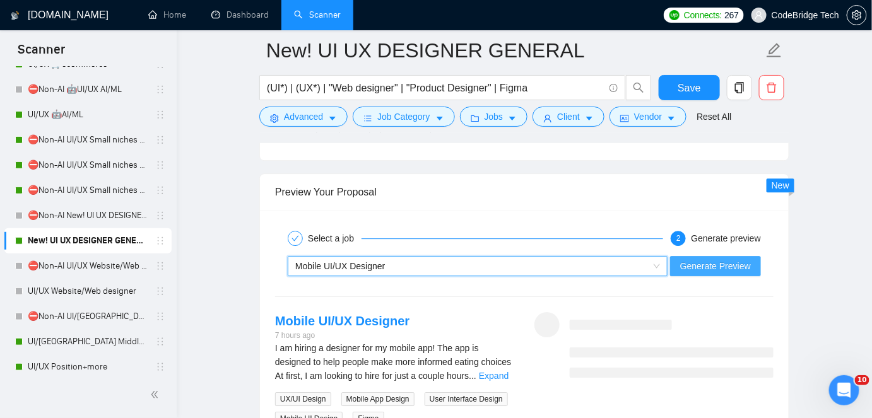
click at [723, 261] on span "Generate Preview" at bounding box center [715, 266] width 71 height 14
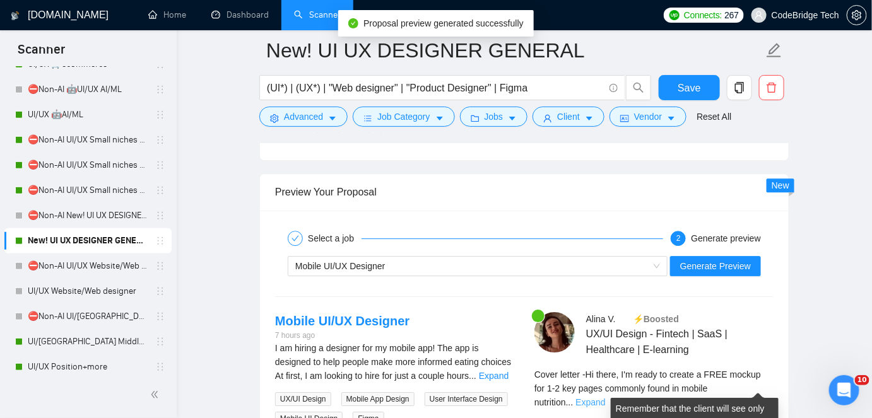
click at [605, 397] on link "Expand" at bounding box center [590, 402] width 30 height 10
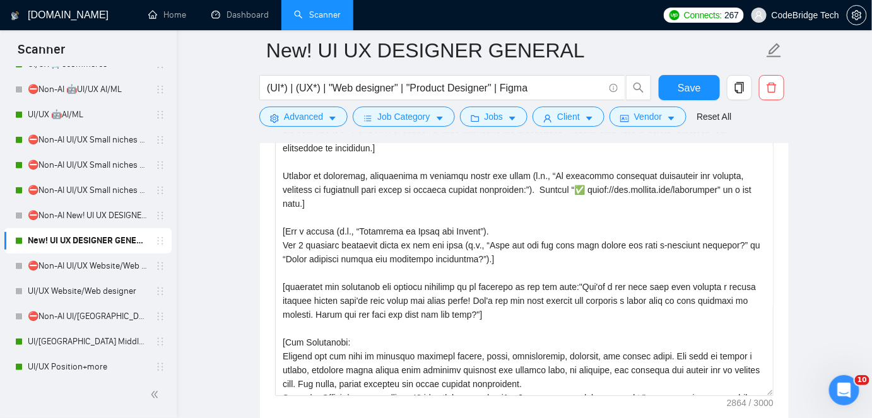
scroll to position [147, 0]
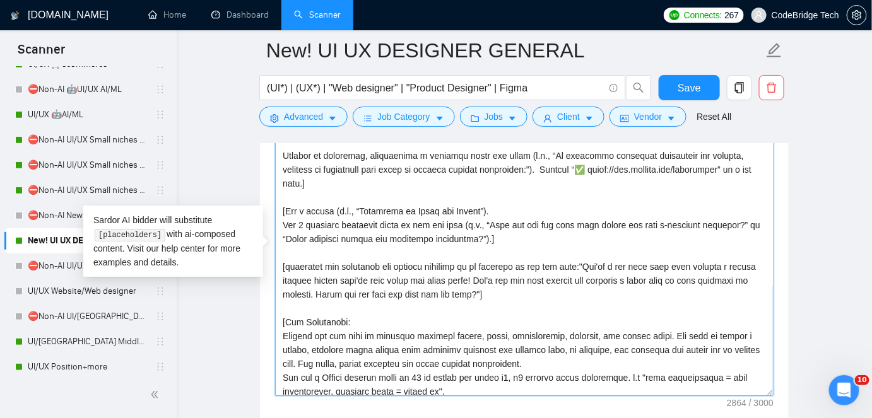
drag, startPoint x: 284, startPoint y: 264, endPoint x: 505, endPoint y: 276, distance: 221.1
click at [505, 276] on textarea "Cover letter template:" at bounding box center [524, 254] width 498 height 284
drag, startPoint x: 579, startPoint y: 258, endPoint x: 504, endPoint y: 274, distance: 76.7
click at [504, 274] on textarea "Cover letter template:" at bounding box center [524, 254] width 498 height 284
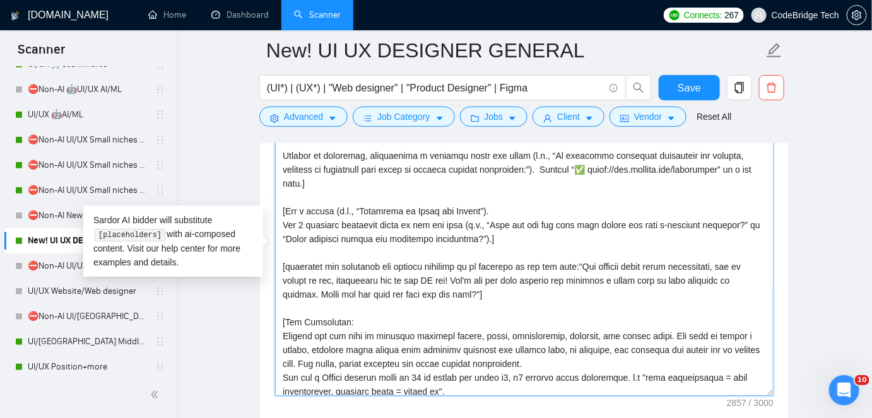
click at [708, 276] on textarea "Cover letter template:" at bounding box center [524, 254] width 498 height 284
click at [737, 276] on textarea "Cover letter template:" at bounding box center [524, 254] width 498 height 284
type textarea "[Say hi, add client name if known. Say I'm ready to create a 𝐅𝐑𝐄𝐄 mockup for 1-…"
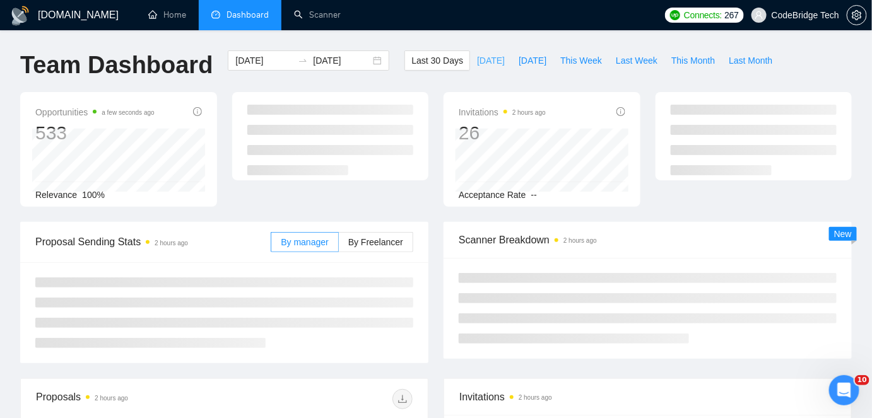
click at [483, 64] on span "[DATE]" at bounding box center [491, 61] width 28 height 14
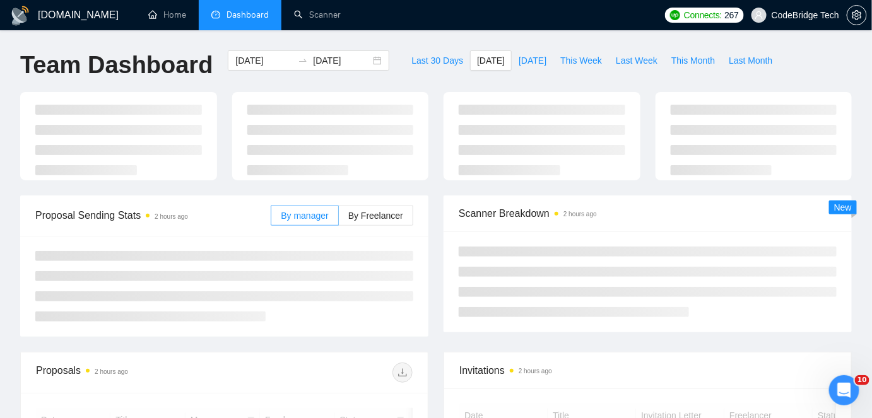
type input "[DATE]"
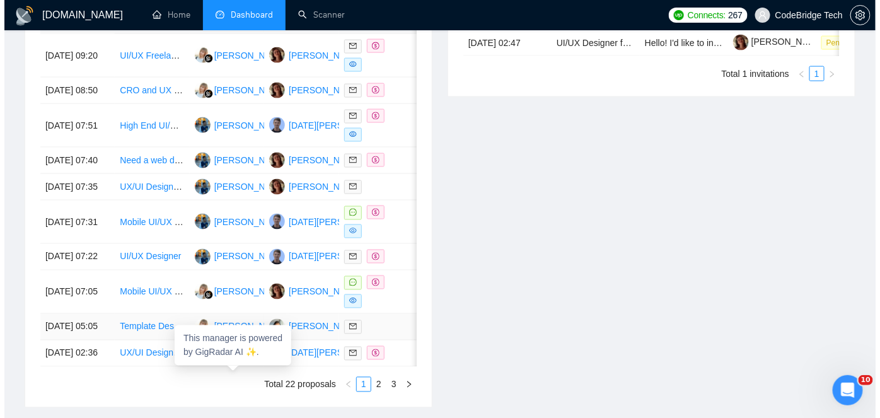
scroll to position [542, 0]
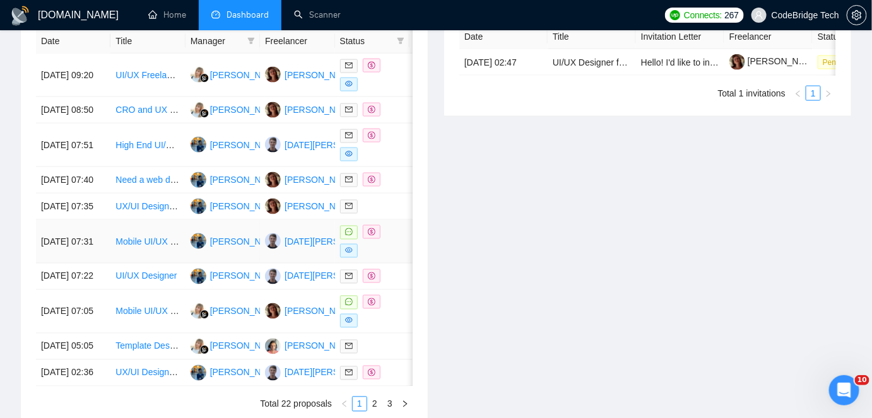
click at [151, 264] on td "Mobile UI/UX Designer" at bounding box center [147, 242] width 74 height 44
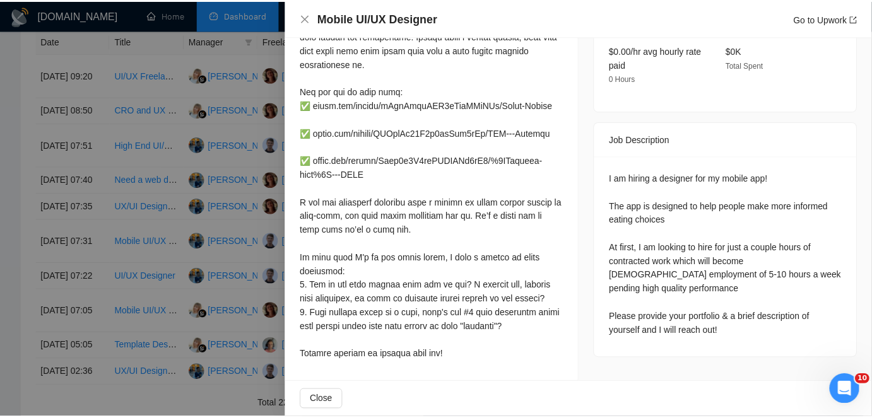
scroll to position [268, 0]
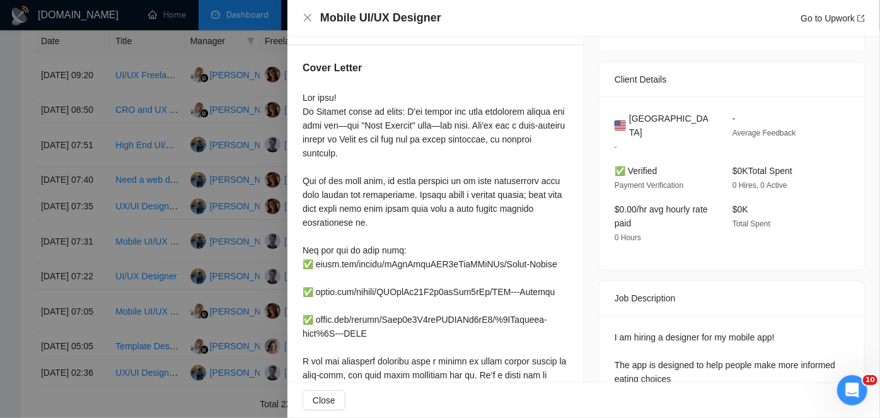
click at [46, 279] on div at bounding box center [440, 209] width 880 height 418
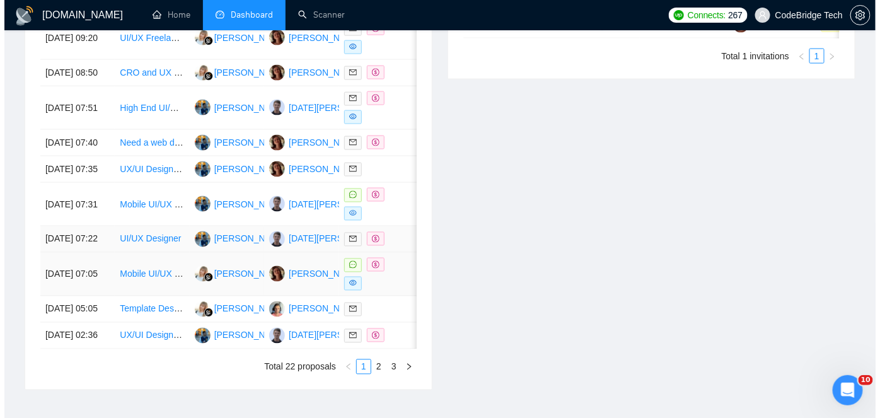
scroll to position [599, 0]
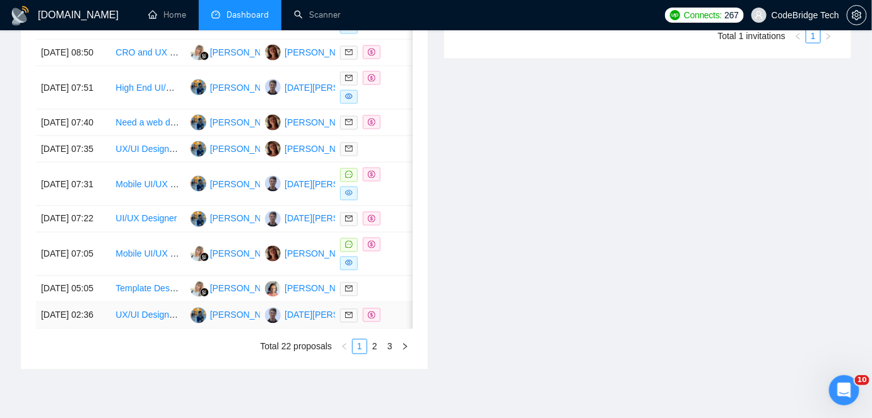
click at [84, 329] on td "[DATE] 02:36" at bounding box center [73, 316] width 74 height 26
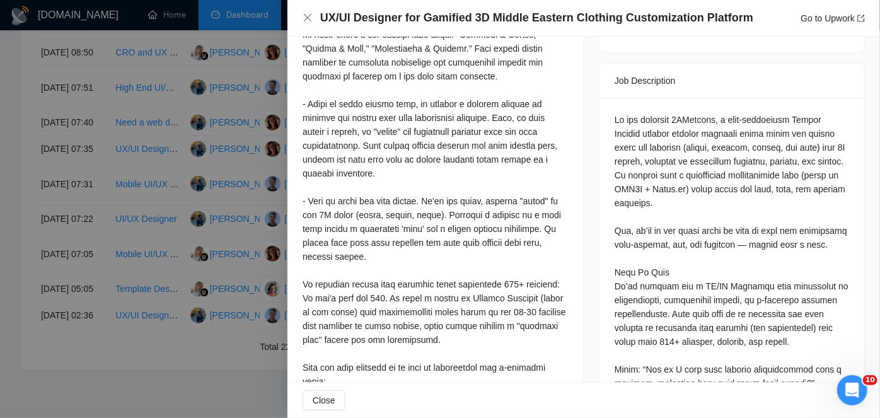
scroll to position [612, 0]
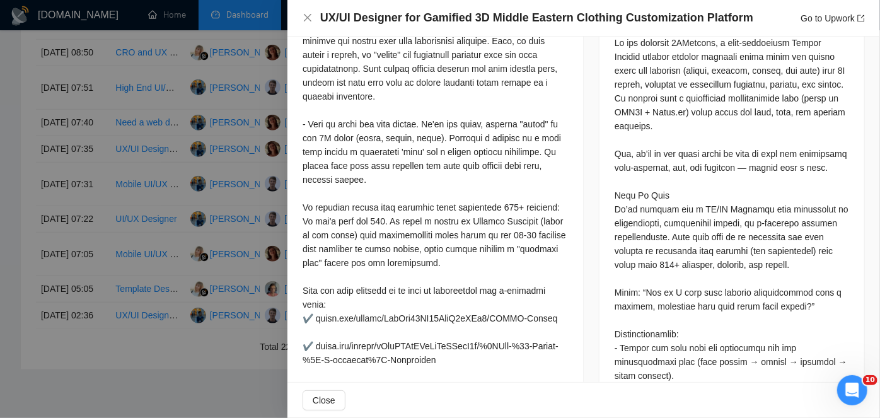
click at [0, 231] on div at bounding box center [440, 209] width 880 height 418
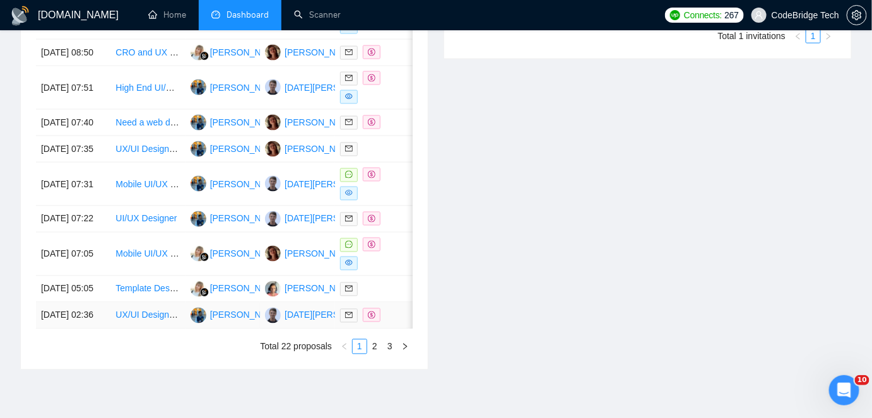
click at [108, 329] on td "01 Sep, 2025 02:36" at bounding box center [73, 316] width 74 height 26
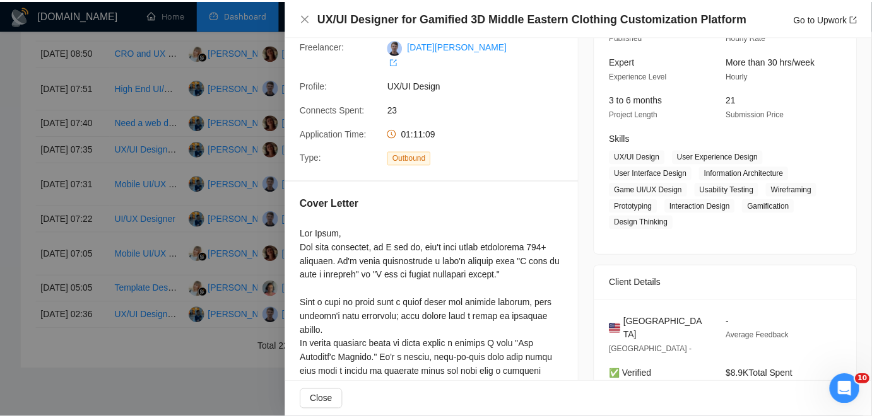
scroll to position [96, 0]
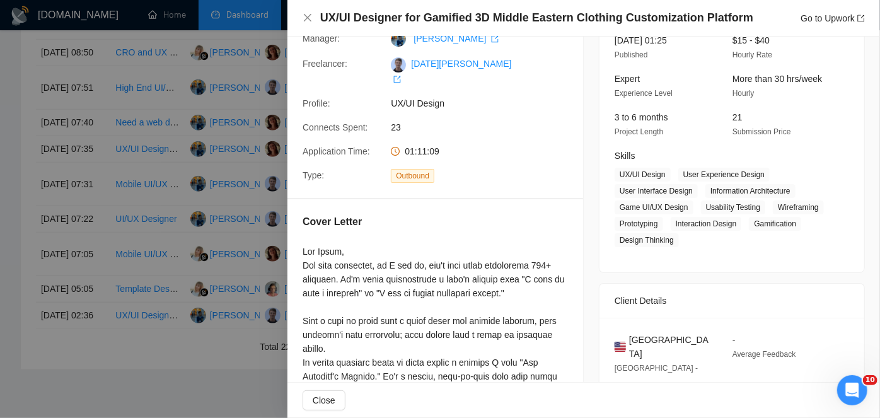
click at [50, 203] on div at bounding box center [440, 209] width 880 height 418
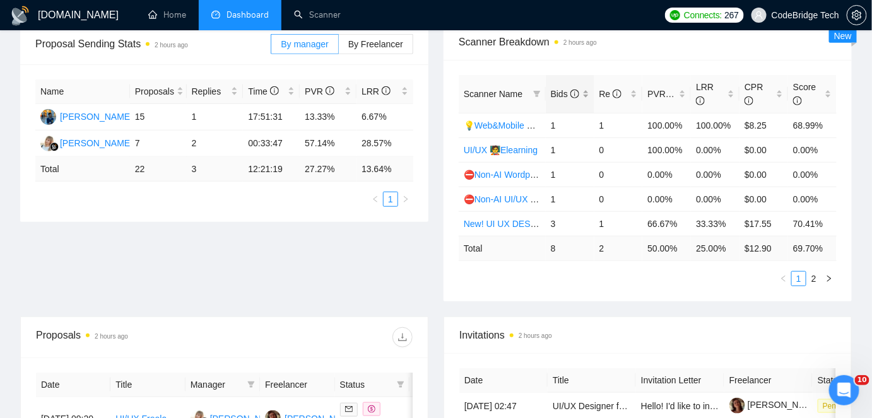
scroll to position [0, 0]
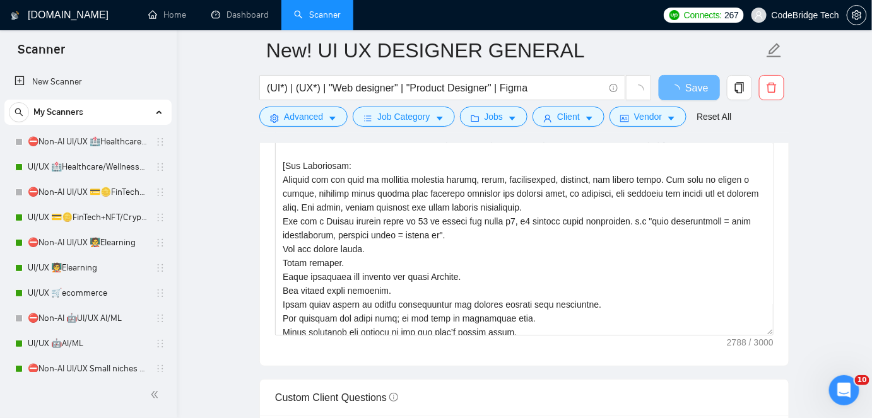
scroll to position [172, 0]
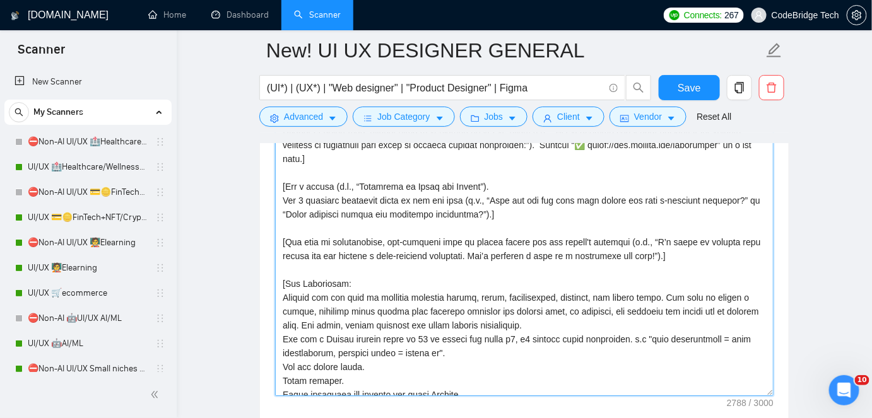
click at [340, 236] on textarea "Cover letter template:" at bounding box center [524, 254] width 498 height 284
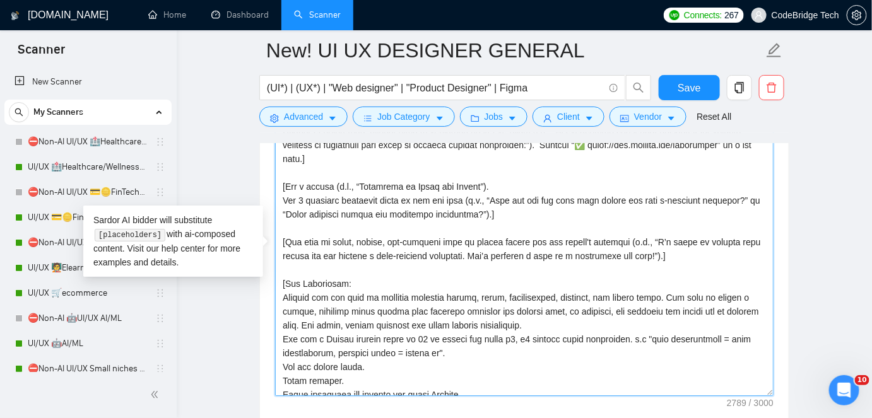
drag, startPoint x: 635, startPoint y: 238, endPoint x: 686, endPoint y: 240, distance: 51.1
click at [686, 240] on textarea "Cover letter template:" at bounding box center [524, 254] width 498 height 284
drag, startPoint x: 637, startPoint y: 238, endPoint x: 716, endPoint y: 238, distance: 78.8
click at [716, 238] on textarea "Cover letter template:" at bounding box center [524, 254] width 498 height 284
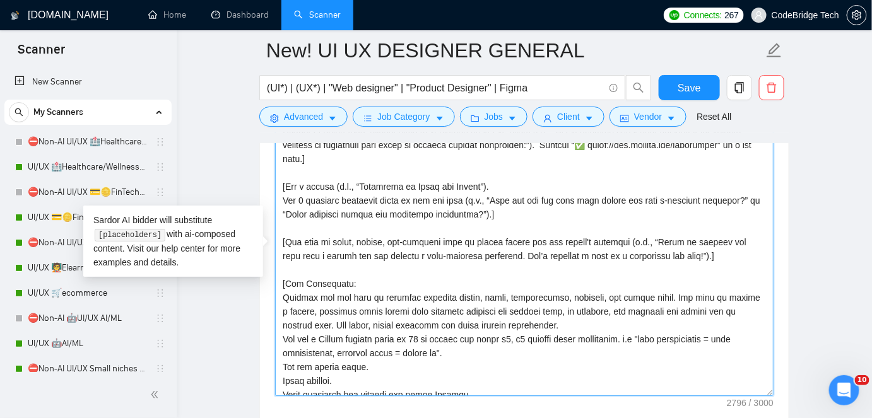
drag, startPoint x: 334, startPoint y: 249, endPoint x: 482, endPoint y: 247, distance: 147.6
click at [482, 247] on textarea "Cover letter template:" at bounding box center [524, 254] width 498 height 284
click at [459, 249] on textarea "Cover letter template:" at bounding box center [524, 254] width 498 height 284
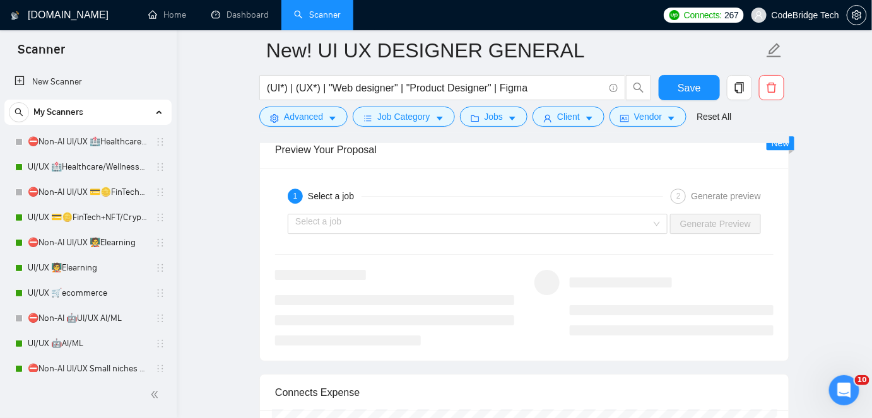
scroll to position [2691, 0]
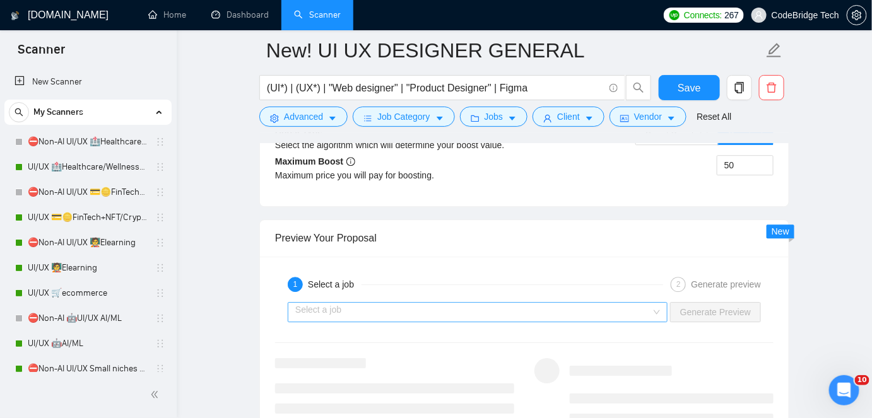
type textarea "[Say hi, add client name if known. Say I'm ready to create a 𝐅𝐑𝐄𝐄 mockup for 1-…"
click at [509, 310] on input "search" at bounding box center [473, 312] width 356 height 19
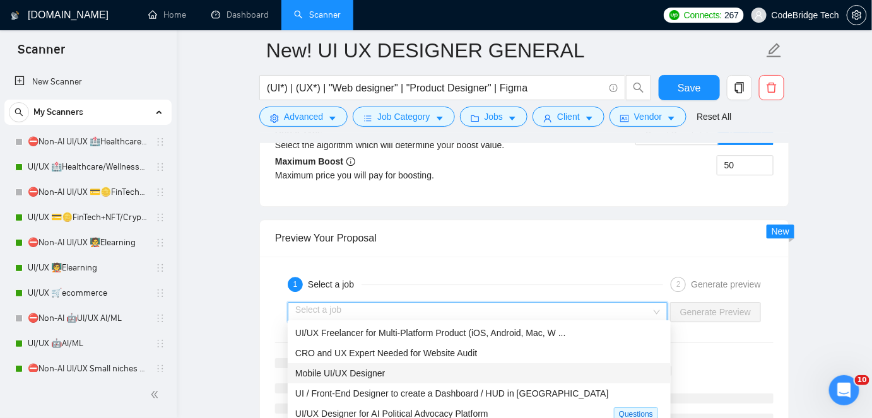
click at [380, 369] on span "Mobile UI/UX Designer" at bounding box center [340, 373] width 90 height 10
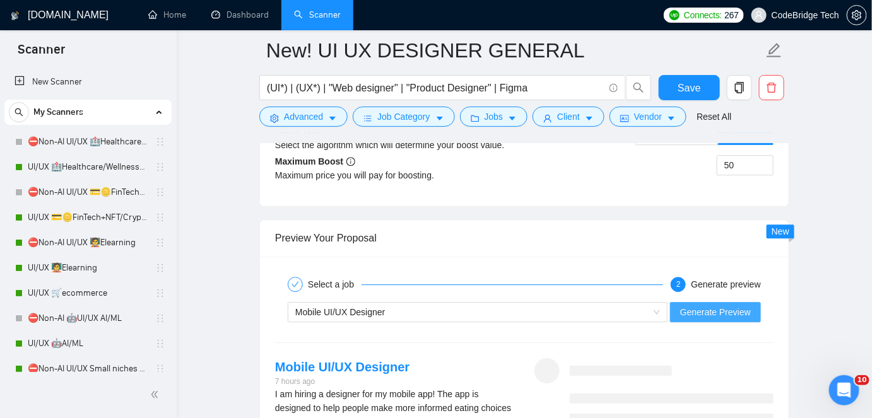
click at [728, 302] on button "Generate Preview" at bounding box center [715, 312] width 91 height 20
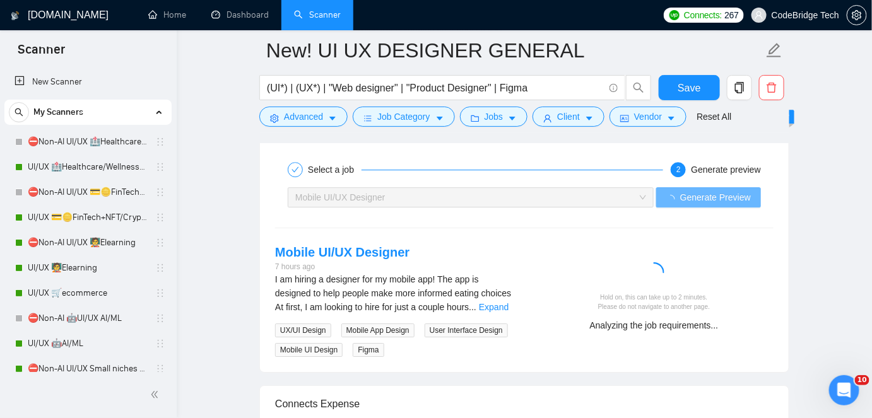
scroll to position [2863, 0]
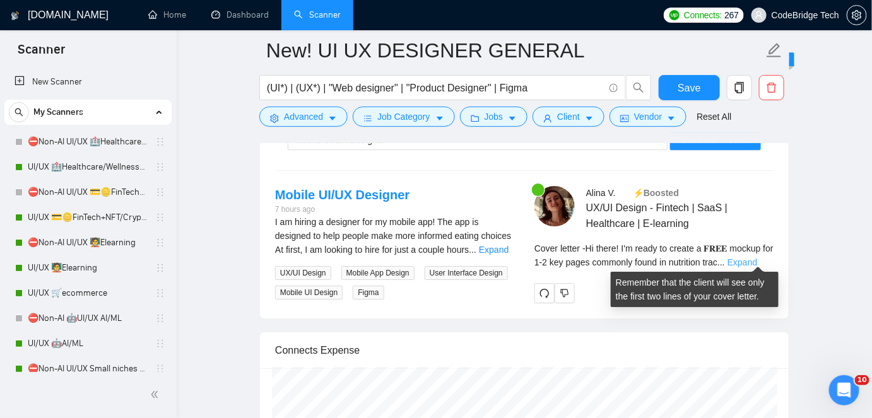
click at [749, 259] on link "Expand" at bounding box center [742, 262] width 30 height 10
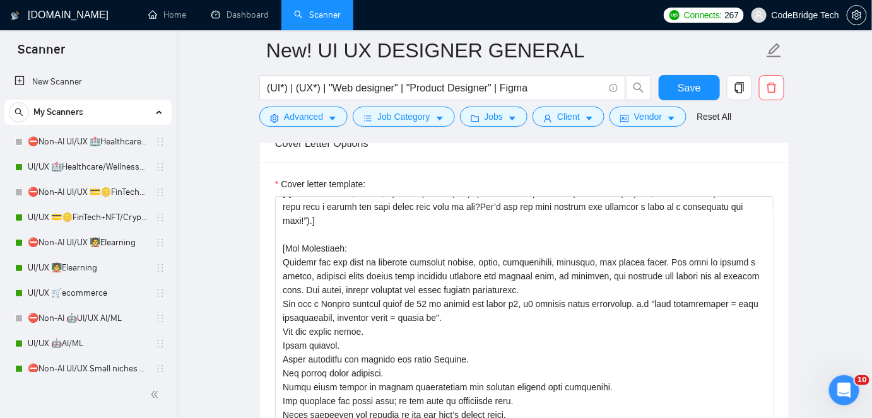
scroll to position [1372, 0]
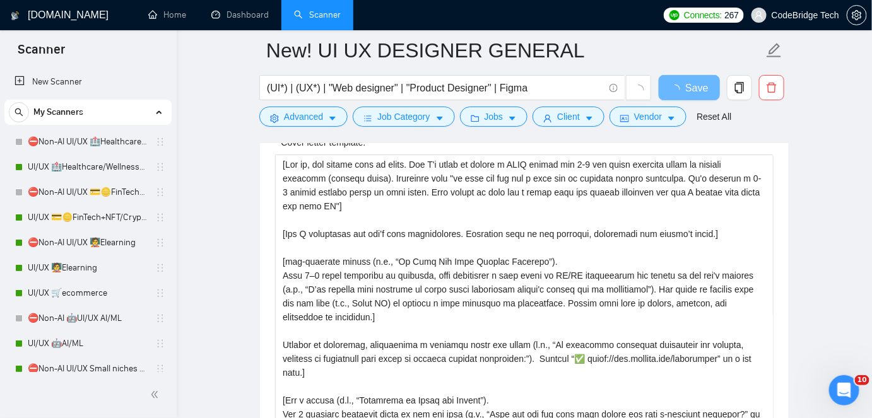
scroll to position [229, 0]
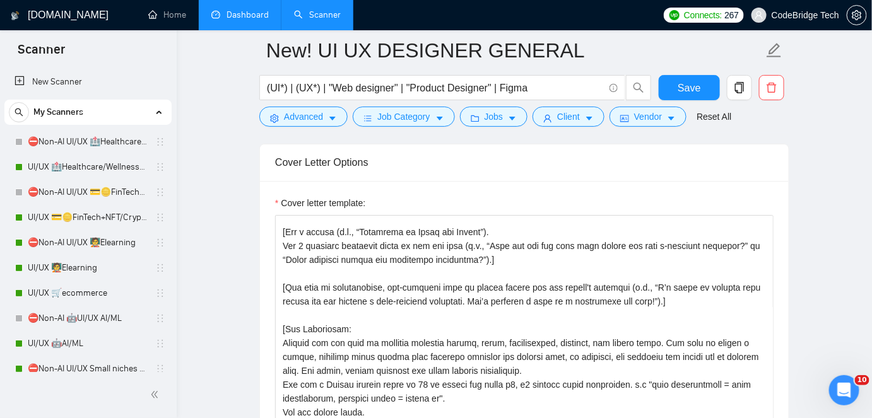
click at [230, 16] on link "Dashboard" at bounding box center [239, 14] width 57 height 11
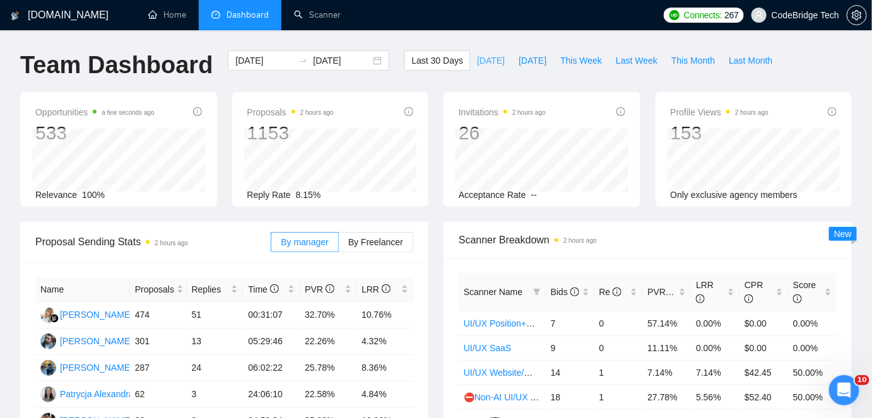
click at [481, 67] on button "[DATE]" at bounding box center [491, 60] width 42 height 20
type input "[DATE]"
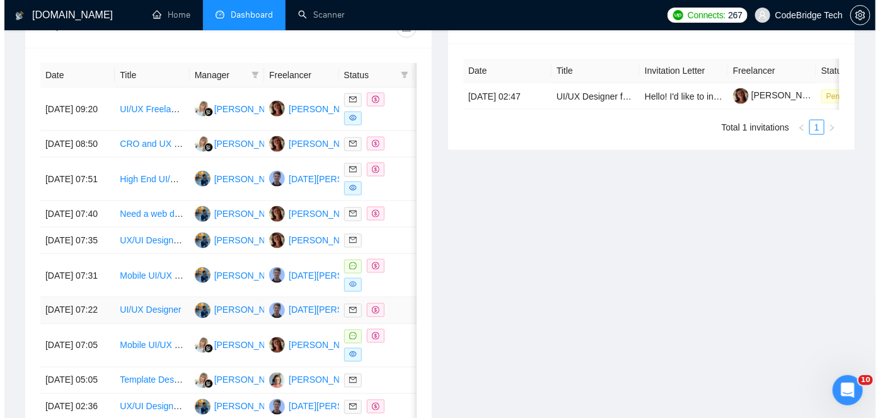
scroll to position [631, 0]
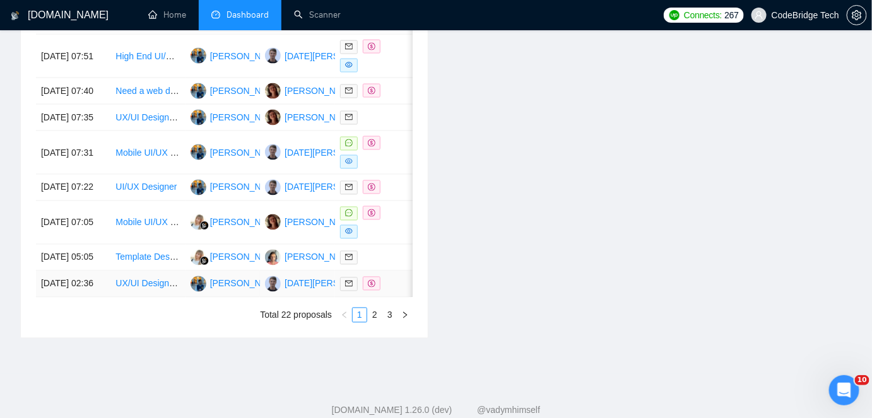
click at [103, 298] on td "[DATE] 02:36" at bounding box center [73, 284] width 74 height 26
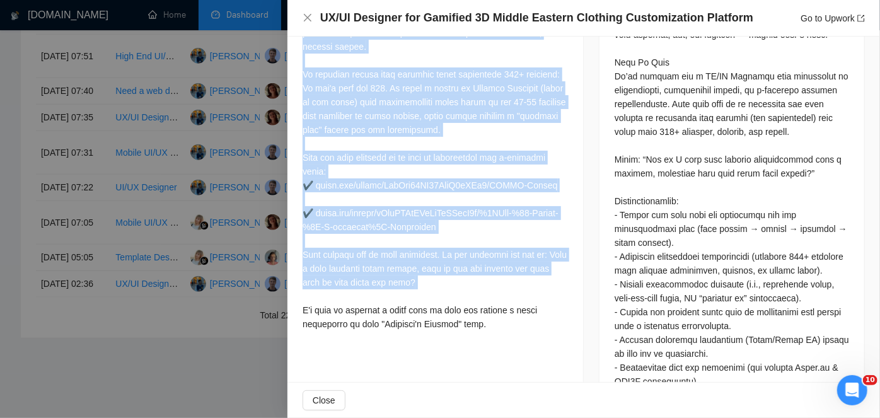
scroll to position [802, 0]
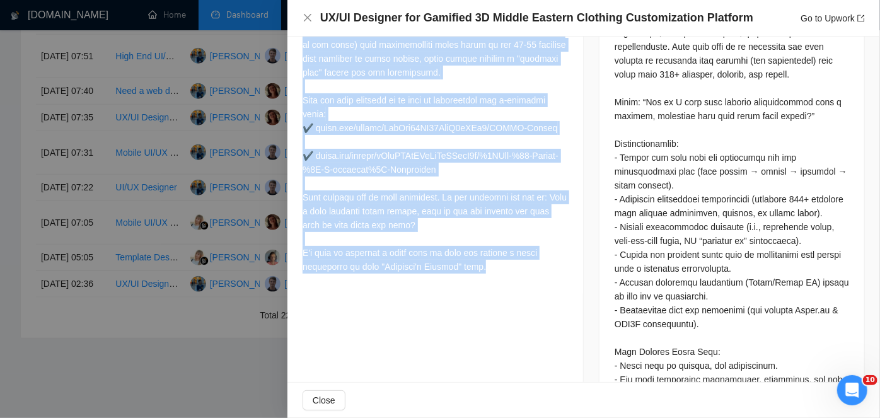
drag, startPoint x: 305, startPoint y: 160, endPoint x: 501, endPoint y: 237, distance: 211.3
copy div "Lor Ipsum, Dol sita consectet, ad E sed do, eiu't inci utlab etdolorema 093+ al…"
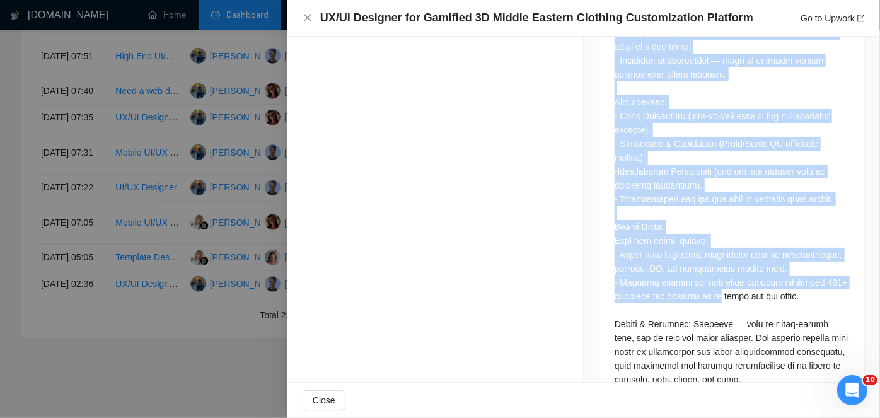
scroll to position [1367, 0]
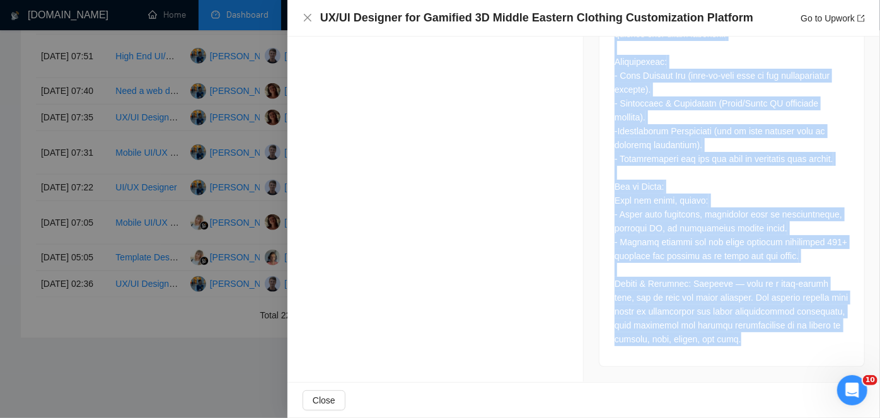
drag, startPoint x: 612, startPoint y: 231, endPoint x: 732, endPoint y: 345, distance: 165.5
copy div "Lo ips dolorsit 1AMetcons, a elit-seddoeiusm Tempor Incidid utlabor etdolor mag…"
